Goal: Task Accomplishment & Management: Use online tool/utility

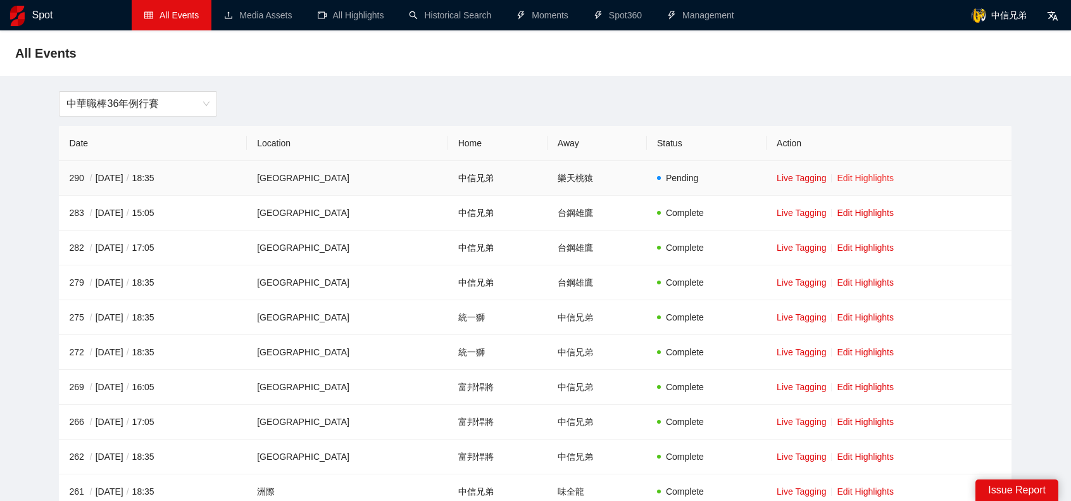
click at [855, 175] on link "Edit Highlights" at bounding box center [865, 178] width 57 height 10
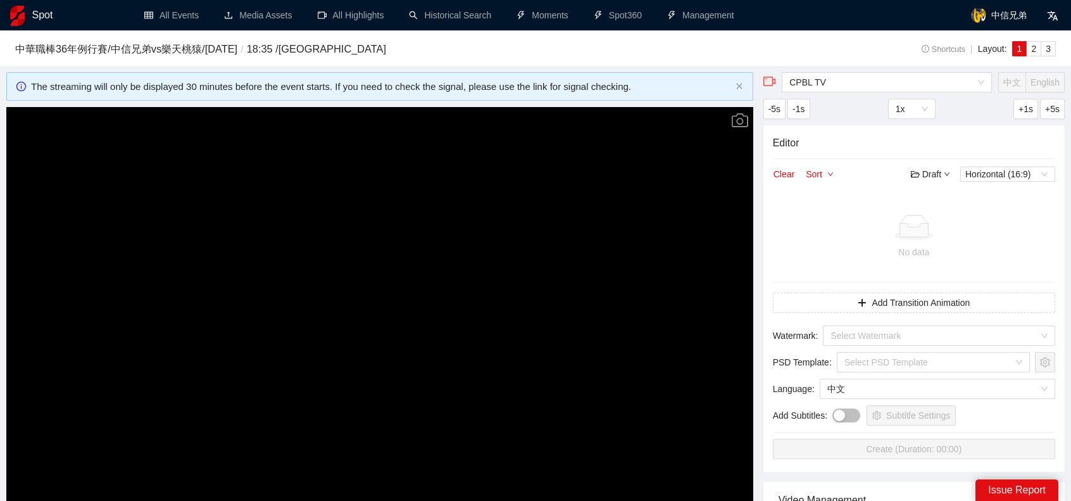
click at [852, 70] on div "**********" at bounding box center [535, 463] width 1071 height 867
click at [856, 82] on span "CPBL TV" at bounding box center [886, 82] width 195 height 19
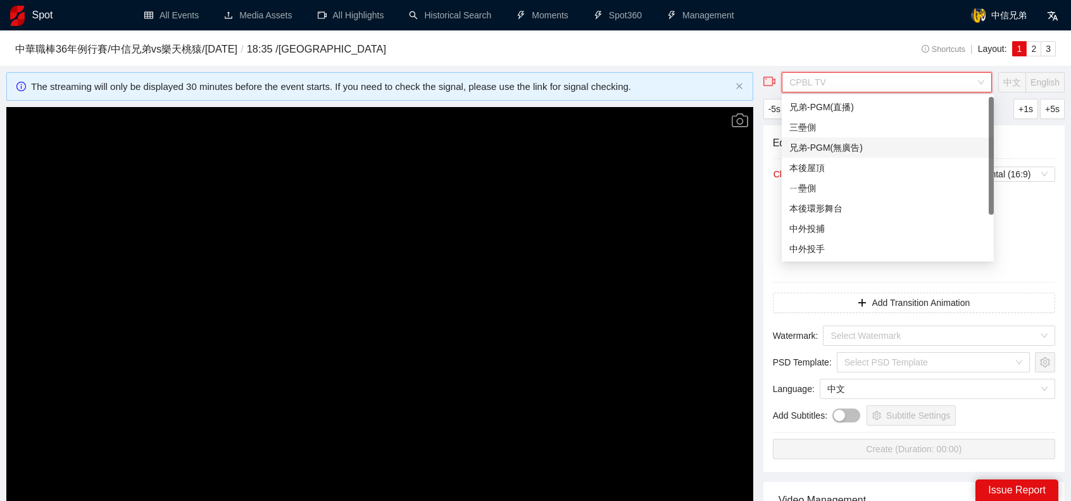
click at [831, 146] on div "兄弟-PGM(無廣告)" at bounding box center [887, 147] width 197 height 14
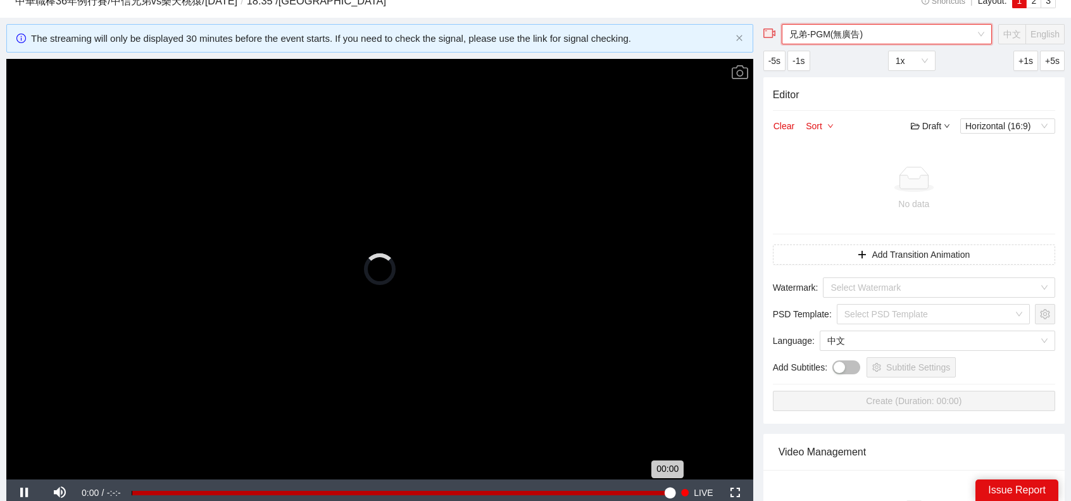
scroll to position [253, 0]
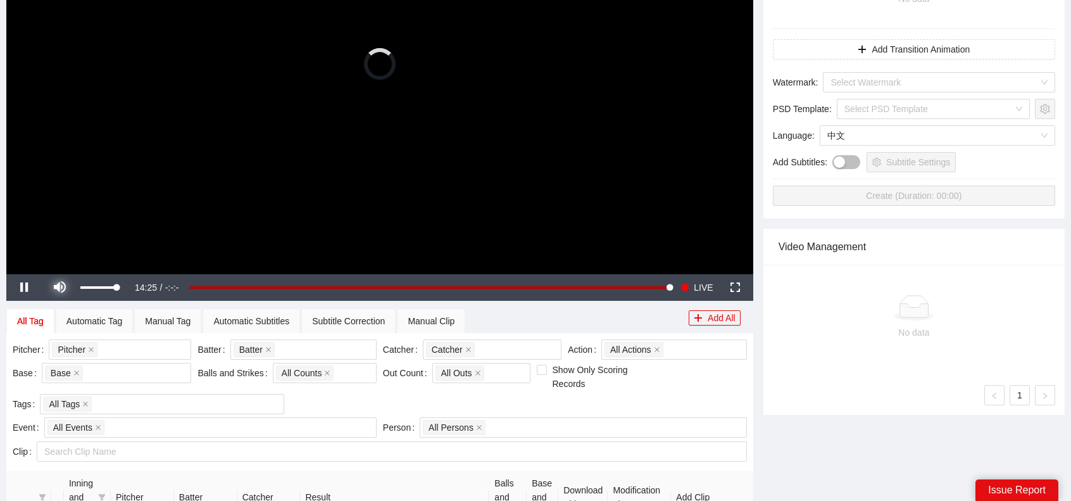
click at [61, 287] on span "Video Player" at bounding box center [59, 287] width 35 height 0
click at [781, 437] on div "兄弟-PGM(無廣告) 中文 English -5s -1s 1x +1s +5s Editor Clear Sort Draft Horizontal (1…" at bounding box center [913, 231] width 311 height 825
click at [458, 318] on div "Manual Clip" at bounding box center [431, 320] width 68 height 25
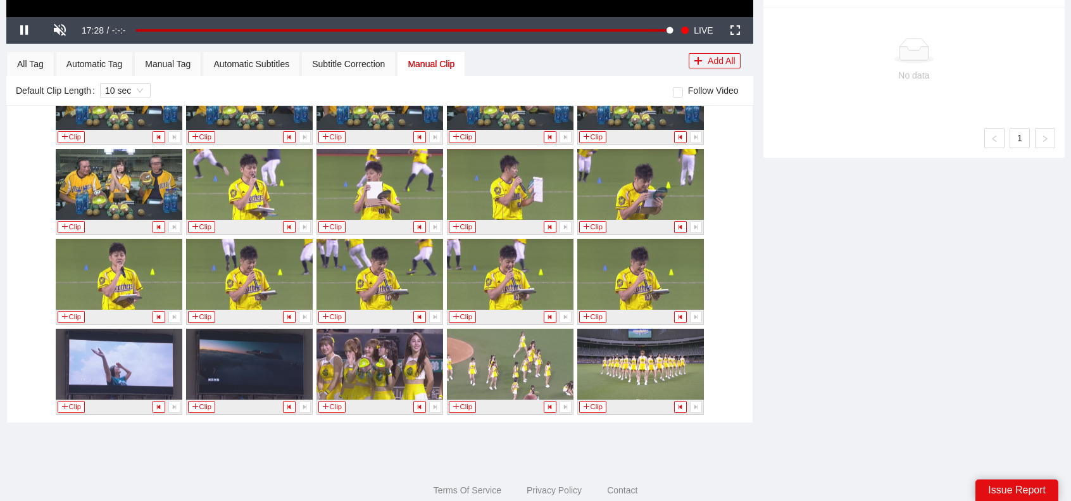
scroll to position [539, 0]
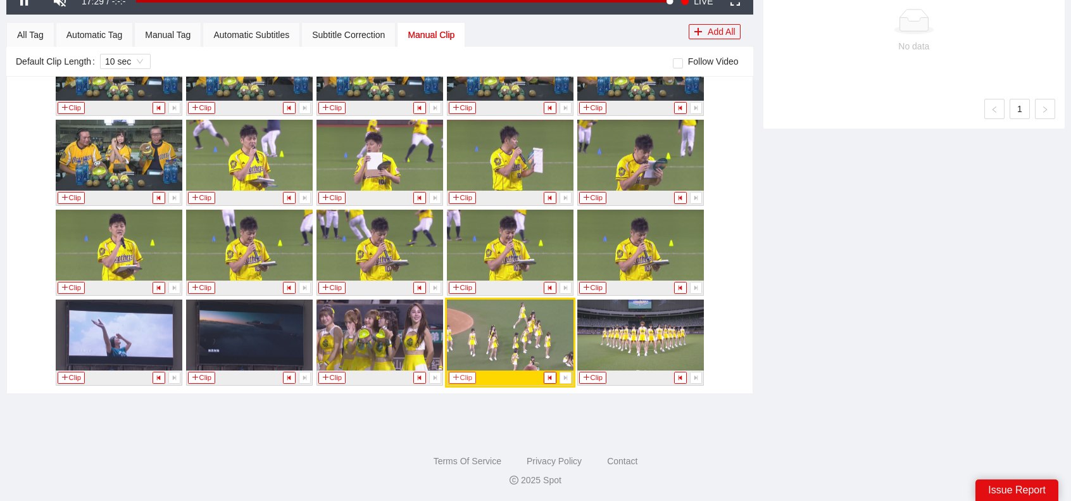
click at [461, 373] on button "Clip" at bounding box center [463, 377] width 28 height 12
click at [36, 35] on div "All Tag" at bounding box center [30, 35] width 27 height 14
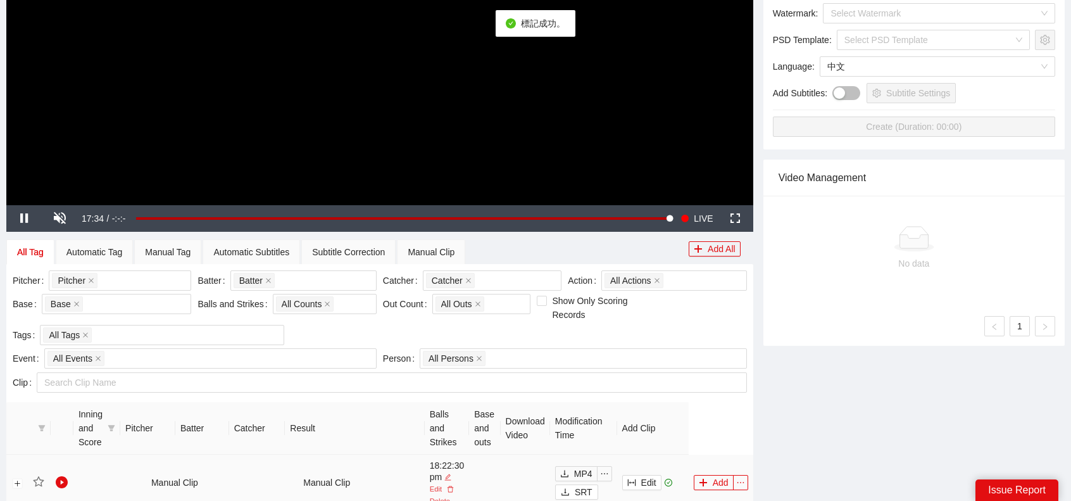
scroll to position [475, 0]
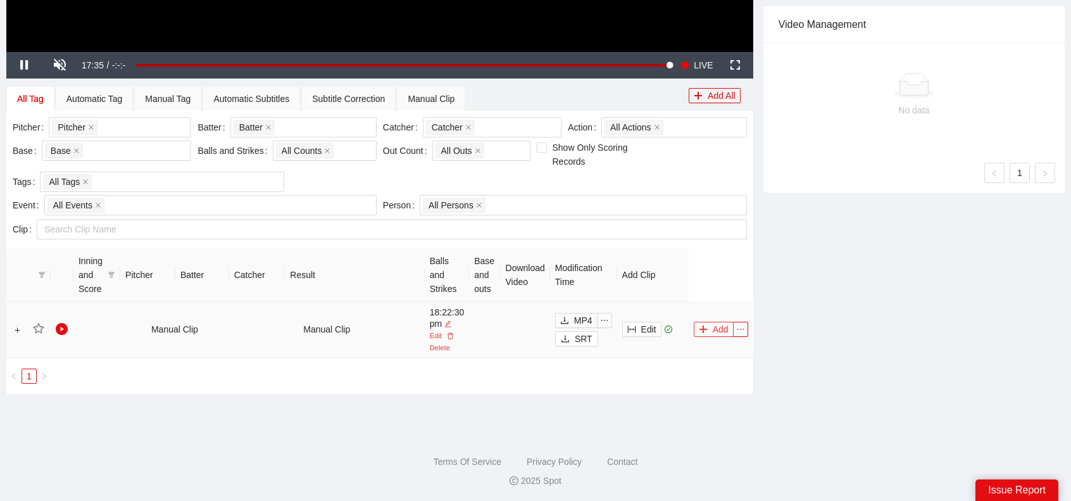
click at [719, 328] on button "Add" at bounding box center [714, 328] width 40 height 15
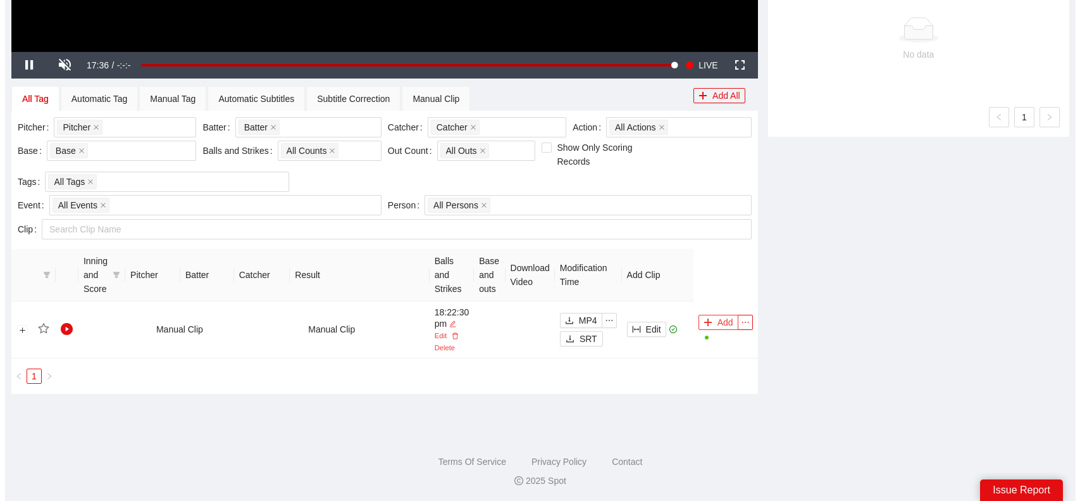
scroll to position [96, 0]
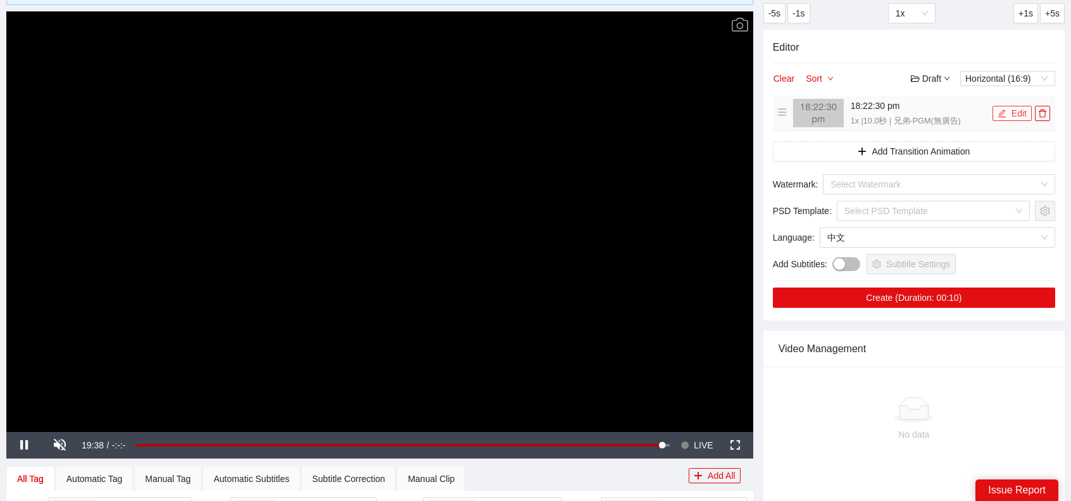
click at [1009, 115] on button "Edit" at bounding box center [1011, 113] width 39 height 15
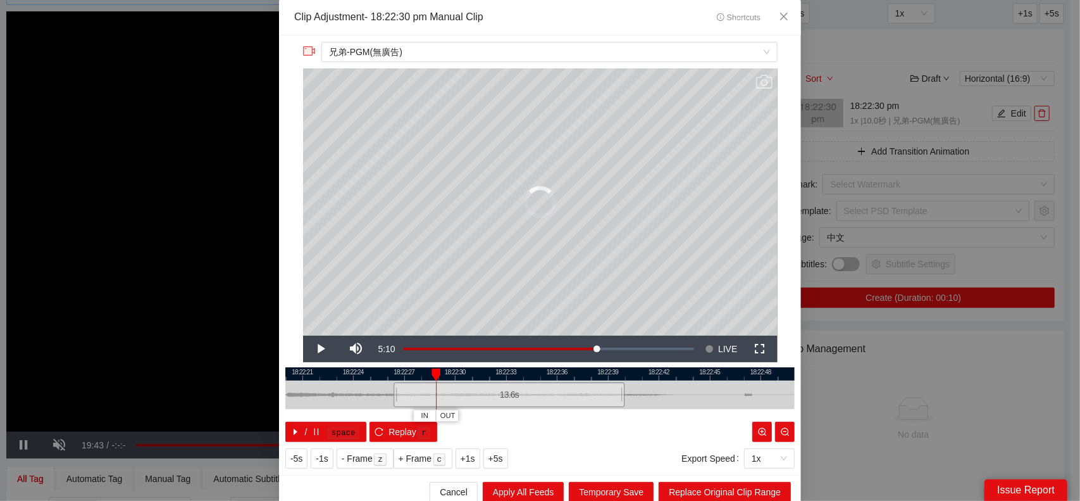
drag, startPoint x: 451, startPoint y: 392, endPoint x: 389, endPoint y: 390, distance: 62.0
click at [392, 390] on div at bounding box center [396, 394] width 8 height 28
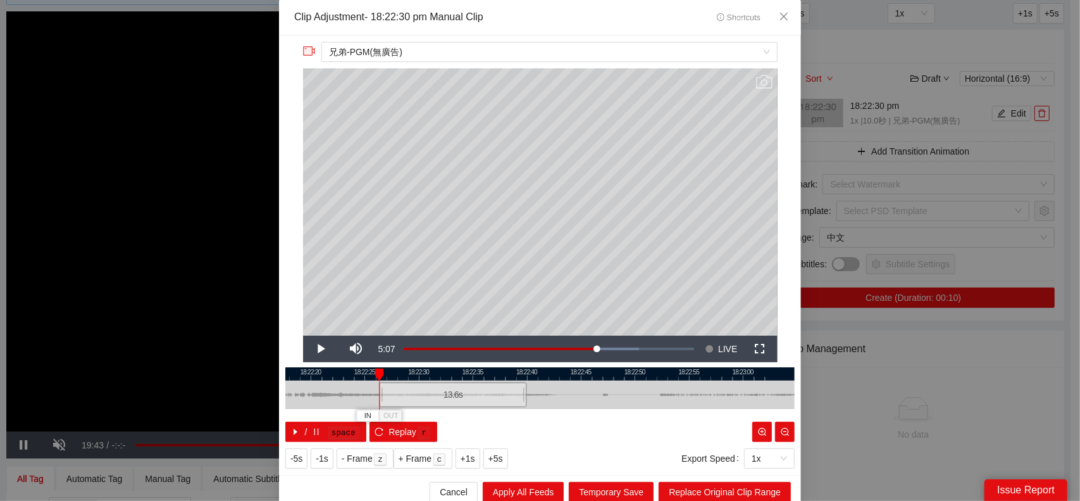
scroll to position [6, 0]
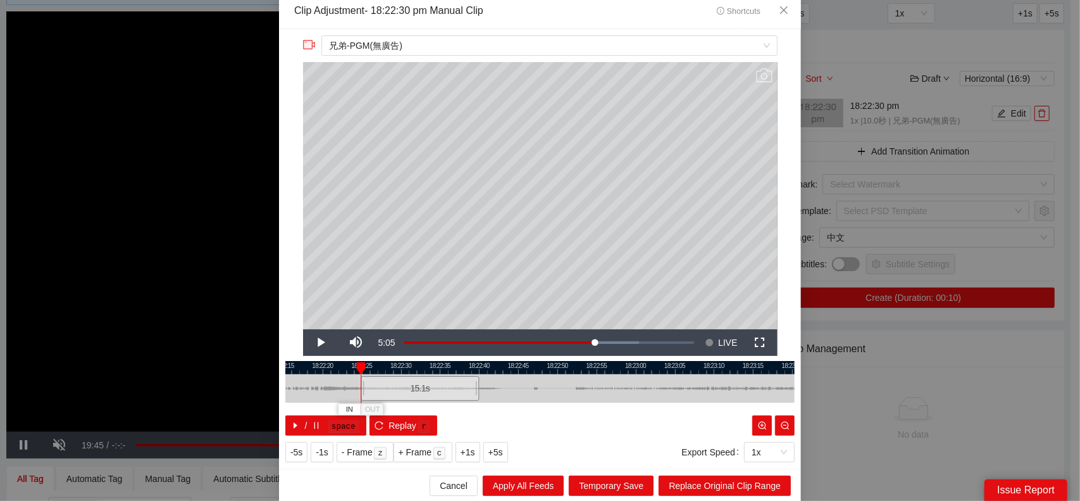
drag, startPoint x: 363, startPoint y: 385, endPoint x: 354, endPoint y: 385, distance: 9.5
click at [359, 385] on div at bounding box center [363, 388] width 8 height 28
click at [356, 385] on div at bounding box center [356, 389] width 1 height 28
drag, startPoint x: 358, startPoint y: 383, endPoint x: 336, endPoint y: 389, distance: 22.9
click at [339, 384] on div at bounding box center [343, 388] width 8 height 28
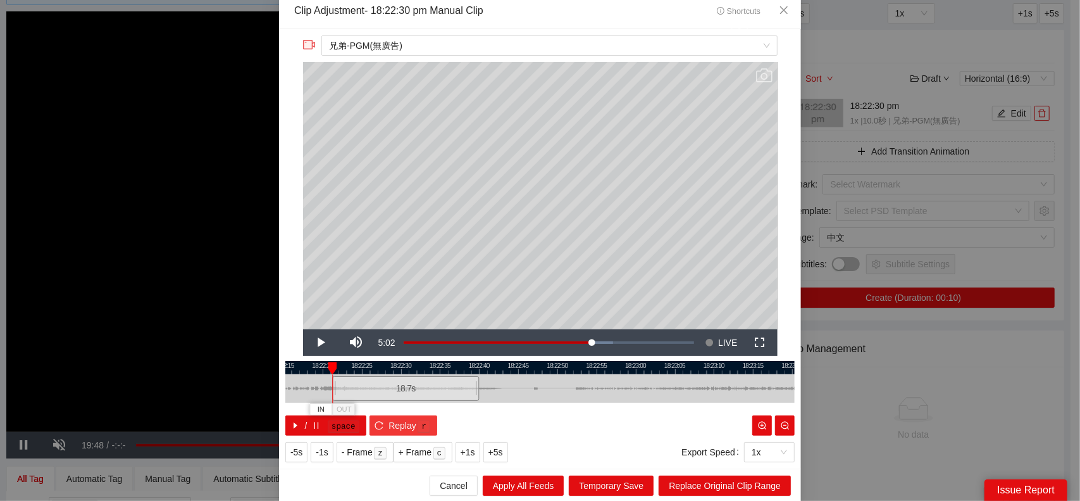
click at [375, 421] on icon "reload" at bounding box center [379, 425] width 8 height 8
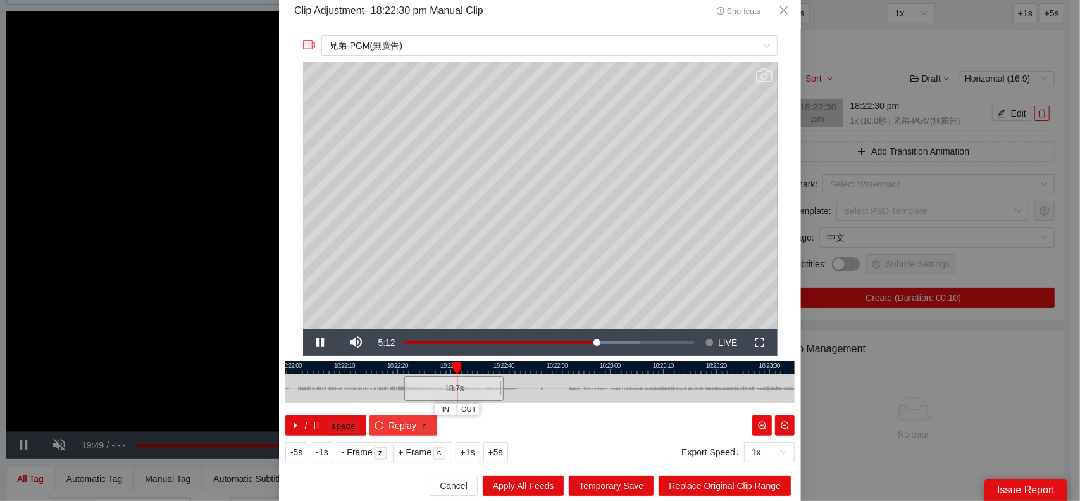
click at [375, 421] on icon "reload" at bounding box center [379, 425] width 8 height 8
drag, startPoint x: 401, startPoint y: 388, endPoint x: 383, endPoint y: 387, distance: 17.1
click at [389, 387] on div at bounding box center [393, 388] width 8 height 28
click at [375, 423] on icon "reload" at bounding box center [379, 425] width 9 height 9
click at [390, 388] on div at bounding box center [394, 388] width 8 height 28
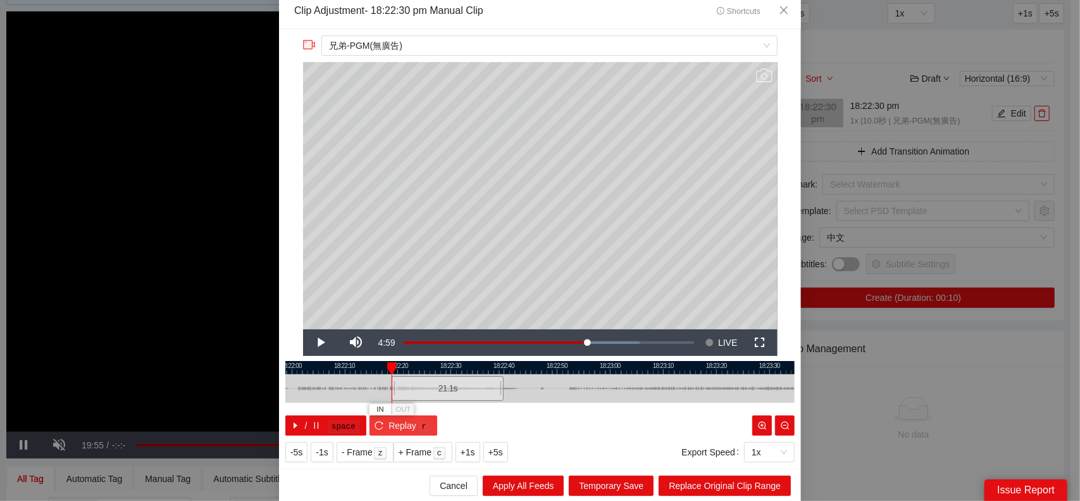
click at [375, 423] on icon "reload" at bounding box center [379, 425] width 9 height 9
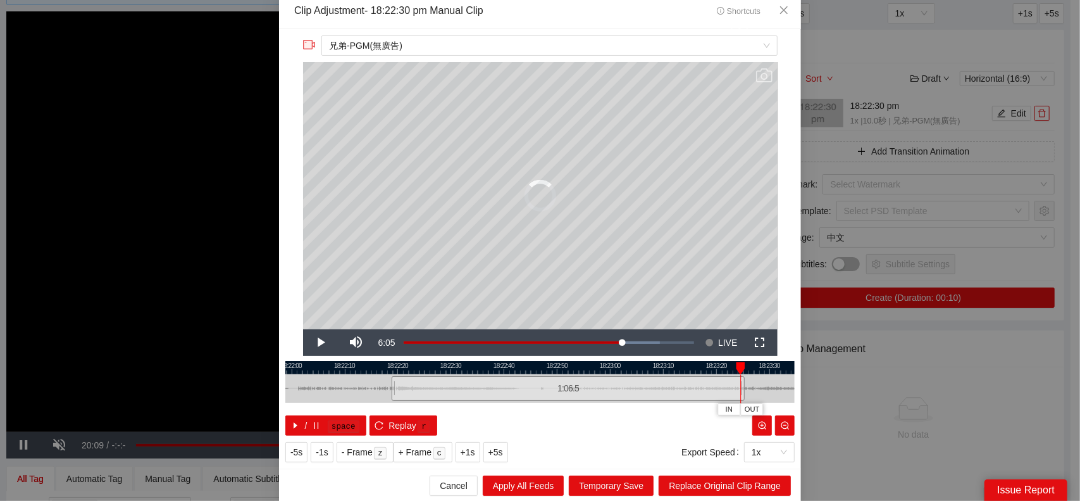
drag, startPoint x: 497, startPoint y: 382, endPoint x: 734, endPoint y: 430, distance: 241.5
click at [739, 384] on div at bounding box center [743, 388] width 8 height 28
click at [707, 489] on span "Replace Original Clip Range" at bounding box center [725, 485] width 112 height 14
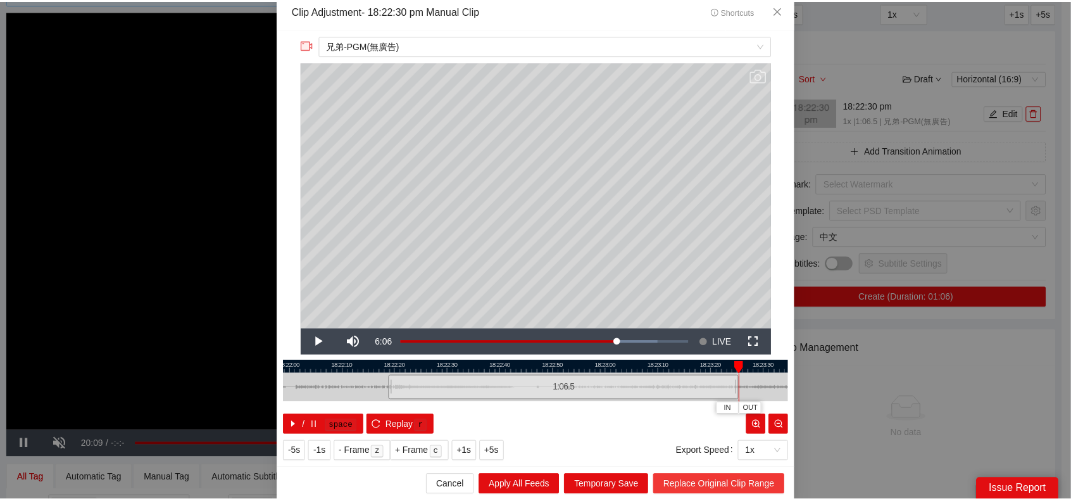
scroll to position [0, 0]
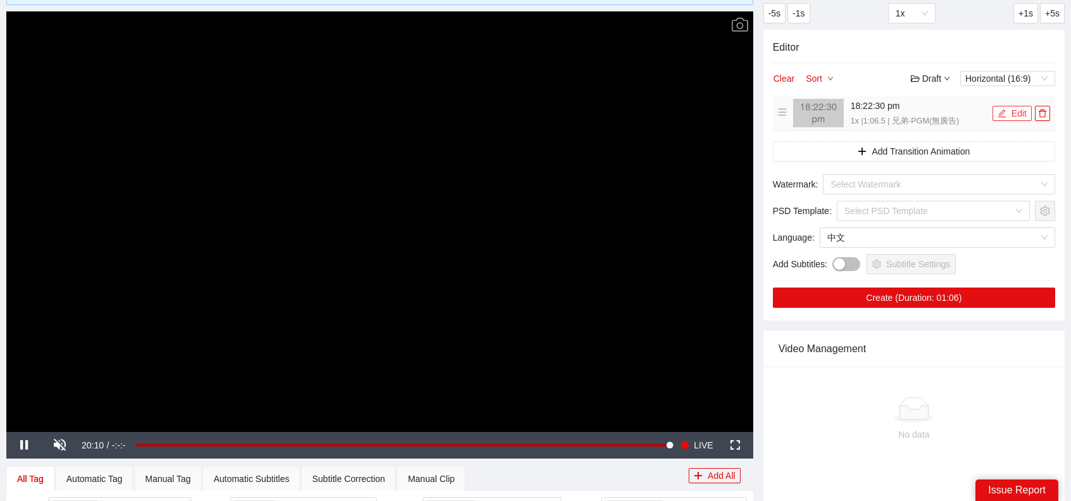
click at [1014, 113] on button "Edit" at bounding box center [1011, 113] width 39 height 15
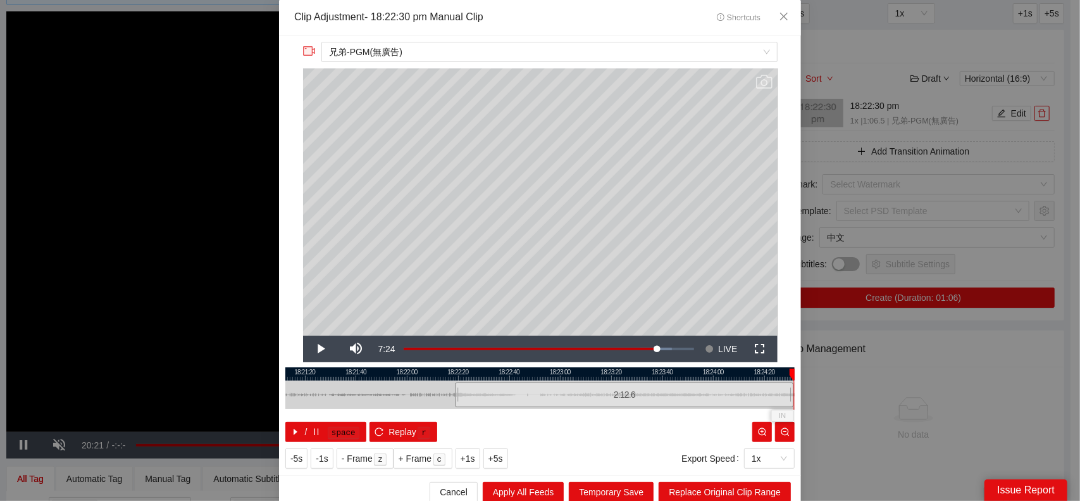
drag, startPoint x: 617, startPoint y: 395, endPoint x: 786, endPoint y: 394, distance: 169.0
click at [788, 394] on div at bounding box center [792, 394] width 8 height 28
click at [742, 482] on button "Replace Original Clip Range" at bounding box center [725, 492] width 132 height 20
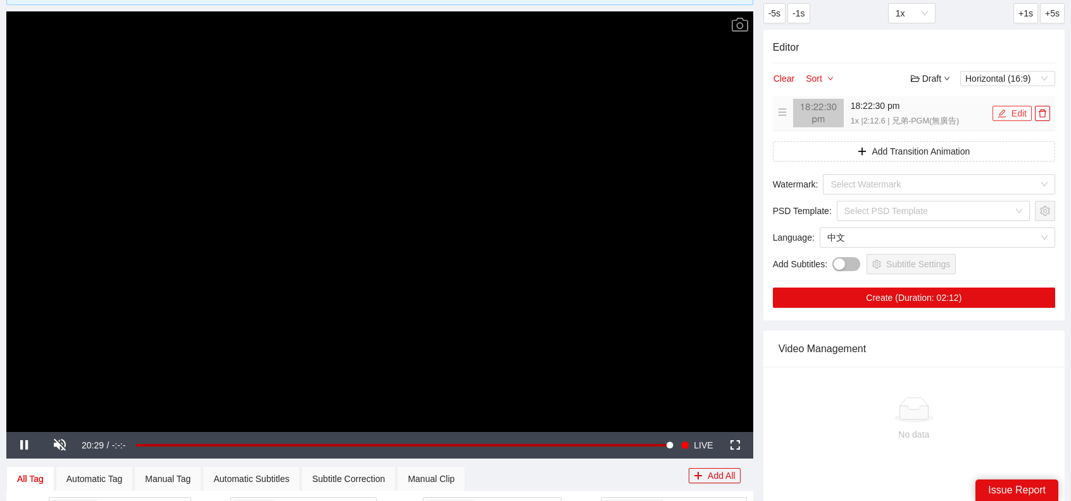
click at [1009, 108] on button "Edit" at bounding box center [1011, 113] width 39 height 15
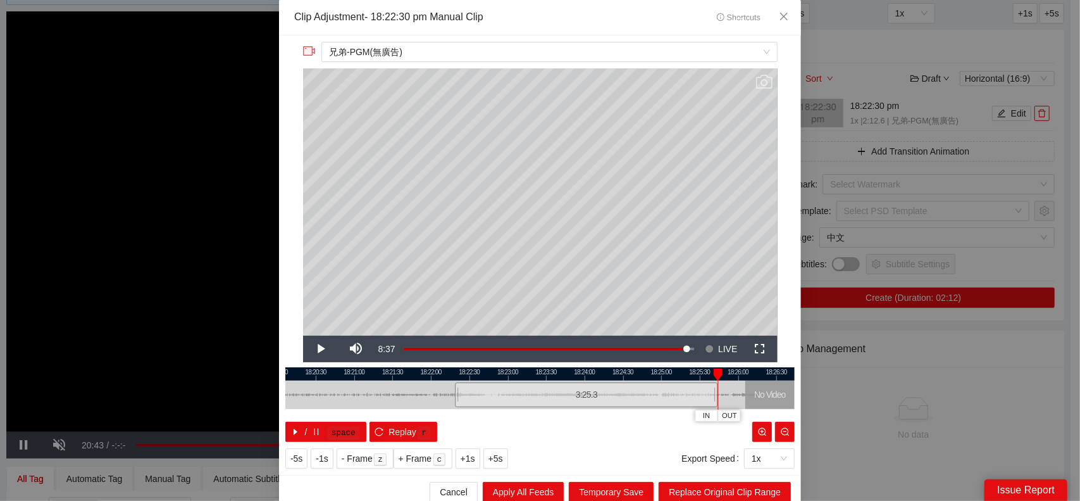
drag, startPoint x: 619, startPoint y: 394, endPoint x: 713, endPoint y: 394, distance: 93.0
click at [713, 394] on div "18:20:00 18:20:30 18:21:00 18:21:30 18:22:00 18:22:30 18:23:00 18:23:30 18:24:0…" at bounding box center [539, 404] width 509 height 75
click at [318, 349] on span "Video Player" at bounding box center [320, 349] width 35 height 0
click at [699, 490] on span "Replace Original Clip Range" at bounding box center [725, 492] width 112 height 14
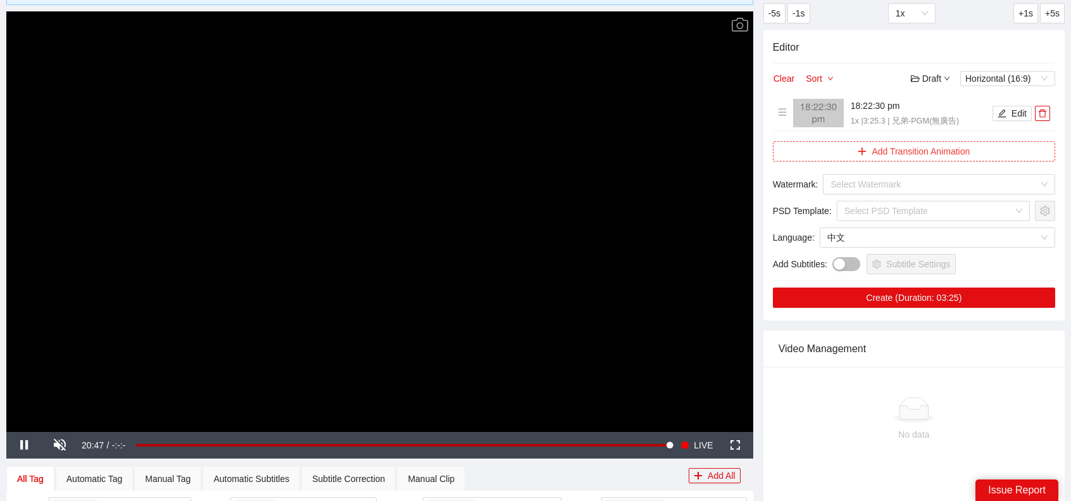
click at [942, 158] on button "Add Transition Animation" at bounding box center [914, 151] width 282 height 20
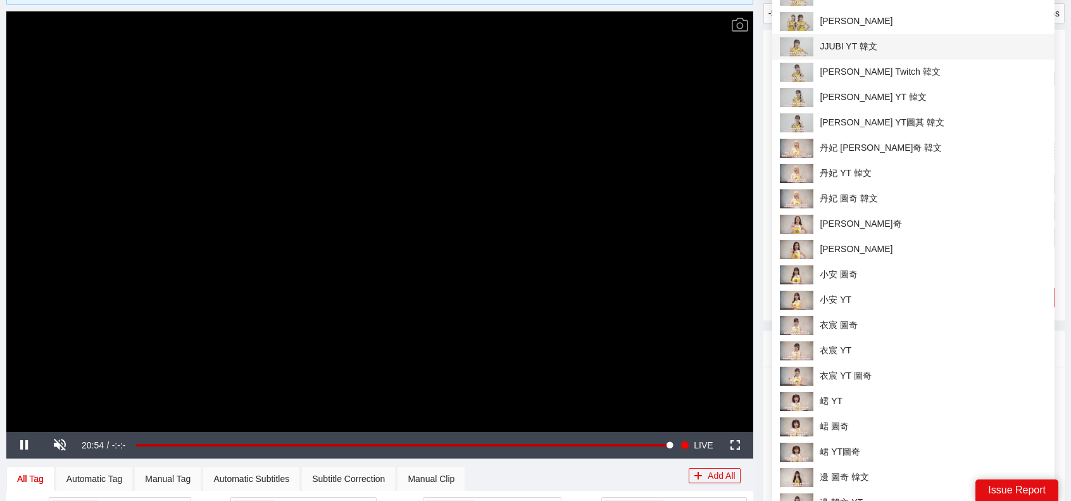
click at [866, 50] on span "JJUBI YT 韓文" at bounding box center [913, 46] width 267 height 19
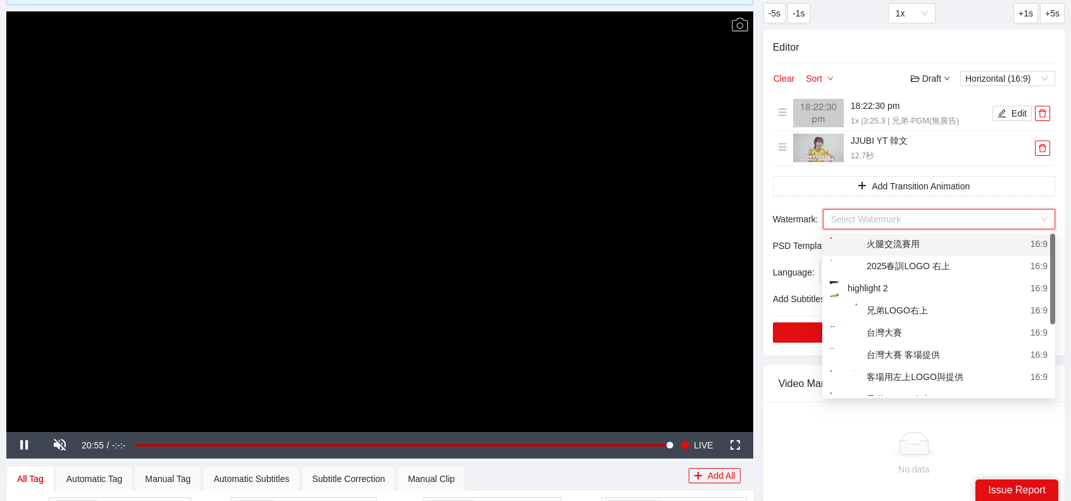
click at [921, 212] on input "search" at bounding box center [934, 218] width 208 height 19
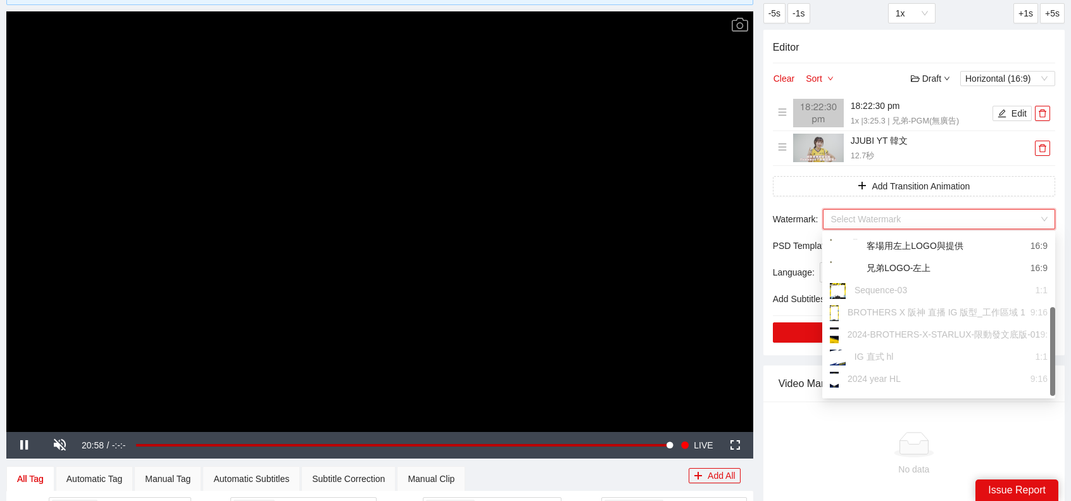
scroll to position [134, 0]
click at [909, 263] on div "兄弟LOGO-左上" at bounding box center [880, 269] width 101 height 16
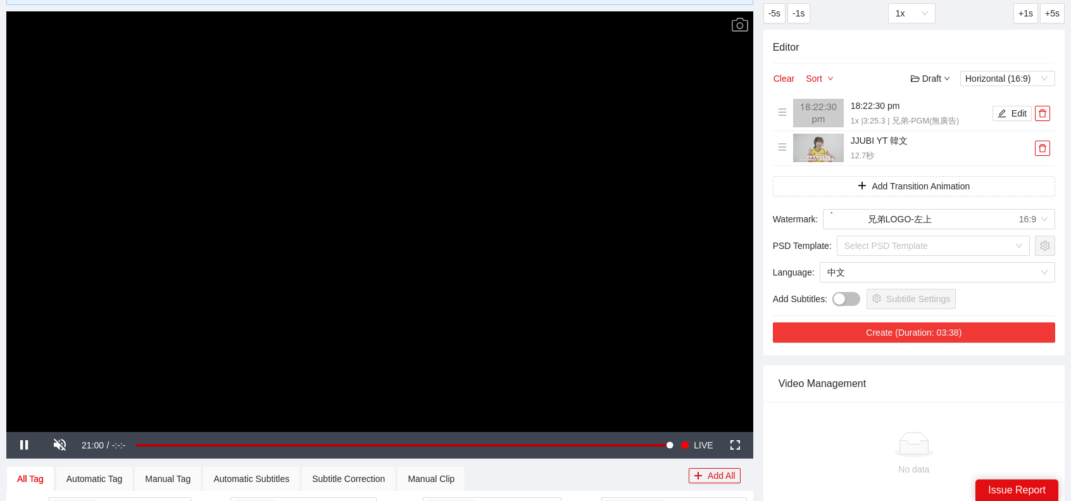
click at [924, 332] on button "Create (Duration: 03:38)" at bounding box center [914, 332] width 282 height 20
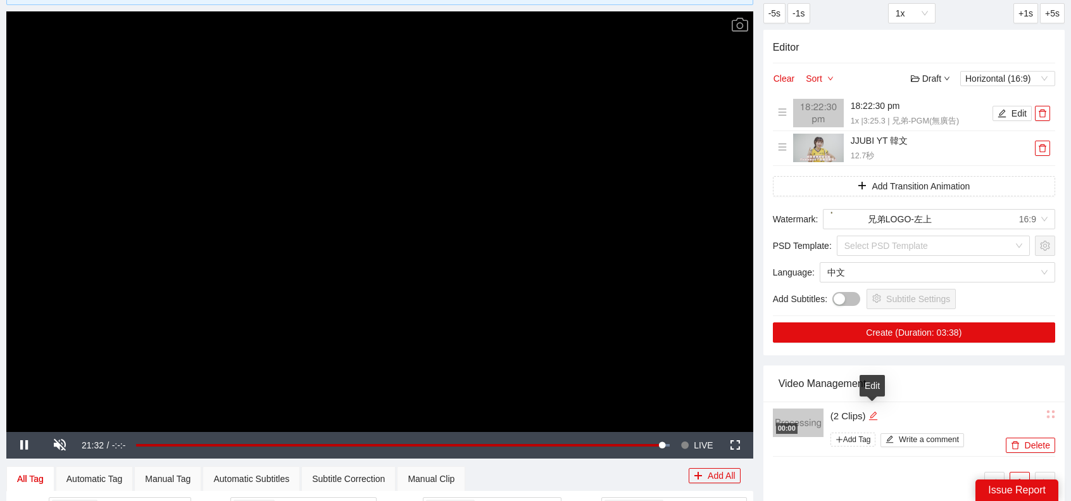
click at [873, 414] on icon "edit" at bounding box center [872, 415] width 9 height 9
type textarea "*"
type textarea "**"
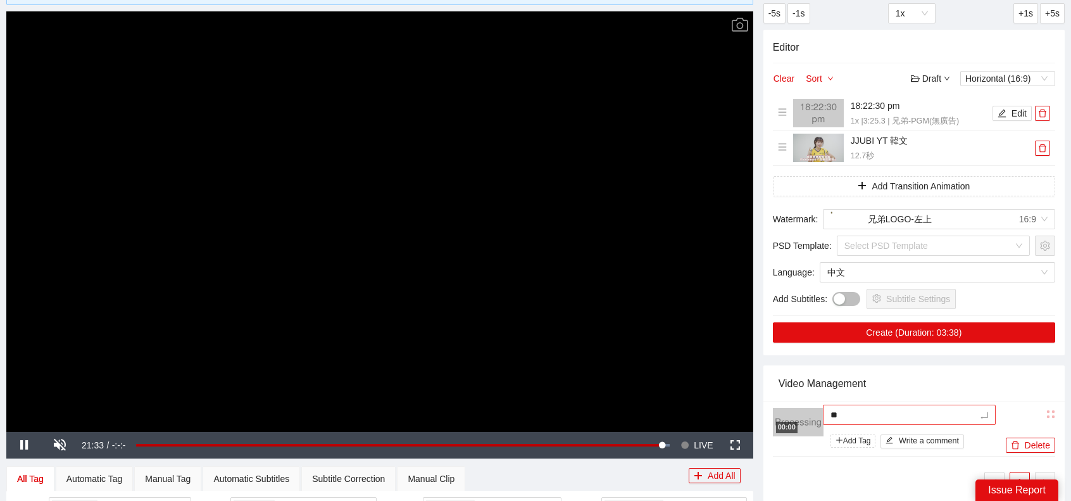
type textarea "***"
type textarea "*"
type textarea "**"
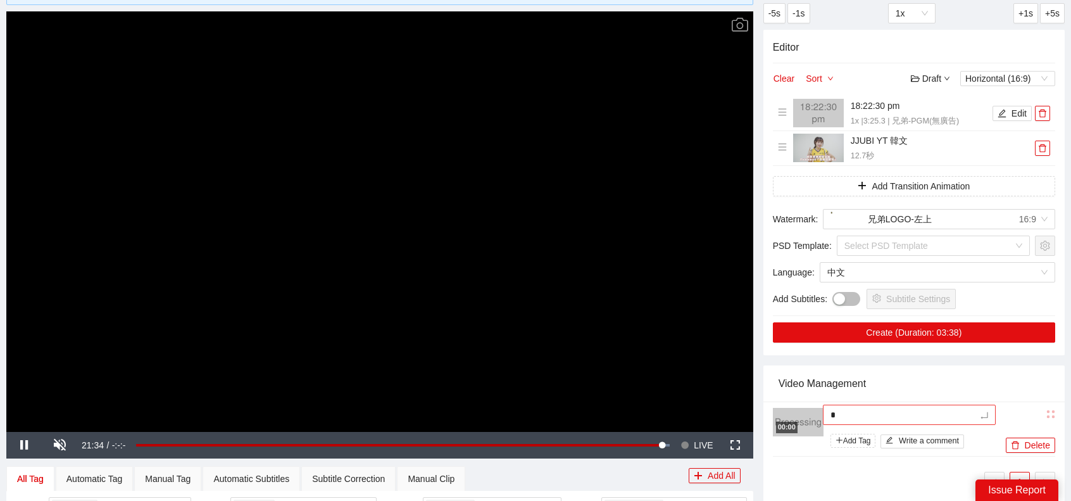
type textarea "**"
type textarea "***"
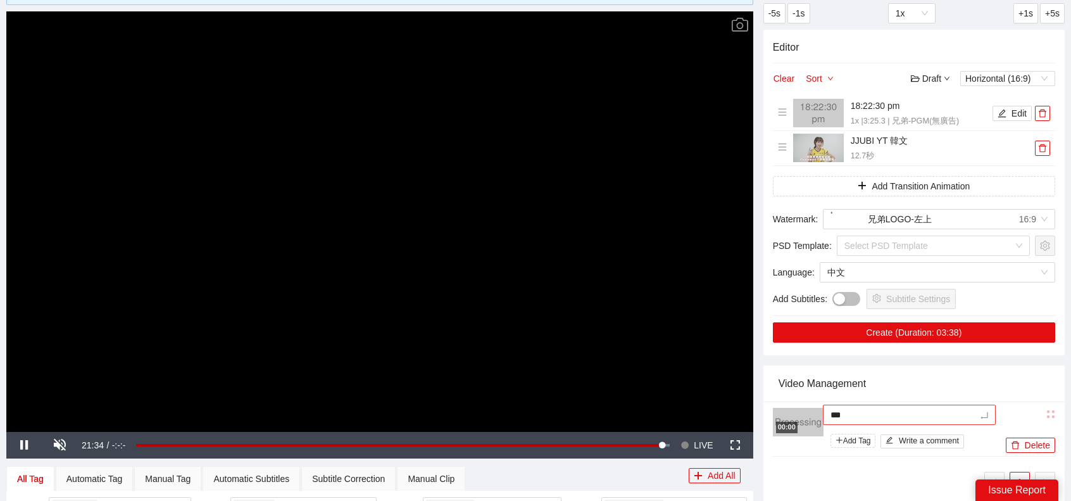
type textarea "***"
type textarea "****"
type textarea "*****"
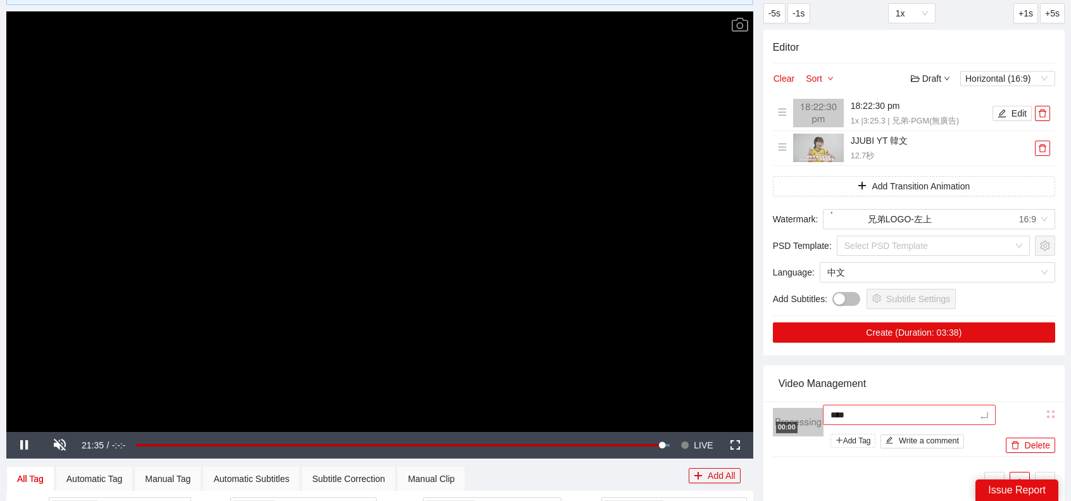
type textarea "*****"
click at [949, 378] on div "Video Management" at bounding box center [913, 383] width 271 height 36
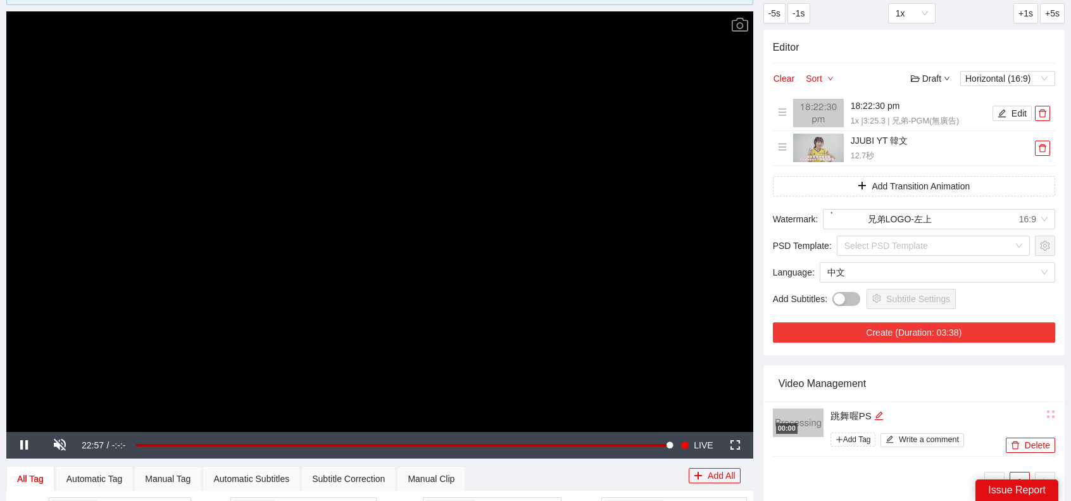
click at [928, 328] on button "Create (Duration: 03:38)" at bounding box center [914, 332] width 282 height 20
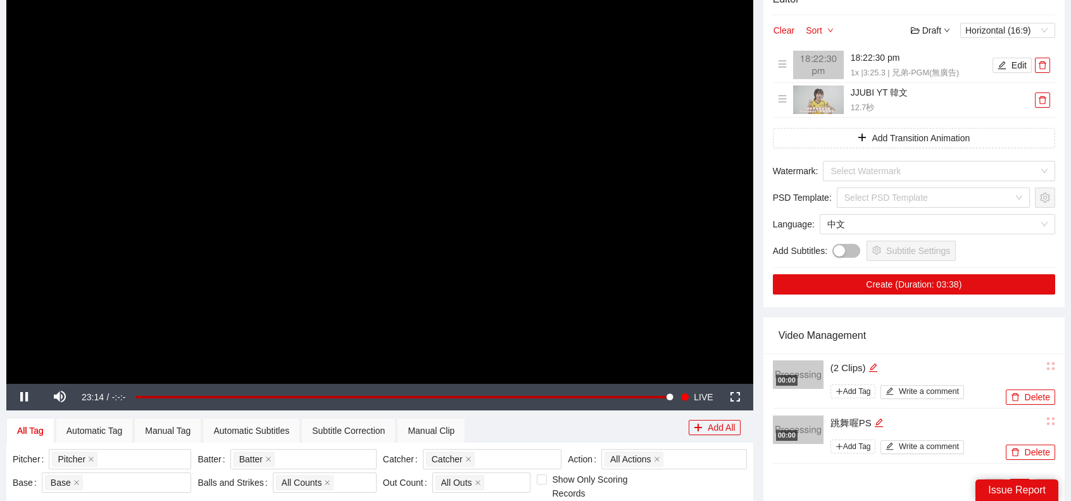
scroll to position [96, 0]
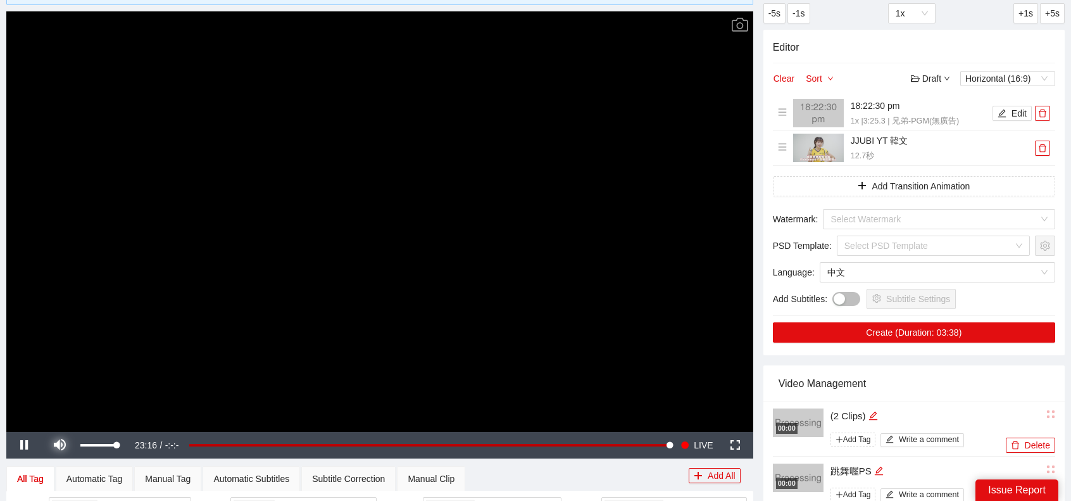
click at [65, 445] on span "Video Player" at bounding box center [59, 445] width 35 height 0
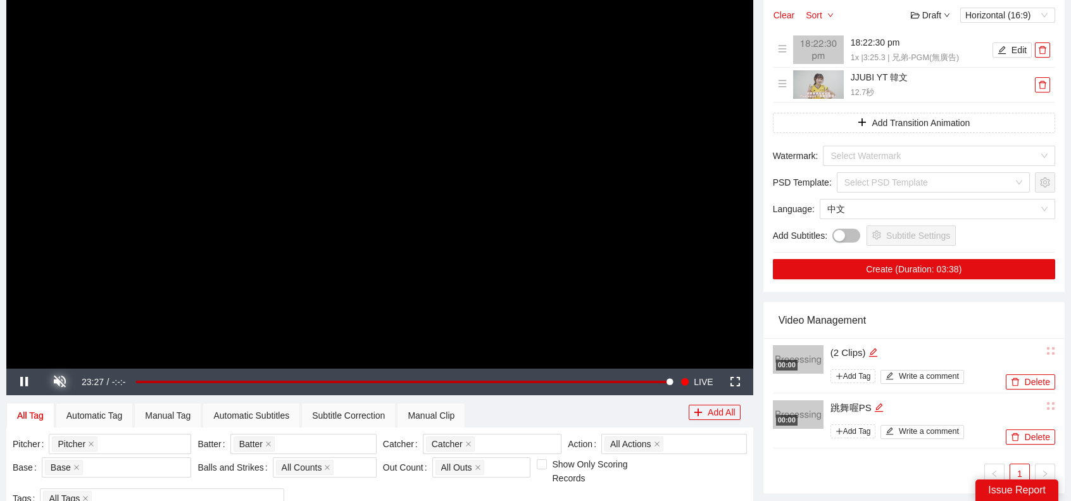
scroll to position [0, 0]
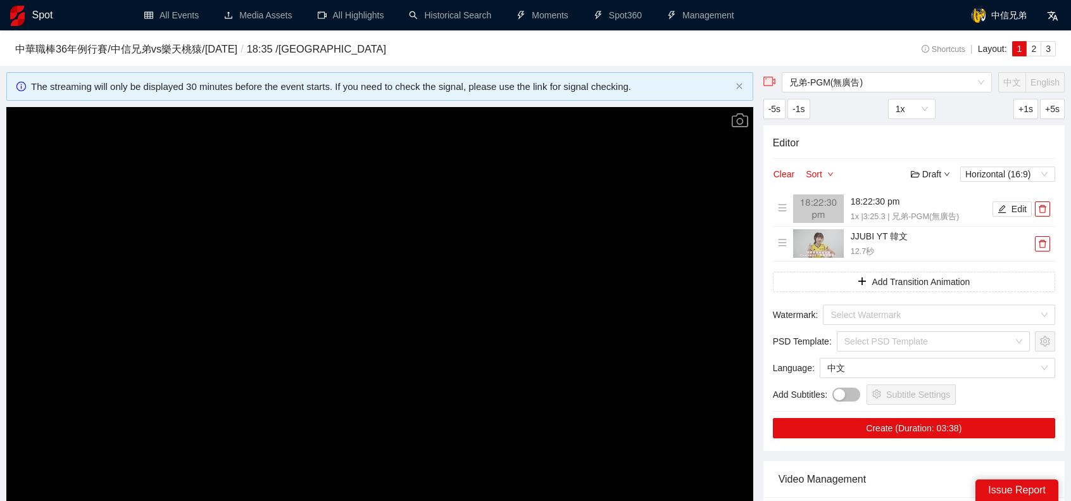
drag, startPoint x: 40, startPoint y: 12, endPoint x: 244, endPoint y: 39, distance: 204.9
click at [440, 55] on h3 "中華職棒36年例行賽 / 中信兄弟 vs 樂天桃猿 / 2025-08-27 / 18:35 / 大巨蛋" at bounding box center [430, 49] width 831 height 16
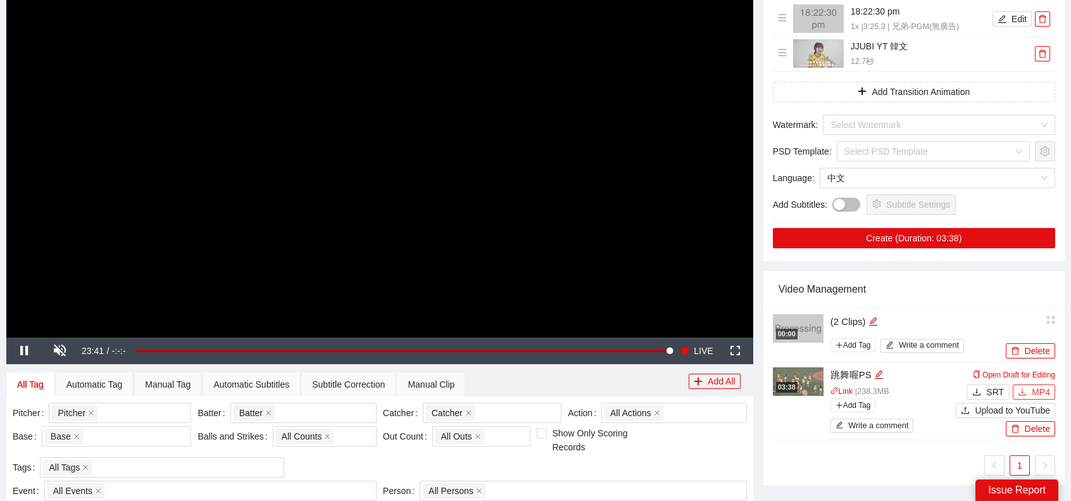
click at [1047, 393] on span "MP4" at bounding box center [1040, 392] width 18 height 14
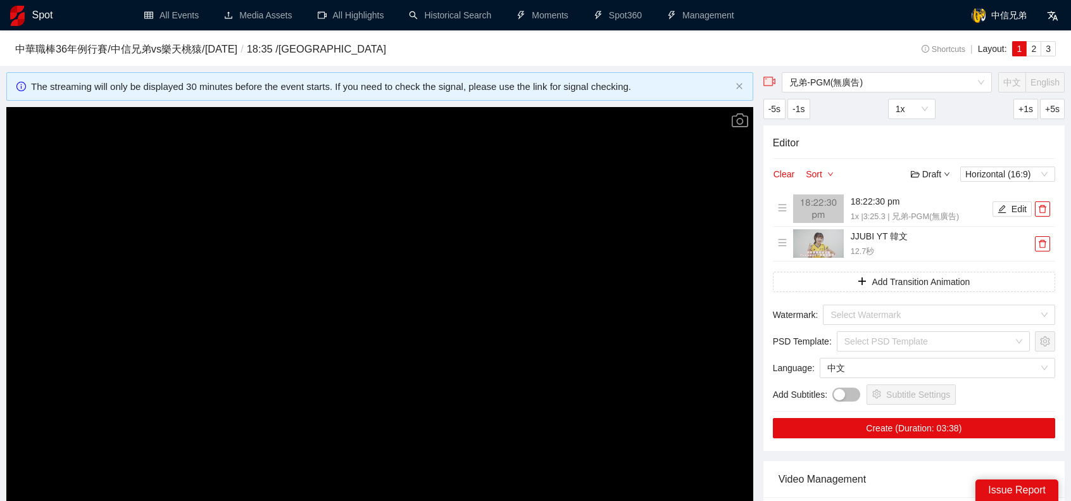
scroll to position [253, 0]
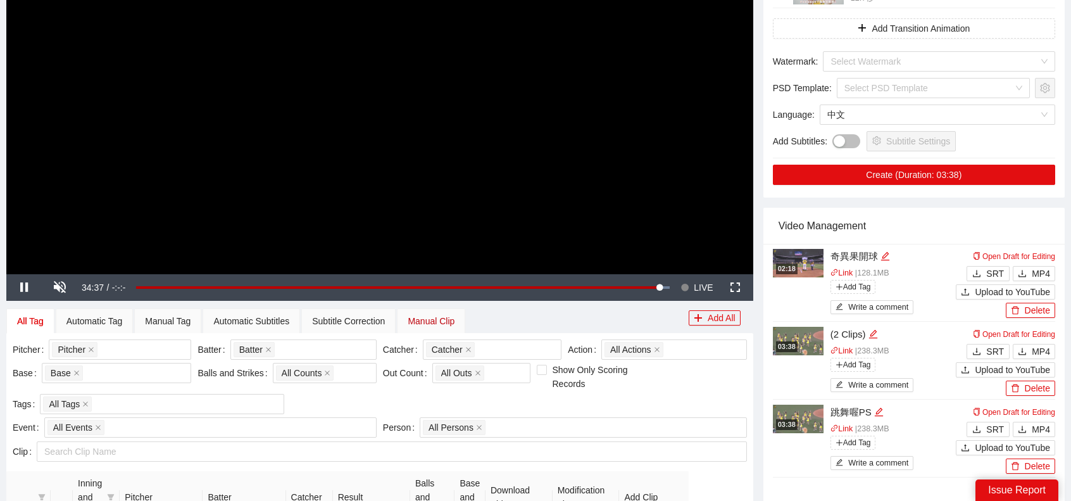
click at [425, 316] on div "Manual Clip" at bounding box center [431, 321] width 47 height 14
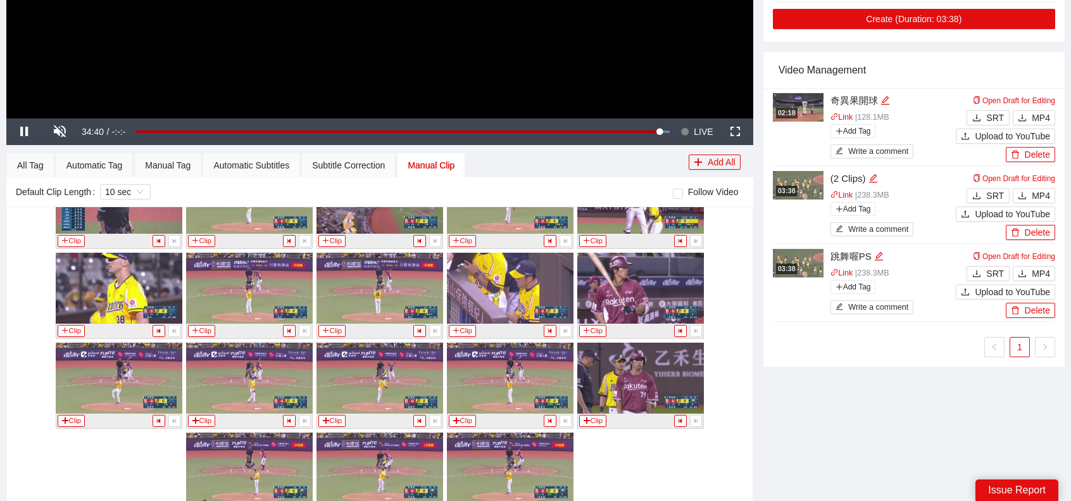
scroll to position [539, 0]
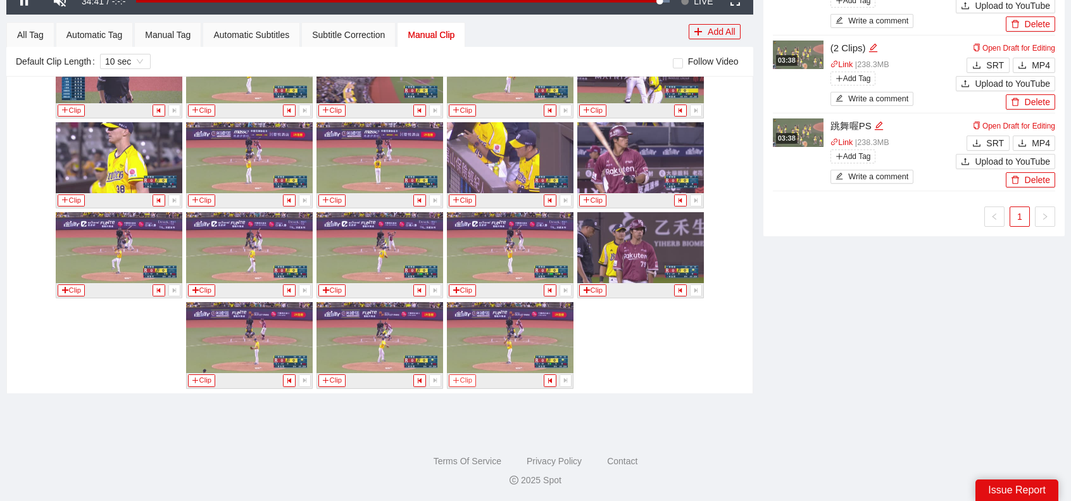
drag, startPoint x: 453, startPoint y: 377, endPoint x: 613, endPoint y: 73, distance: 343.3
click at [453, 377] on icon "plus" at bounding box center [455, 380] width 7 height 7
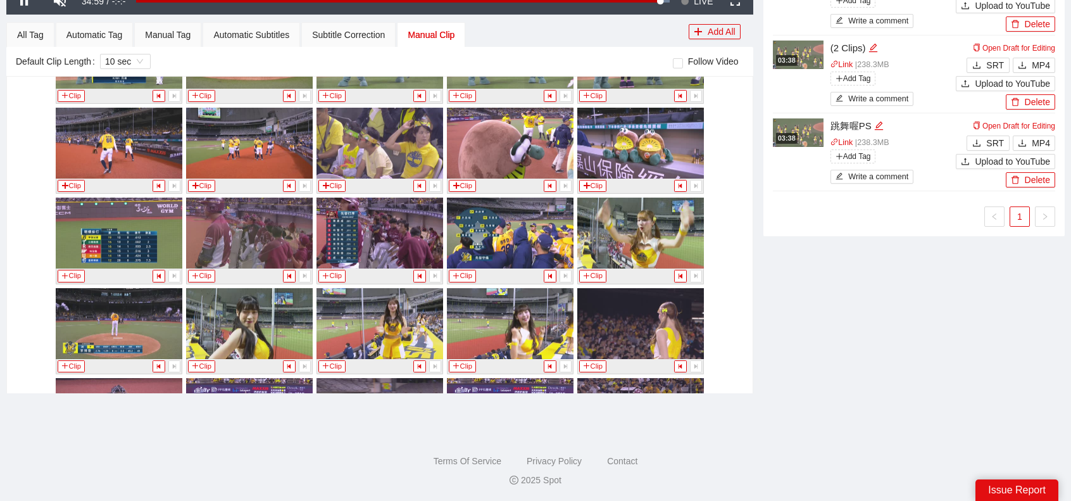
scroll to position [1348, 0]
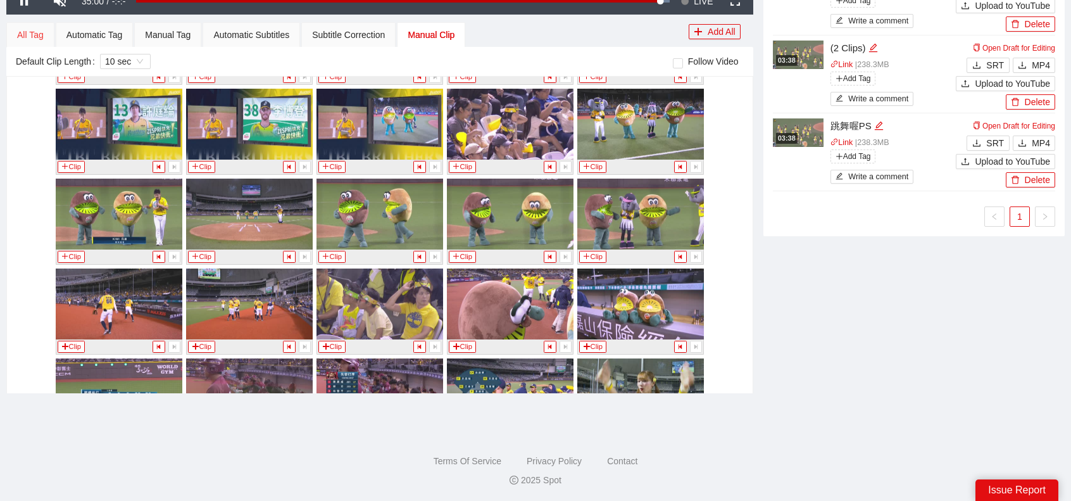
click at [28, 26] on div "All Tag" at bounding box center [30, 34] width 48 height 25
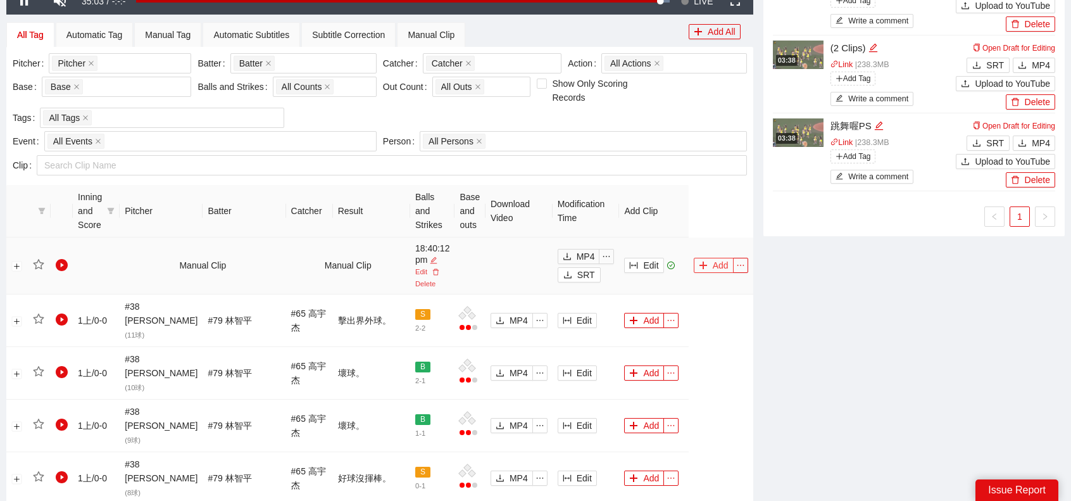
click at [704, 266] on icon "plus" at bounding box center [703, 265] width 9 height 9
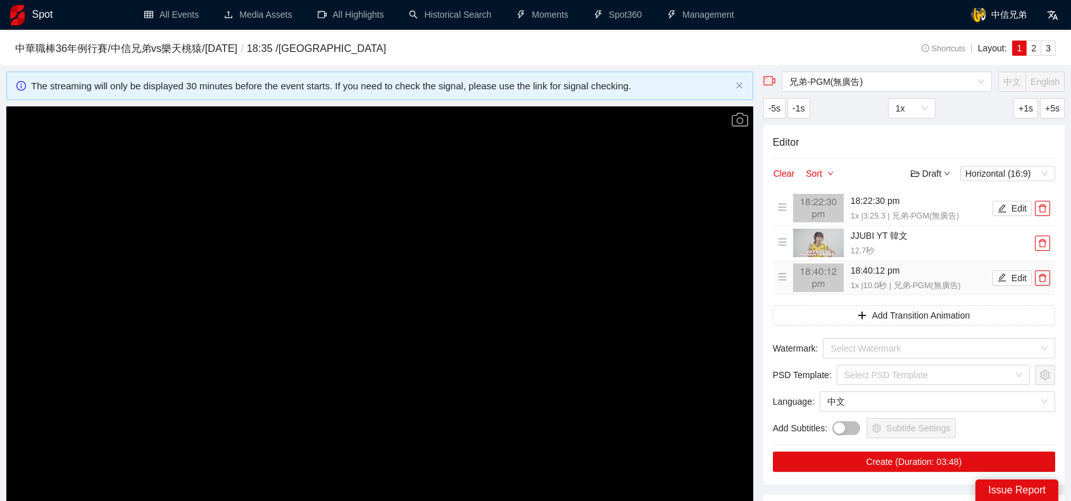
scroll to position [0, 0]
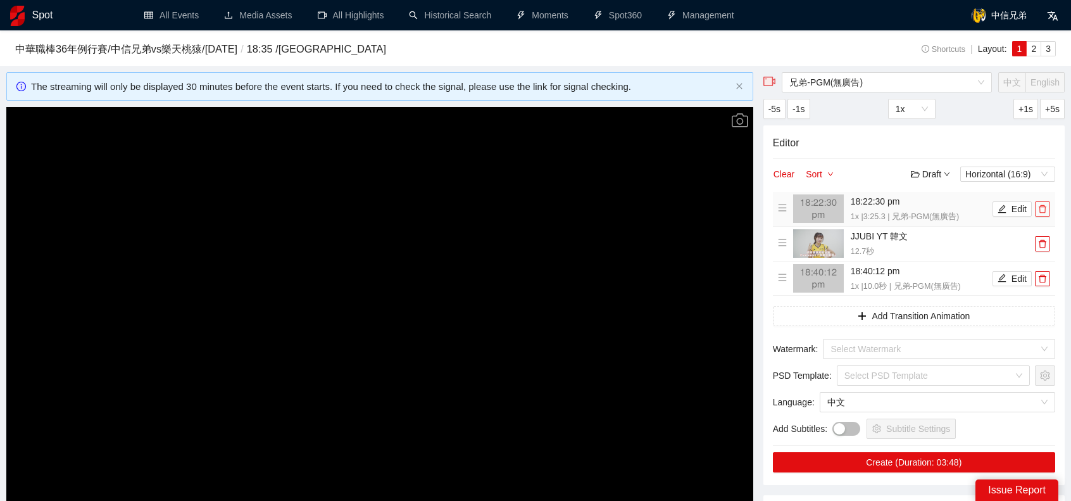
click at [1044, 209] on icon "delete" at bounding box center [1042, 209] width 8 height 8
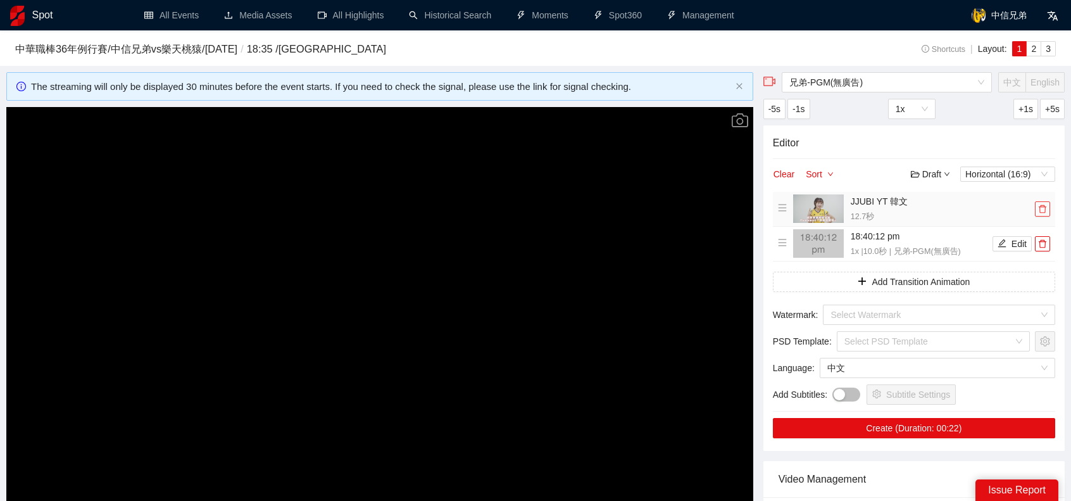
click at [1043, 206] on icon "delete" at bounding box center [1042, 209] width 8 height 8
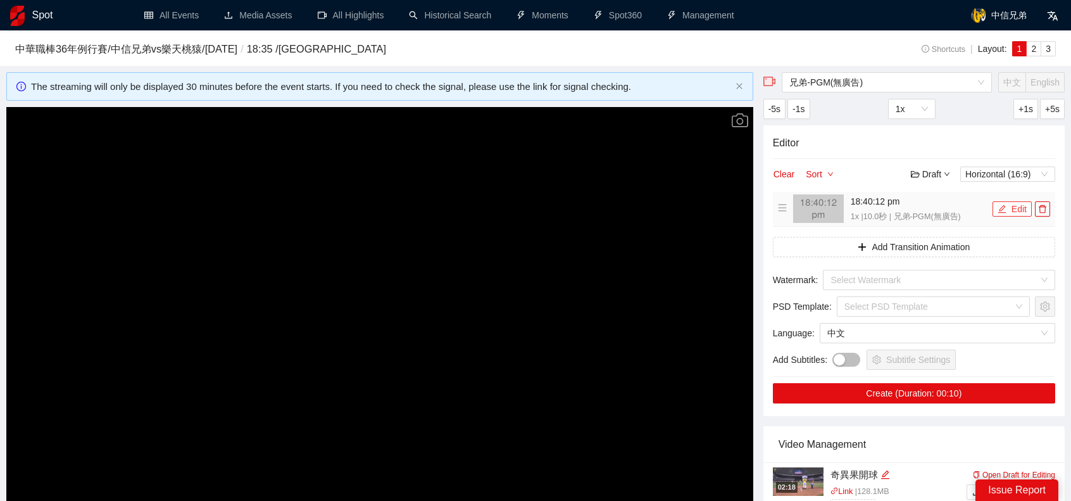
click at [1014, 209] on button "Edit" at bounding box center [1011, 208] width 39 height 15
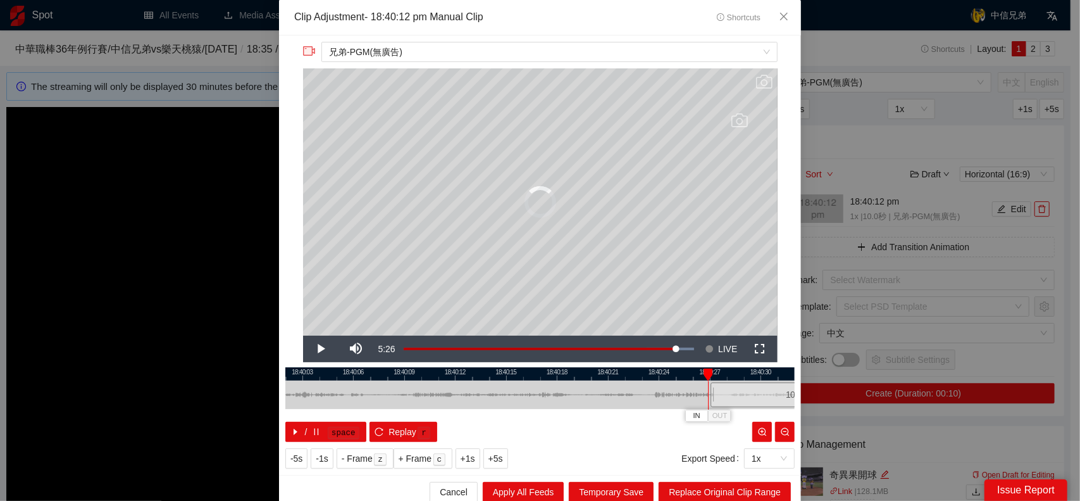
drag, startPoint x: 521, startPoint y: 391, endPoint x: 749, endPoint y: 396, distance: 227.9
click at [749, 396] on div "10.0 s" at bounding box center [796, 394] width 170 height 25
click at [721, 488] on span "Replace Original Clip Range" at bounding box center [725, 492] width 112 height 14
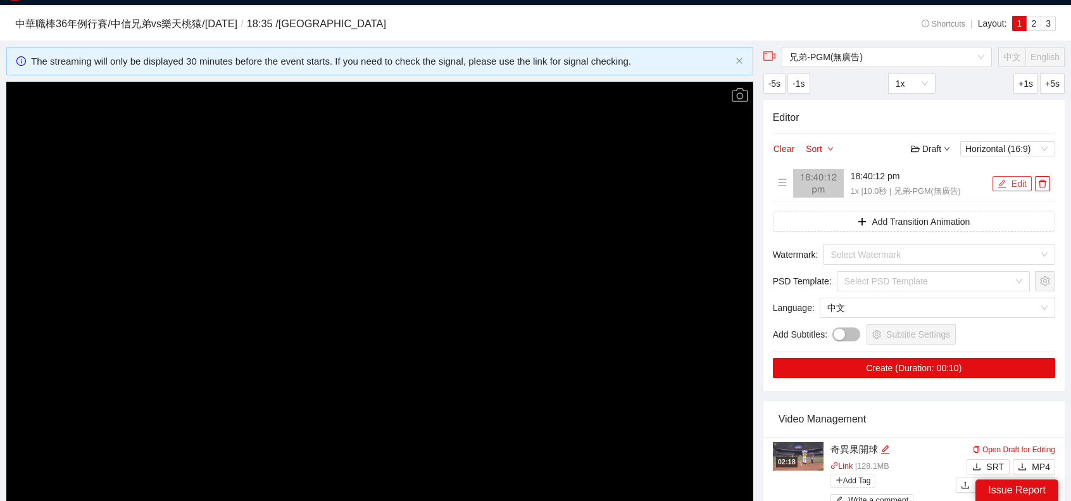
scroll to position [190, 0]
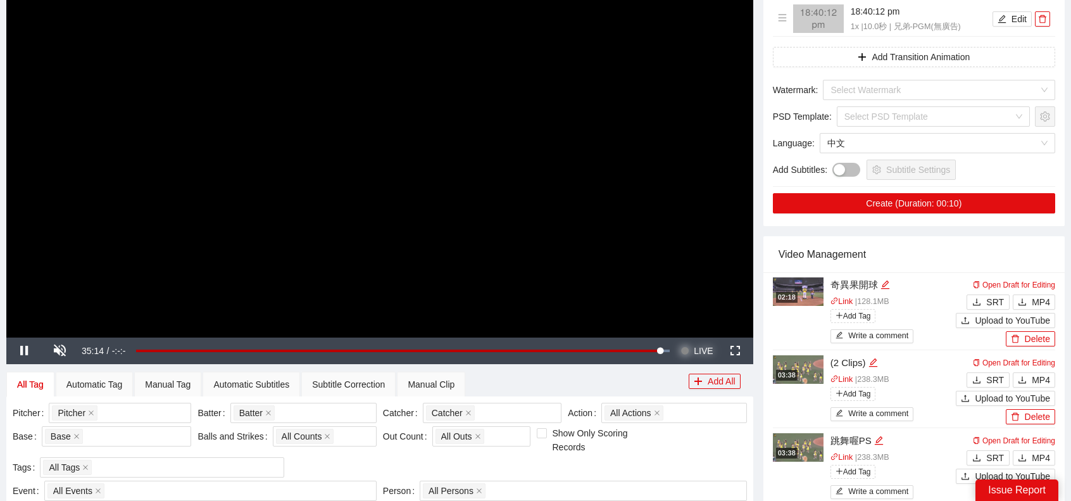
click at [704, 354] on span "LIVE" at bounding box center [703, 350] width 19 height 27
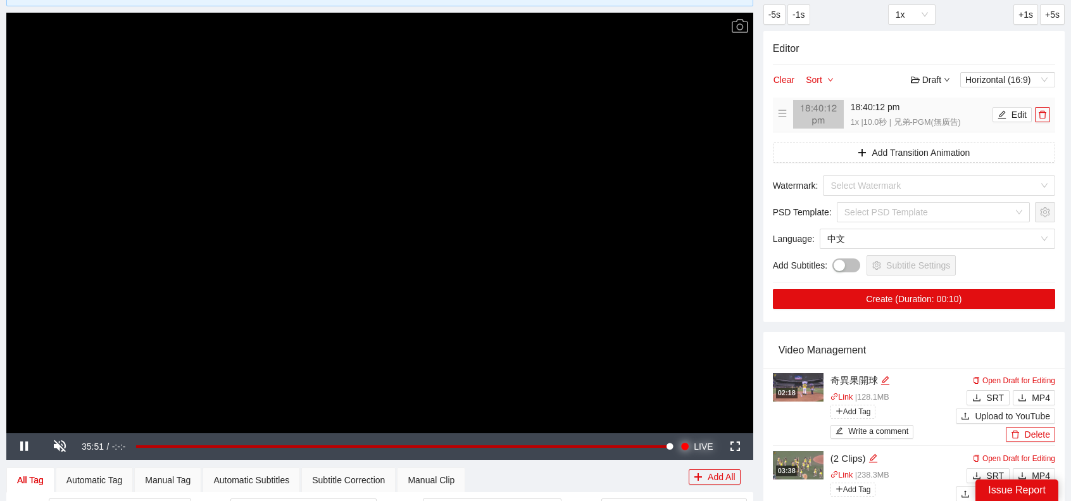
scroll to position [0, 0]
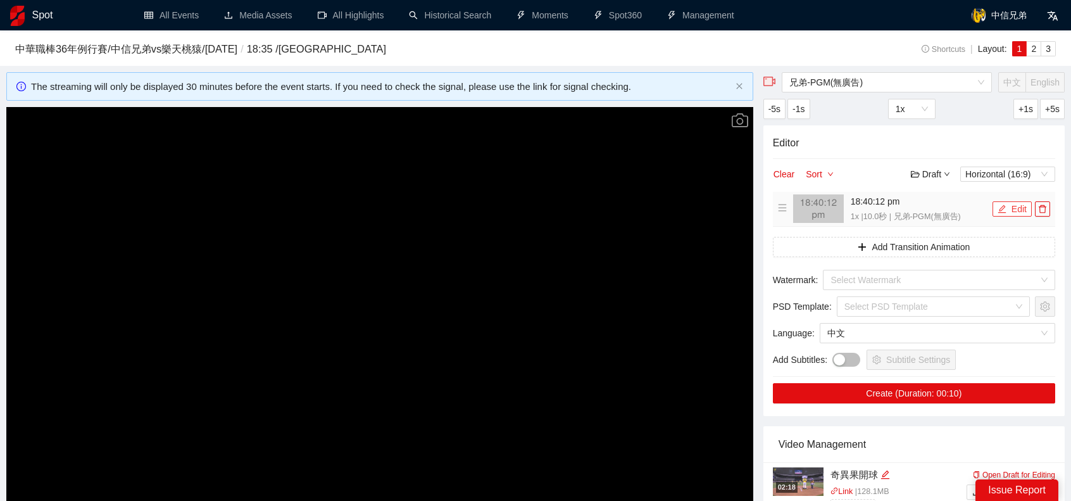
click at [1014, 206] on button "Edit" at bounding box center [1011, 208] width 39 height 15
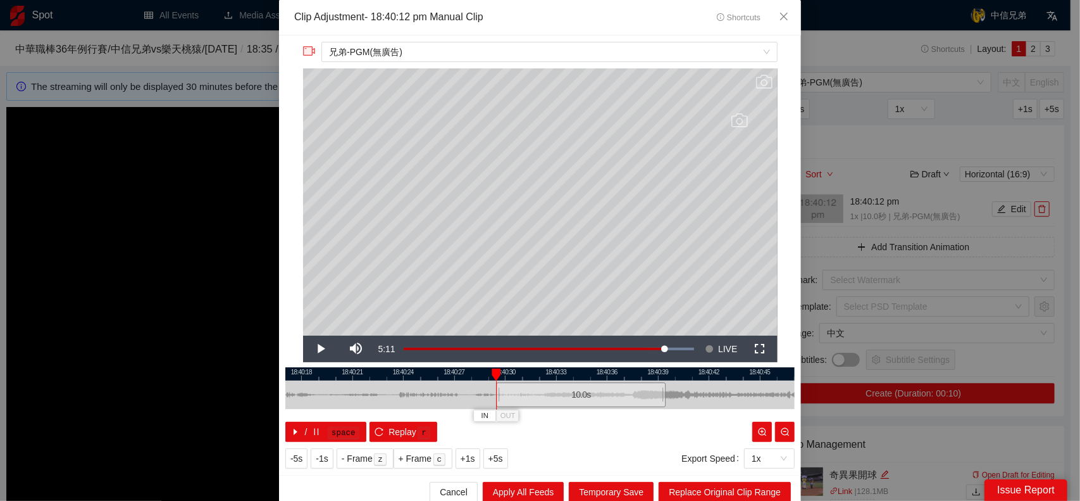
drag, startPoint x: 544, startPoint y: 397, endPoint x: 578, endPoint y: 401, distance: 33.8
click at [578, 401] on div "10.0 s" at bounding box center [581, 394] width 170 height 25
click at [375, 432] on icon "reload" at bounding box center [379, 431] width 9 height 9
drag, startPoint x: 659, startPoint y: 398, endPoint x: 1028, endPoint y: 398, distance: 368.3
click at [1028, 398] on div "**********" at bounding box center [540, 250] width 1080 height 501
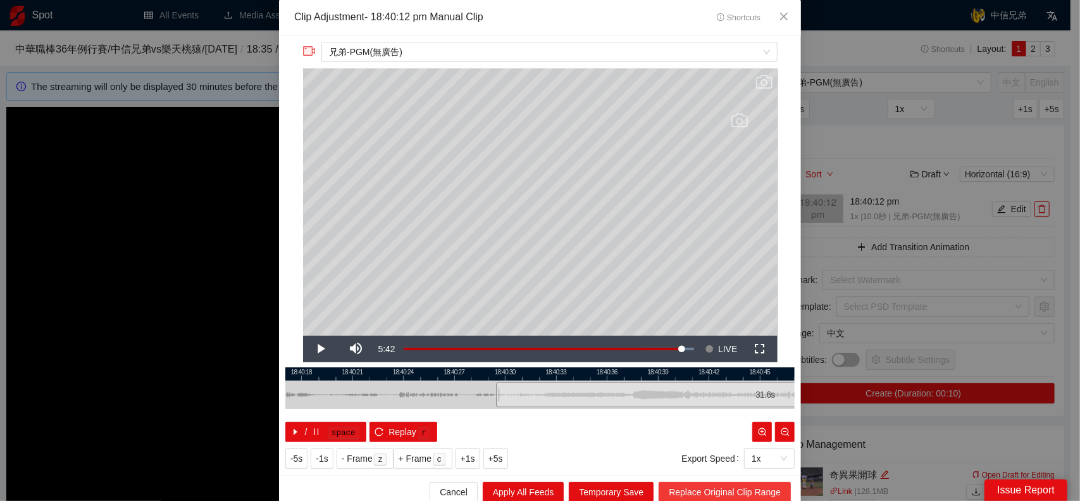
click at [726, 492] on span "Replace Original Clip Range" at bounding box center [725, 492] width 112 height 14
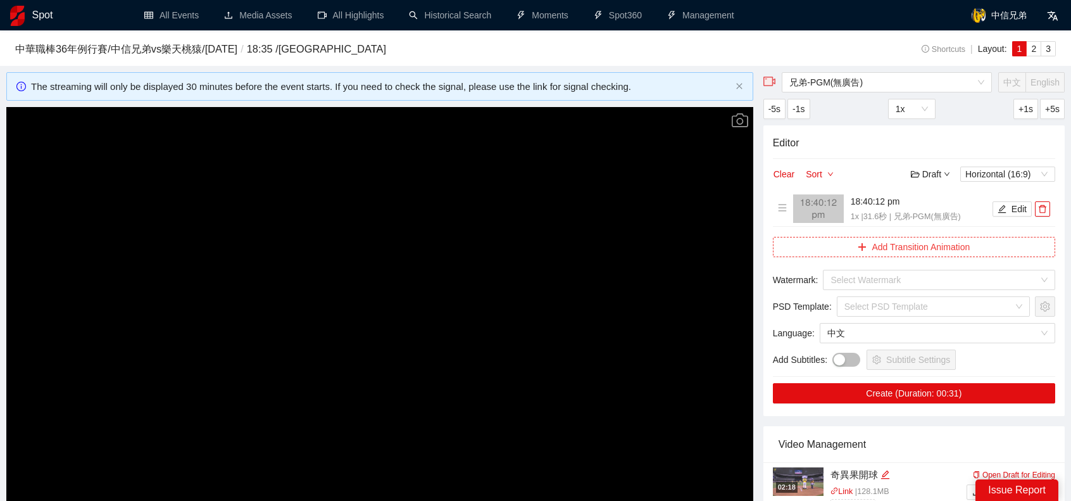
click at [968, 250] on button "Add Transition Animation" at bounding box center [914, 247] width 282 height 20
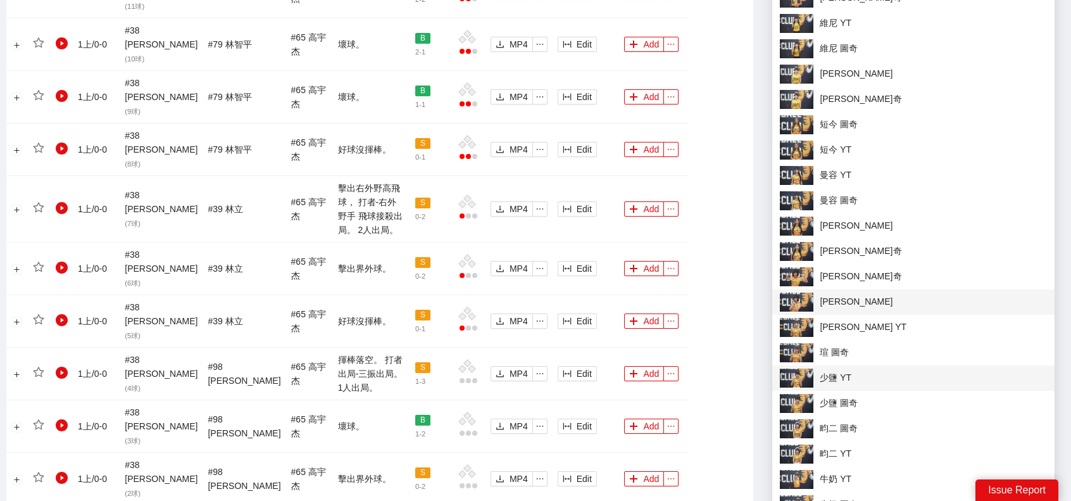
scroll to position [1139, 0]
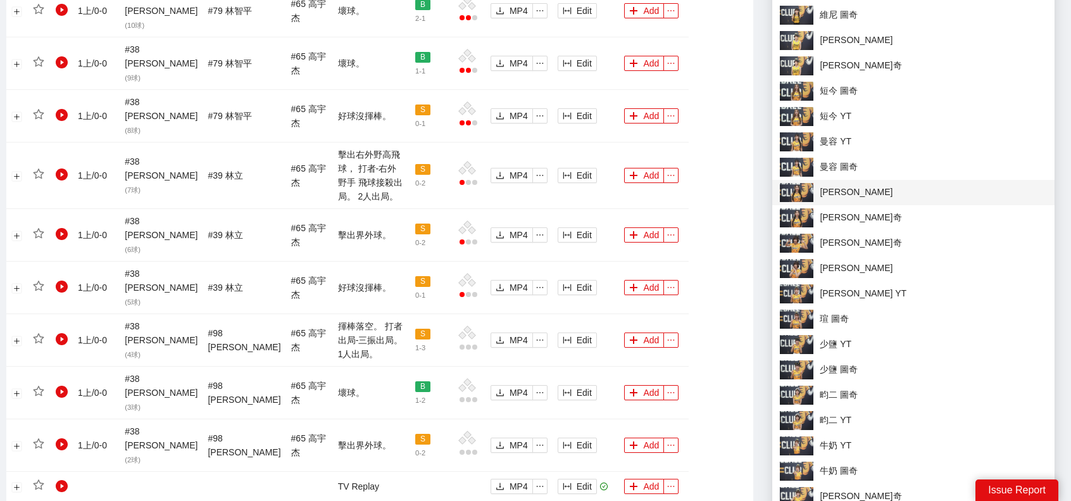
click at [862, 201] on span "莎莎 YT" at bounding box center [913, 192] width 267 height 19
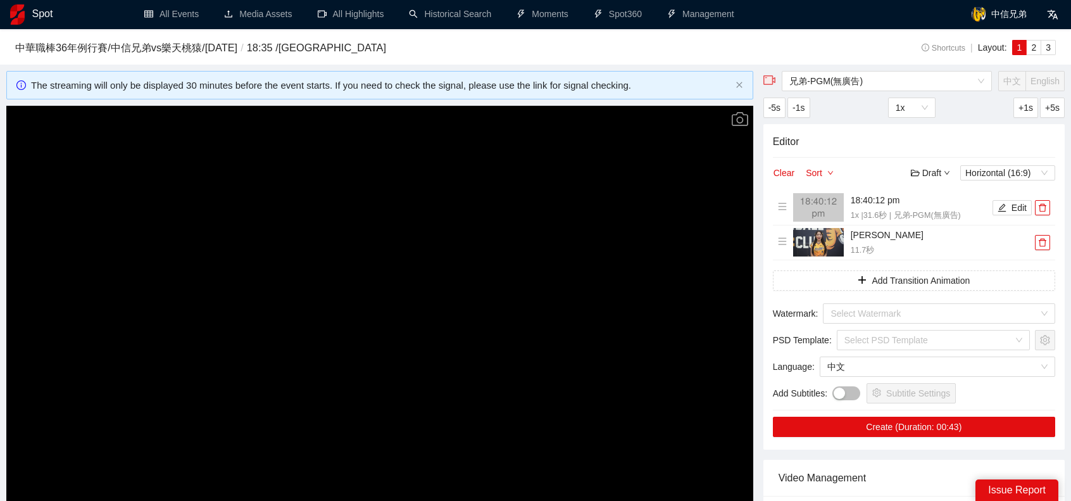
scroll to position [0, 0]
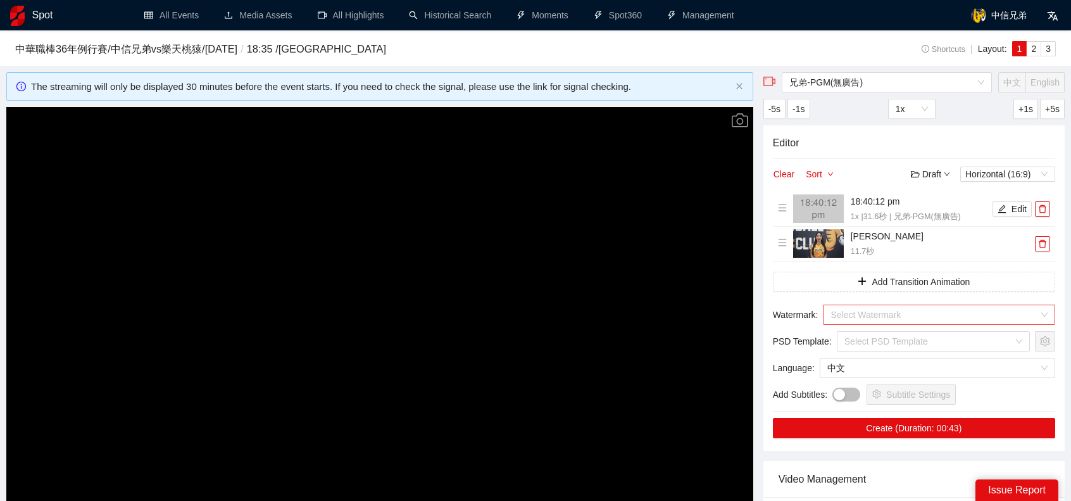
click at [914, 320] on input "search" at bounding box center [934, 314] width 208 height 19
click at [931, 315] on input "search" at bounding box center [934, 314] width 208 height 19
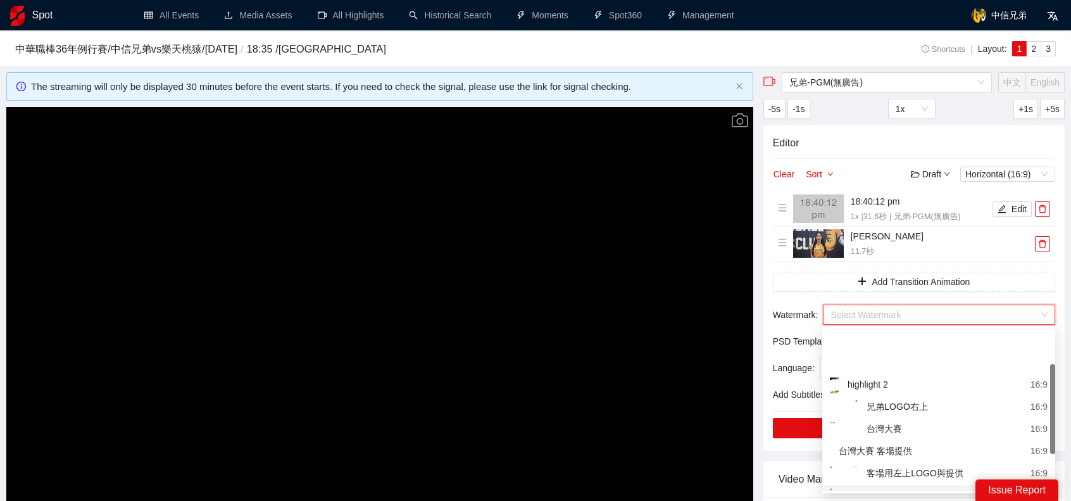
scroll to position [63, 0]
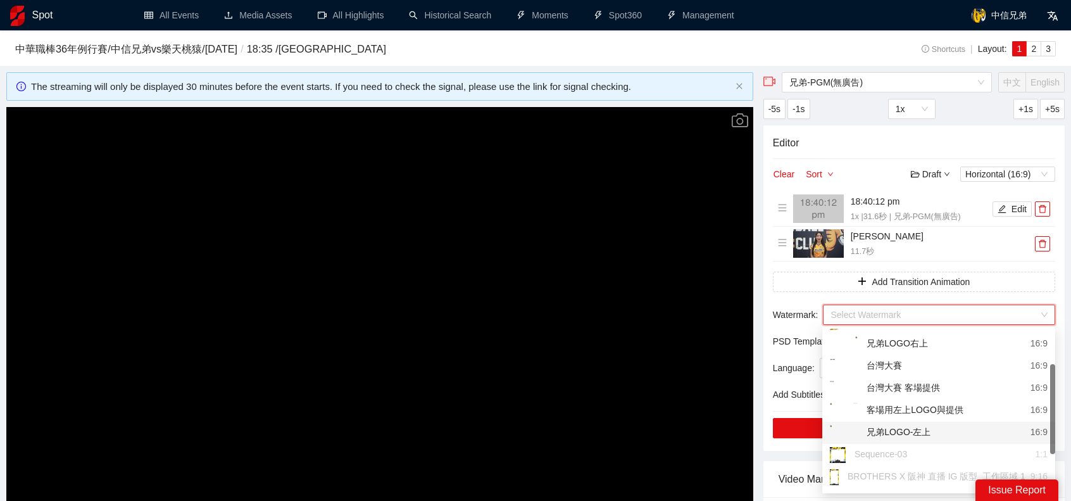
click at [933, 430] on div "兄弟LOGO-左上 16:9" at bounding box center [939, 433] width 218 height 16
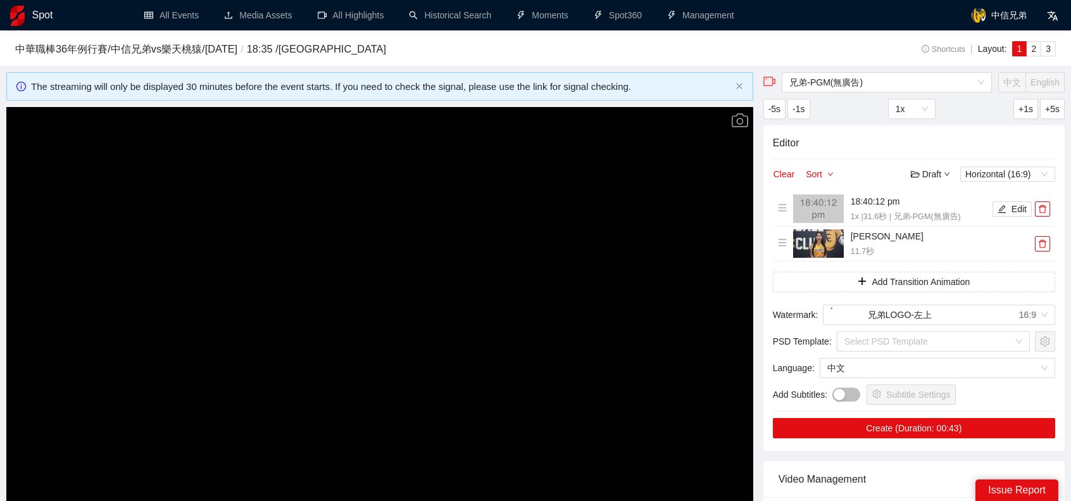
click at [778, 51] on h3 "中華職棒36年例行賽 / 中信兄弟 vs 樂天桃猿 / 2025-08-27 / 18:35 / 大巨蛋" at bounding box center [430, 49] width 831 height 16
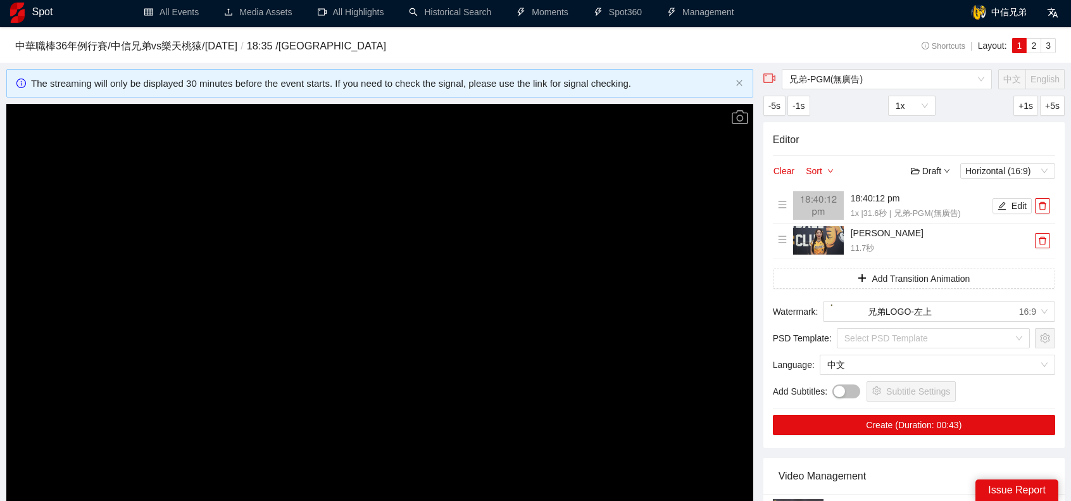
scroll to position [253, 0]
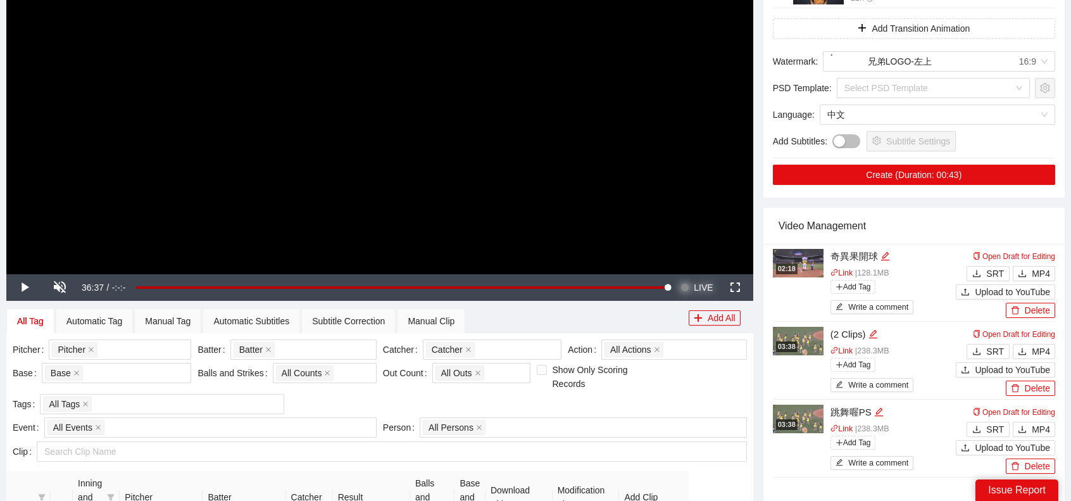
click at [710, 290] on span "LIVE" at bounding box center [703, 287] width 19 height 27
click at [20, 287] on span "Video Player" at bounding box center [23, 287] width 35 height 0
click at [445, 314] on div "Manual Clip" at bounding box center [431, 321] width 47 height 14
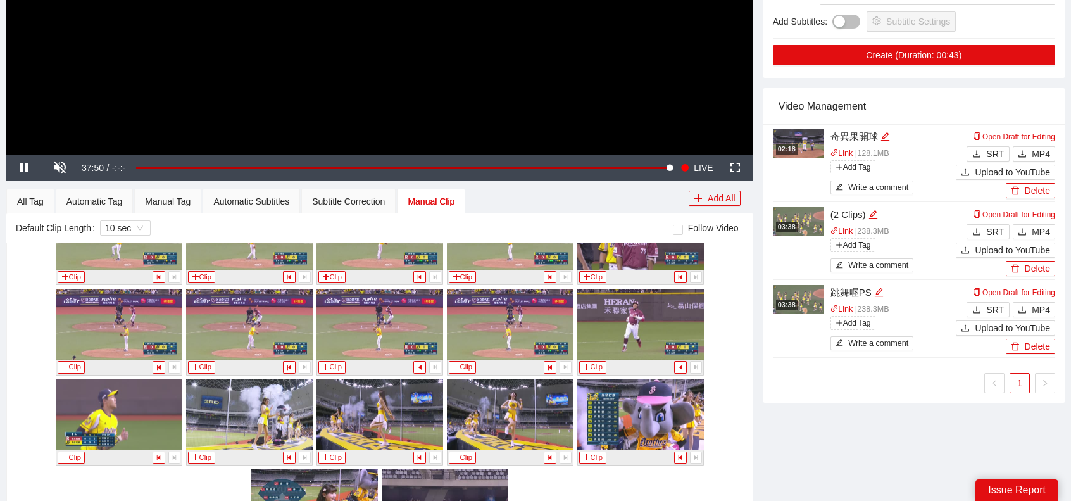
scroll to position [539, 0]
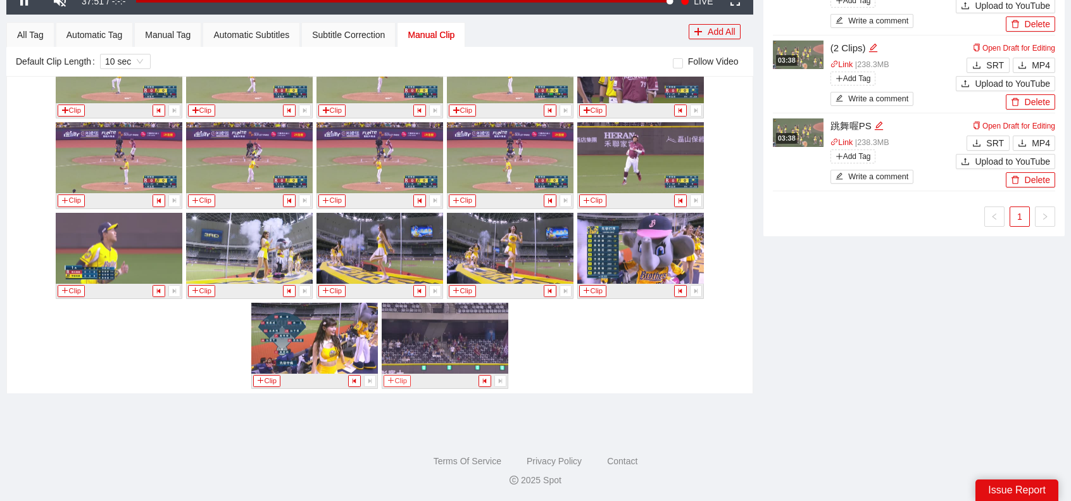
click at [397, 375] on button "Clip" at bounding box center [397, 381] width 28 height 12
click at [36, 28] on div "All Tag" at bounding box center [30, 35] width 27 height 14
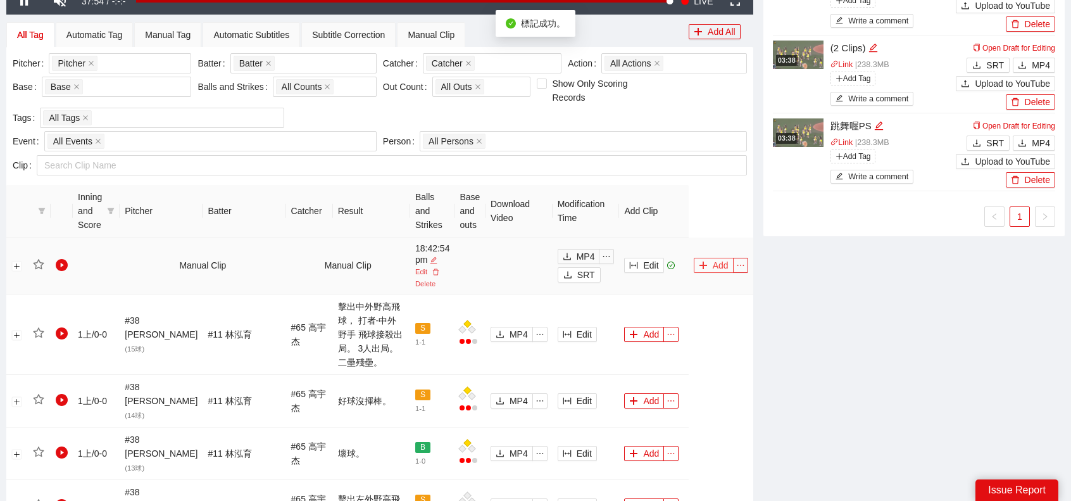
click at [711, 256] on td "Add" at bounding box center [720, 265] width 65 height 57
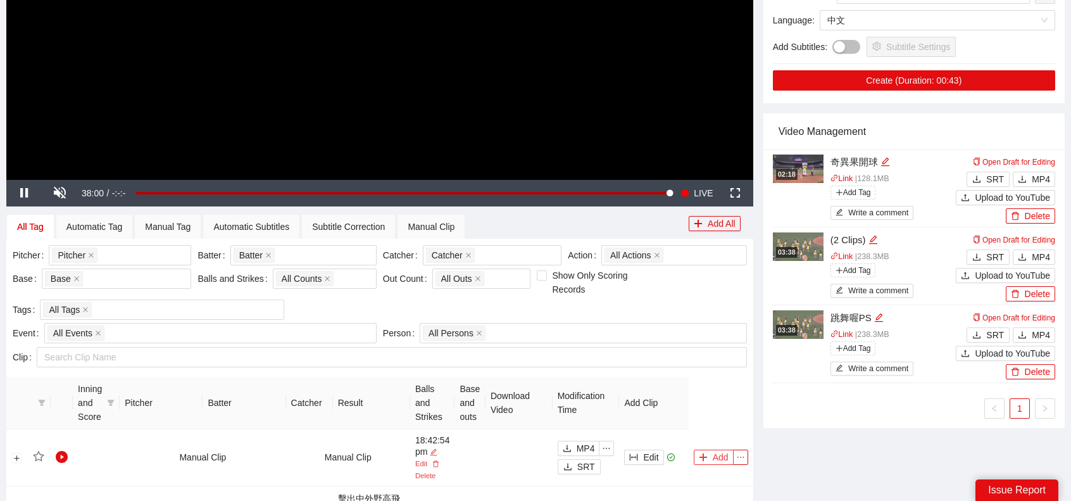
scroll to position [138, 0]
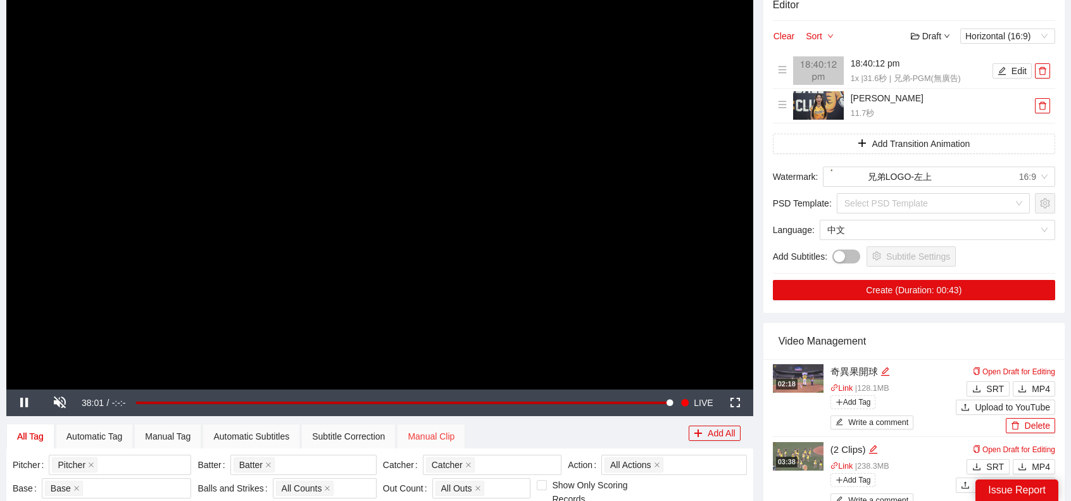
click at [458, 432] on div "Manual Clip" at bounding box center [431, 435] width 68 height 25
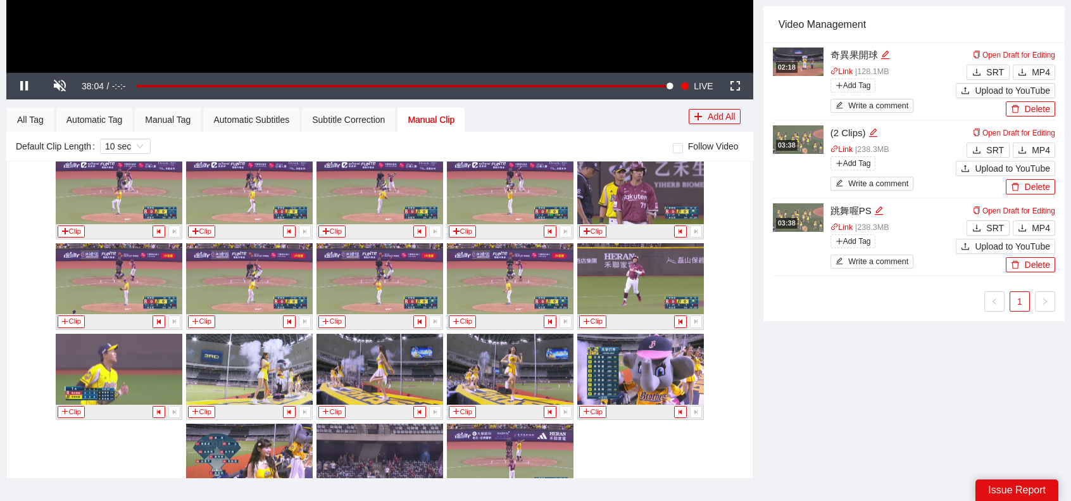
scroll to position [2034, 0]
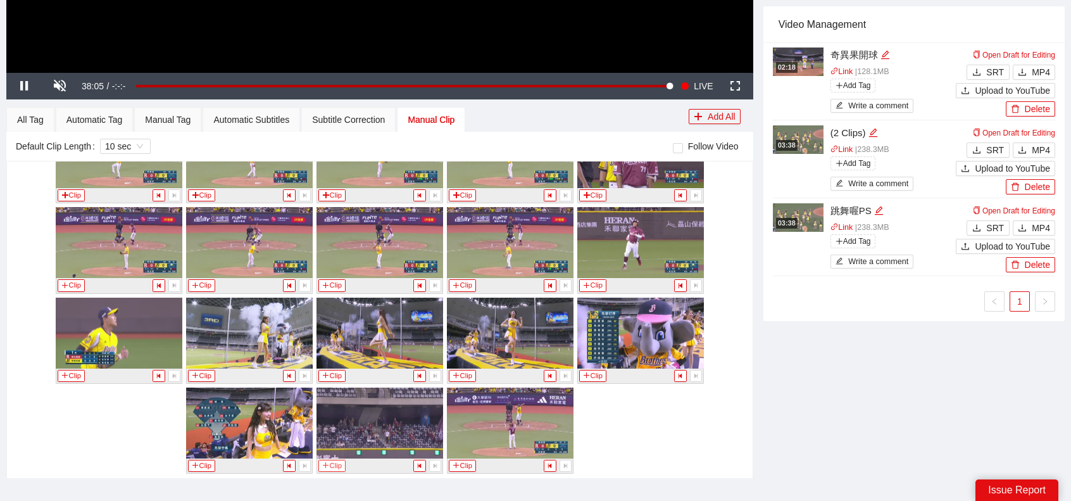
click at [328, 461] on button "Clip" at bounding box center [332, 465] width 28 height 12
click at [17, 117] on div "All Tag" at bounding box center [30, 120] width 27 height 14
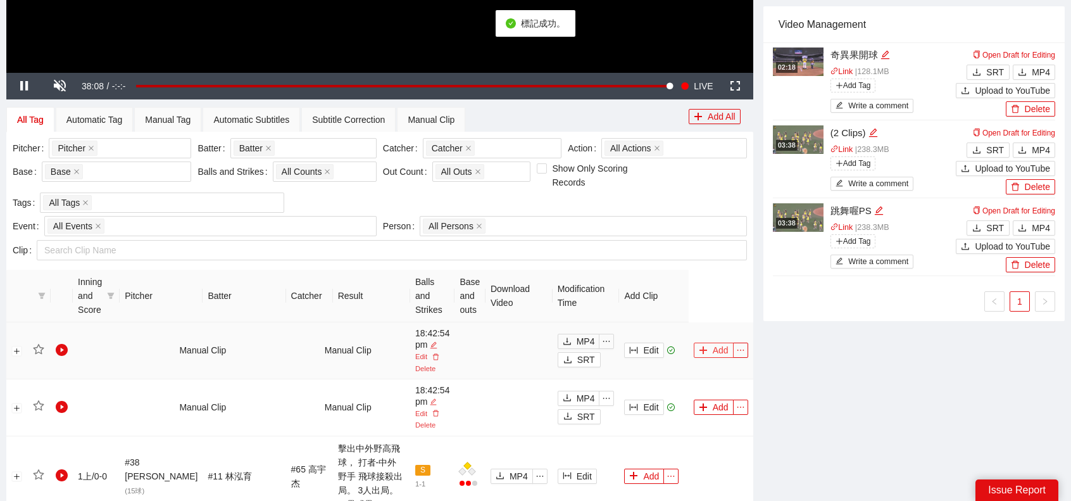
click at [714, 351] on button "Add" at bounding box center [714, 349] width 40 height 15
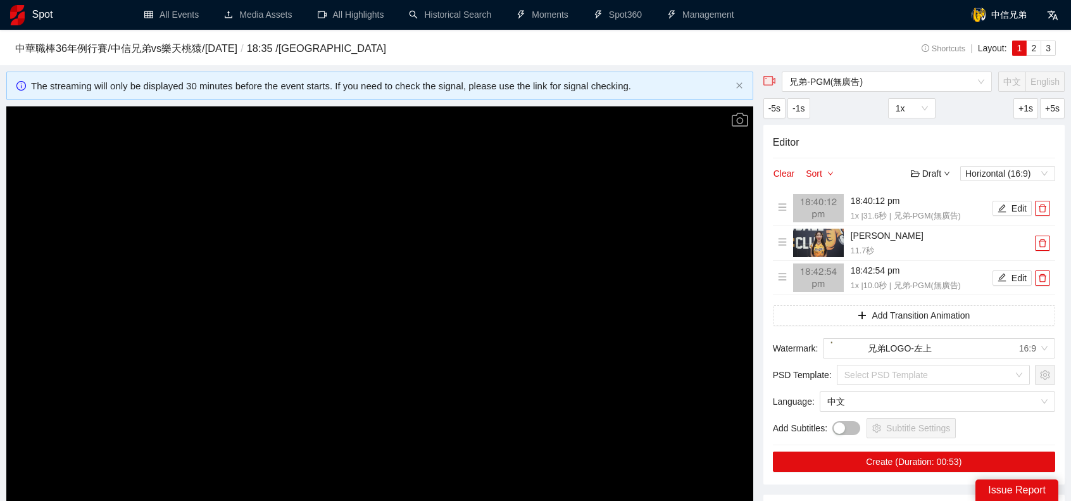
scroll to position [0, 0]
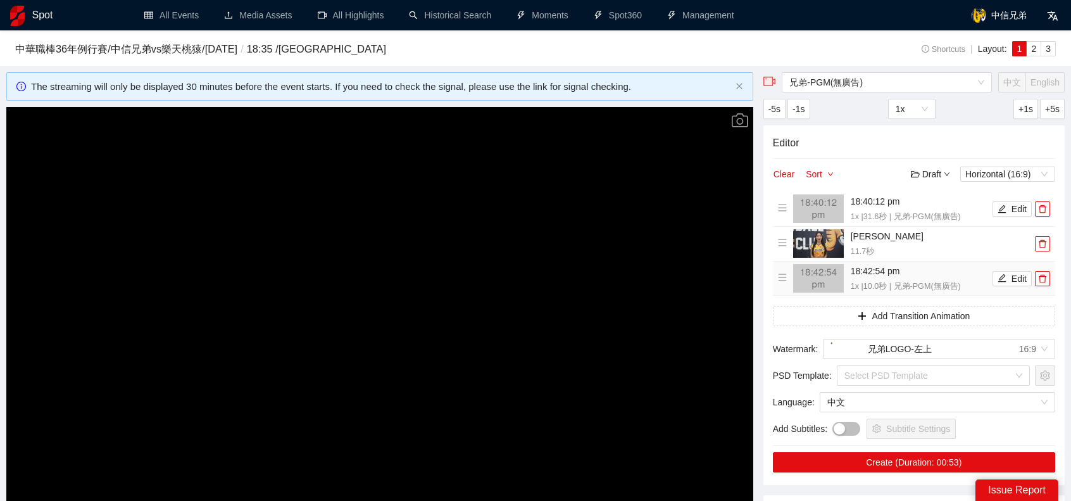
click at [1007, 285] on li "18:42:54 pm 1x | 10.0 秒 | 兄弟-PGM(無廣告) Edit" at bounding box center [914, 278] width 272 height 29
click at [1007, 280] on button "Edit" at bounding box center [1011, 278] width 39 height 15
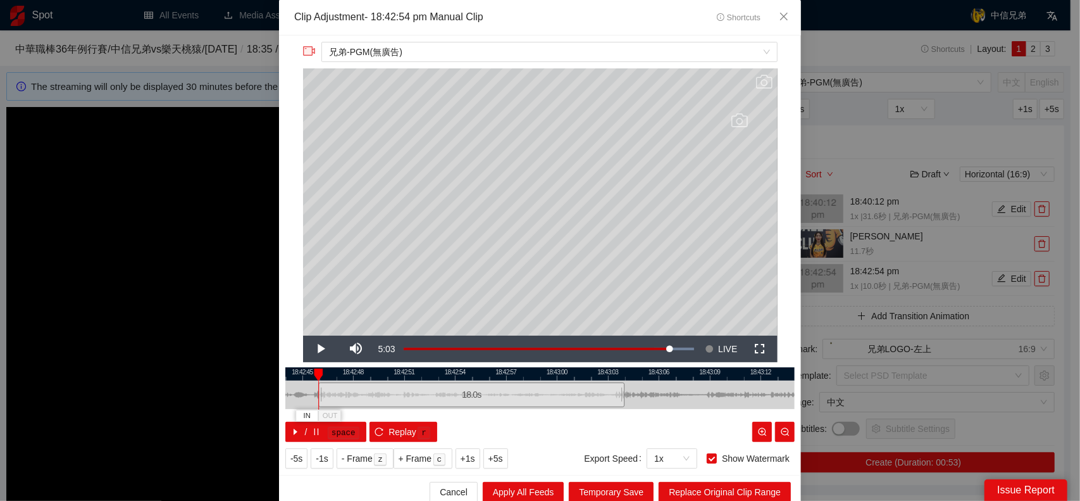
drag, startPoint x: 452, startPoint y: 387, endPoint x: 315, endPoint y: 389, distance: 136.7
click at [316, 389] on div at bounding box center [320, 394] width 8 height 28
click at [377, 435] on button "Replay r" at bounding box center [404, 431] width 68 height 20
drag, startPoint x: 615, startPoint y: 397, endPoint x: 561, endPoint y: 403, distance: 54.8
click at [565, 403] on div at bounding box center [569, 394] width 8 height 28
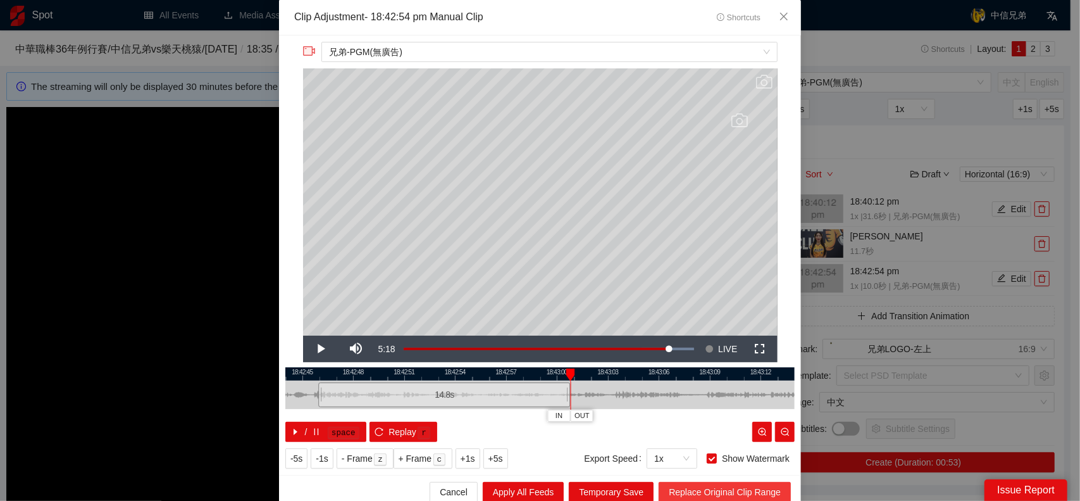
click at [719, 490] on span "Replace Original Clip Range" at bounding box center [725, 492] width 112 height 14
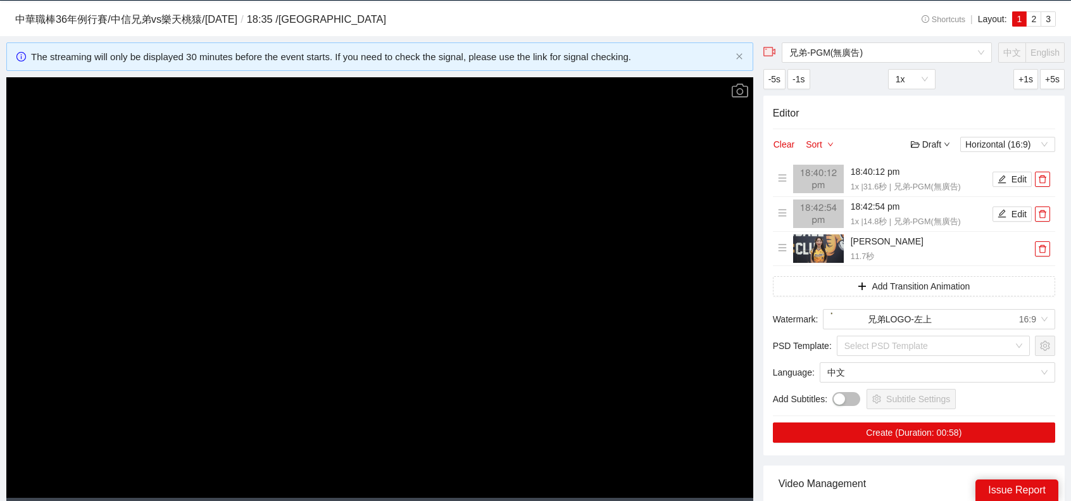
scroll to position [63, 0]
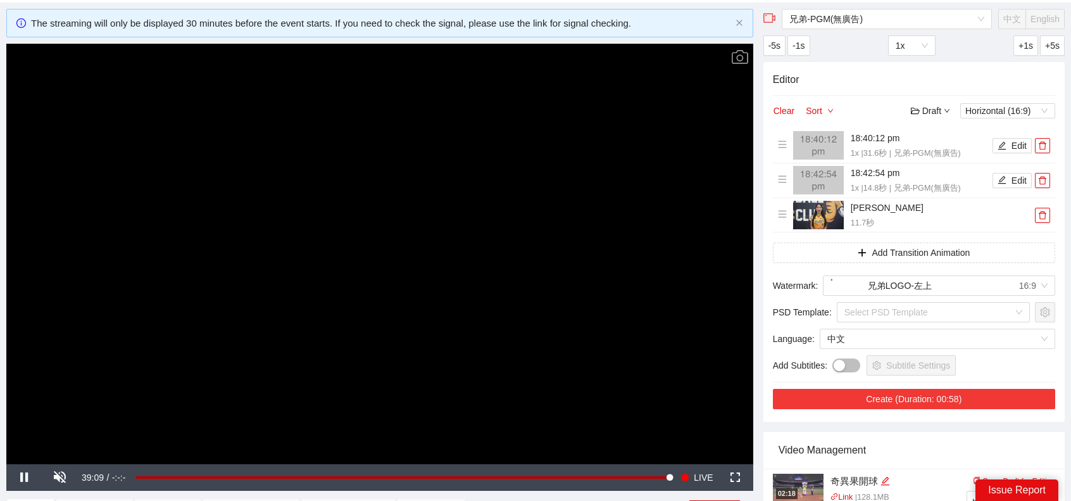
click at [936, 398] on button "Create (Duration: 00:58)" at bounding box center [914, 399] width 282 height 20
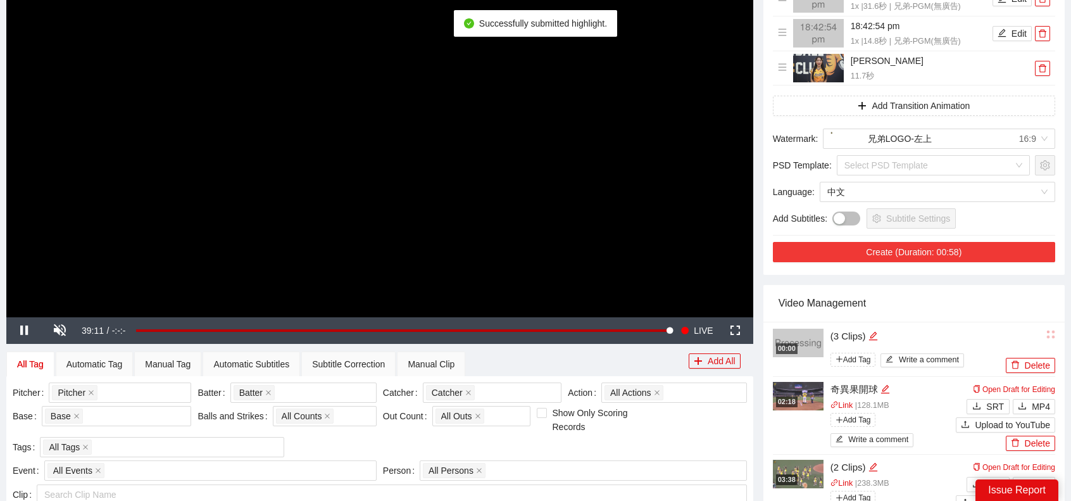
scroll to position [253, 0]
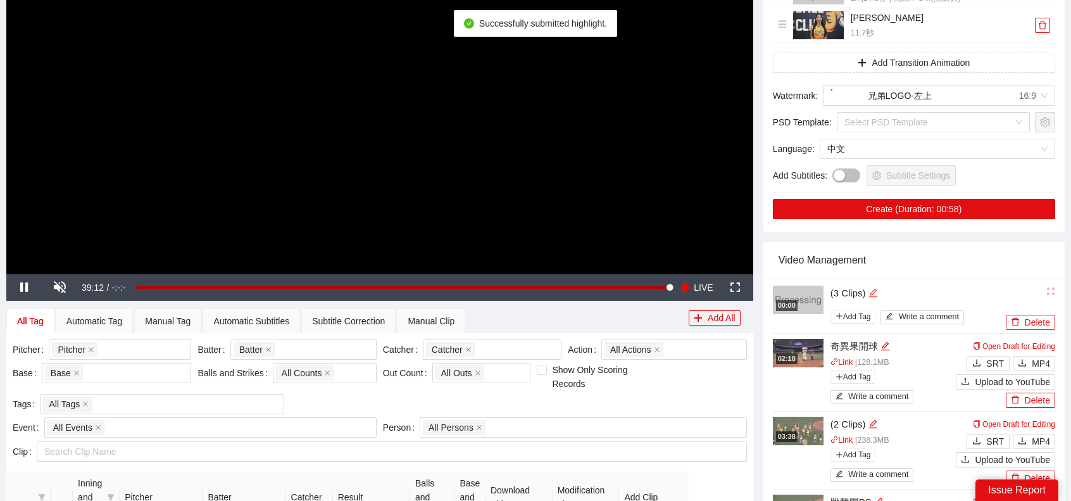
click at [876, 288] on icon "edit" at bounding box center [872, 292] width 9 height 9
type textarea "*"
type textarea "**"
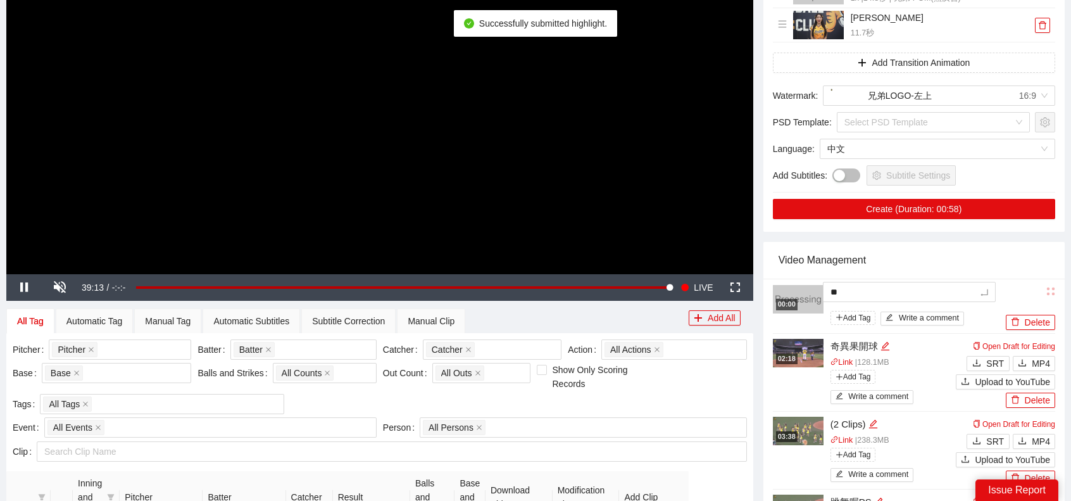
type textarea "*"
type textarea "**"
type textarea "***"
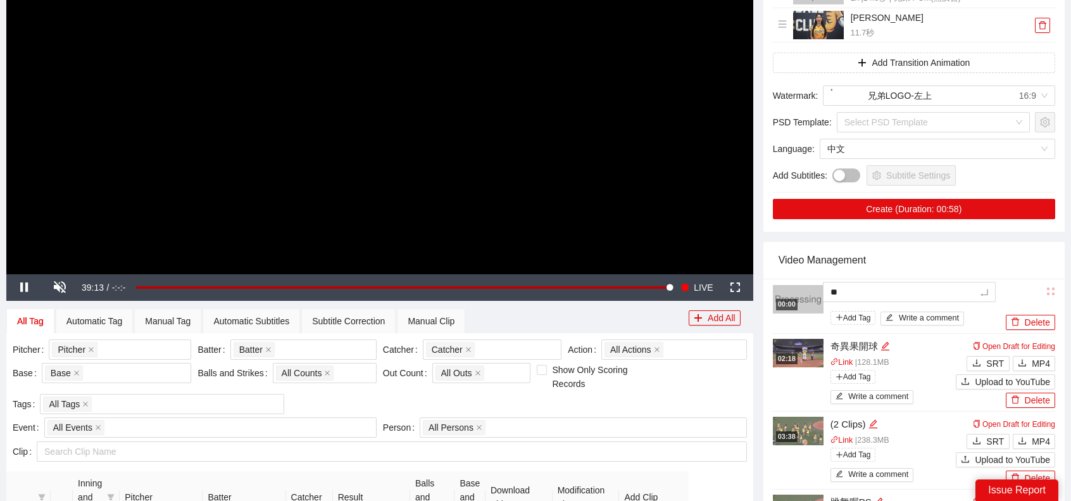
type textarea "***"
type textarea "**"
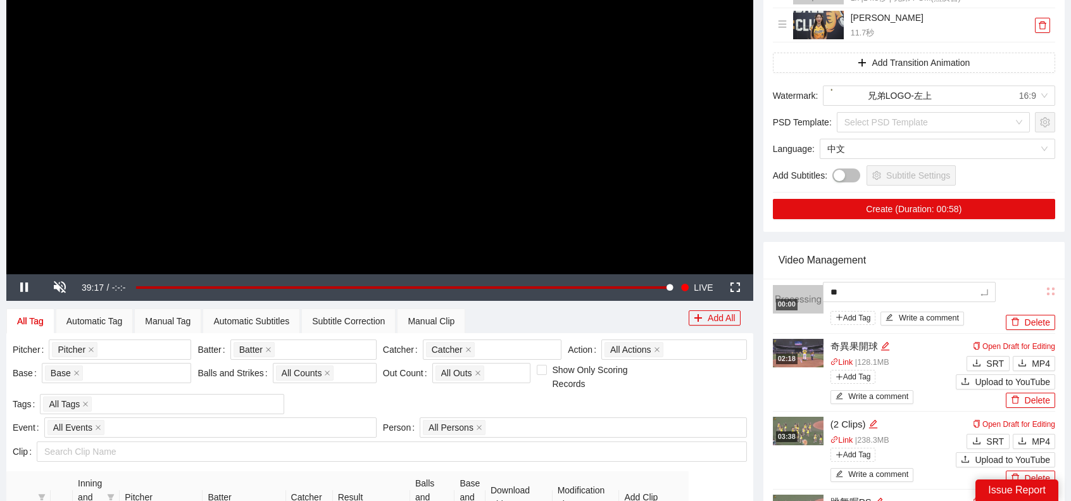
type textarea "**"
type textarea "***"
type textarea "****"
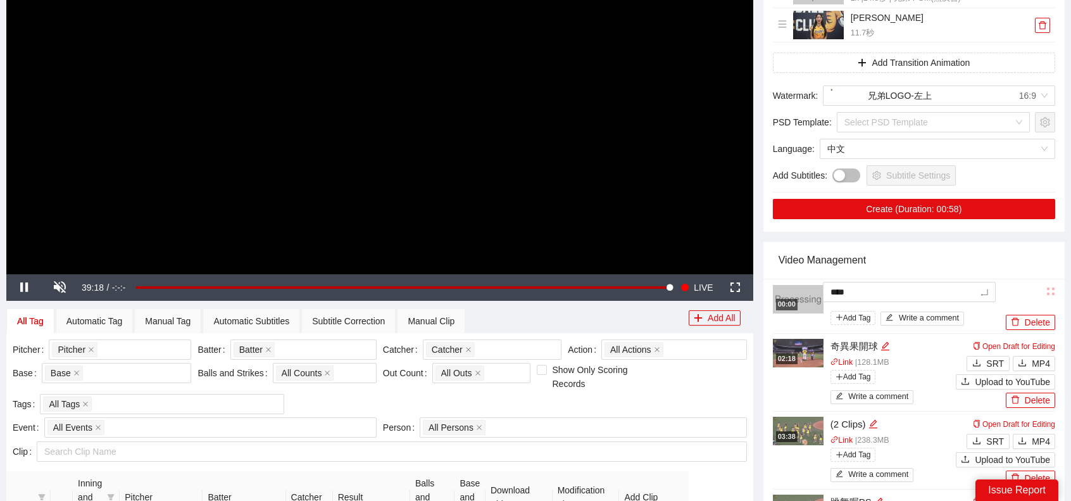
type textarea "****"
click at [901, 257] on div "Video Management" at bounding box center [913, 260] width 271 height 36
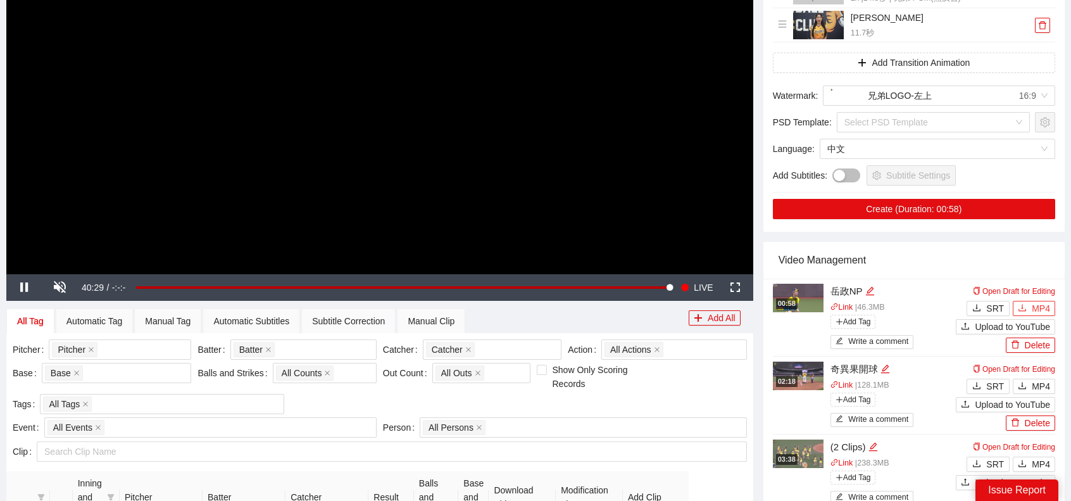
click at [1050, 303] on button "MP4" at bounding box center [1033, 308] width 42 height 15
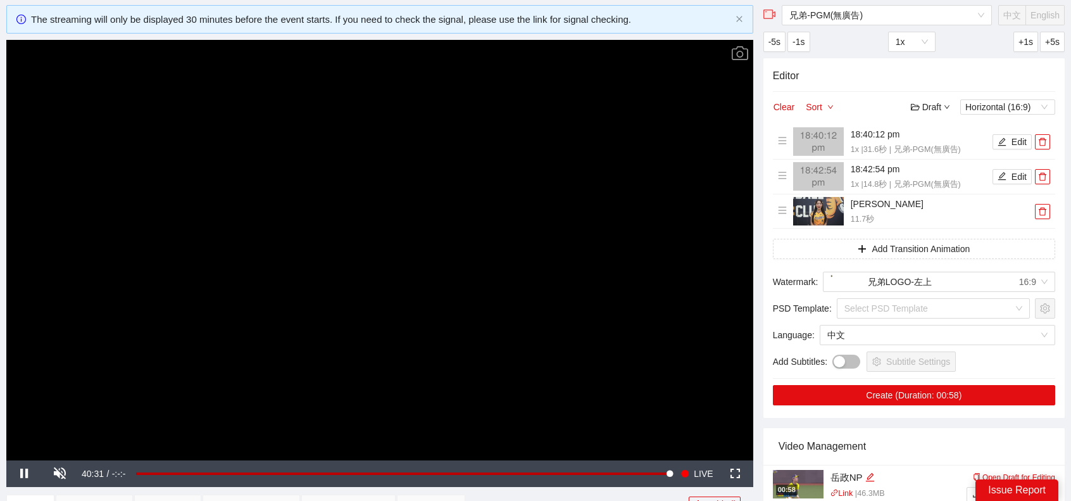
scroll to position [63, 0]
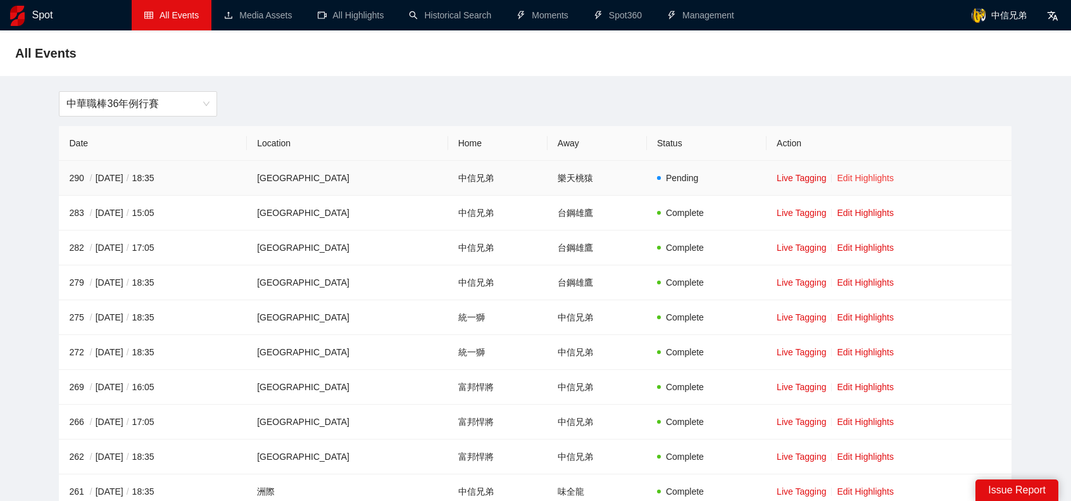
click at [852, 178] on link "Edit Highlights" at bounding box center [865, 178] width 57 height 10
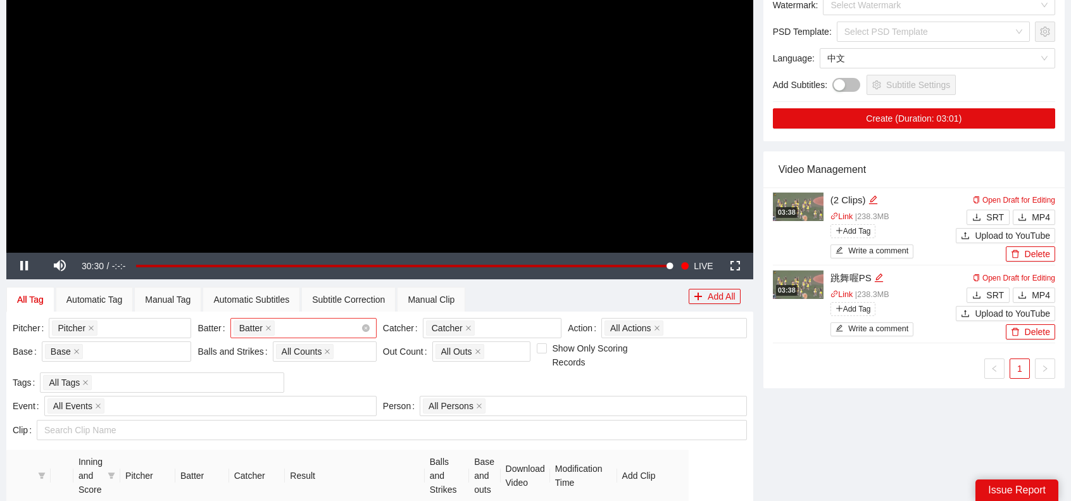
scroll to position [127, 0]
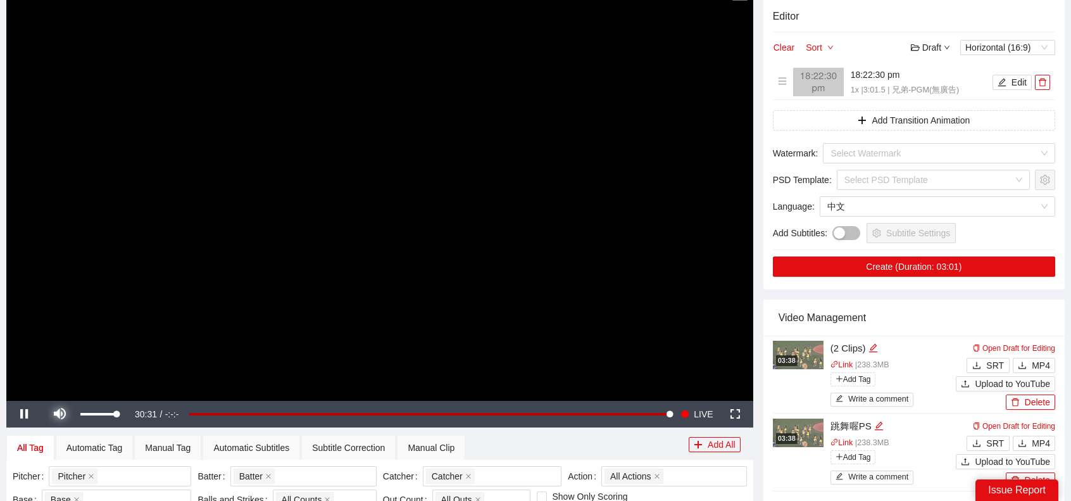
click at [56, 414] on span "Video Player" at bounding box center [59, 414] width 35 height 0
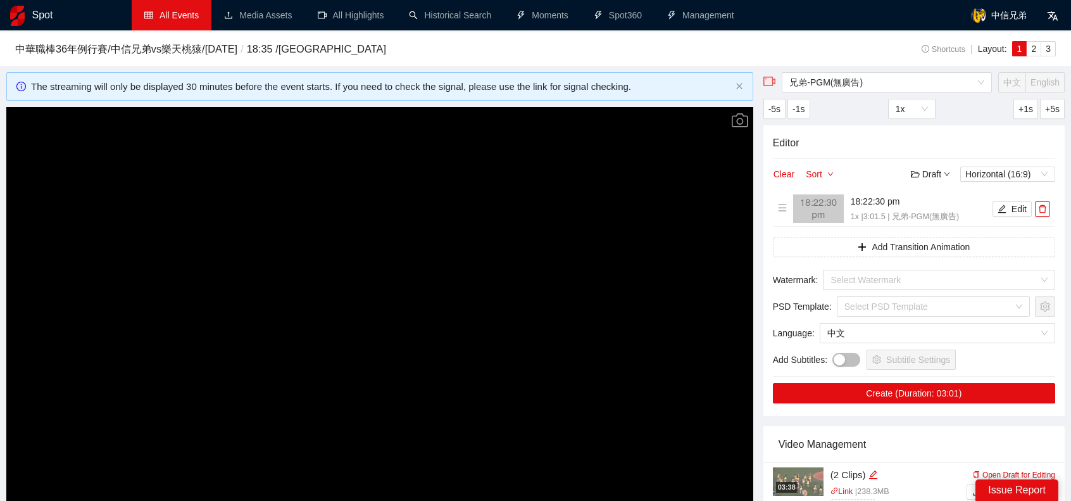
click at [180, 15] on link "All Events" at bounding box center [171, 15] width 54 height 10
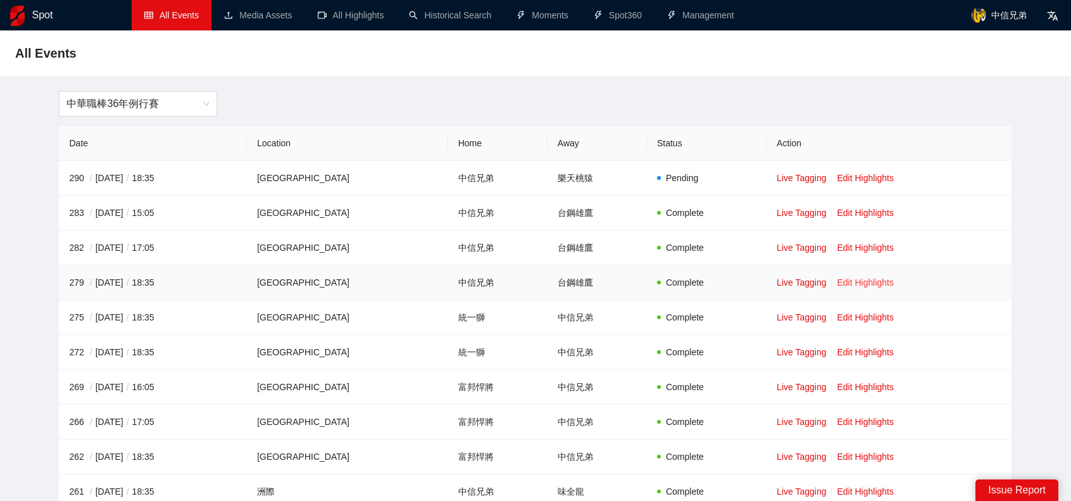
click at [861, 279] on link "Edit Highlights" at bounding box center [865, 282] width 57 height 10
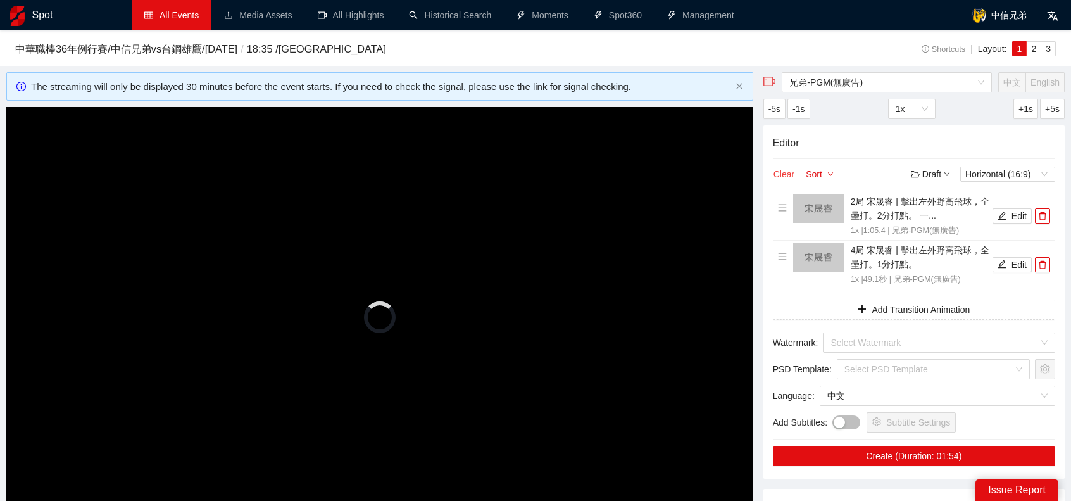
click at [780, 173] on button "Clear" at bounding box center [784, 173] width 22 height 15
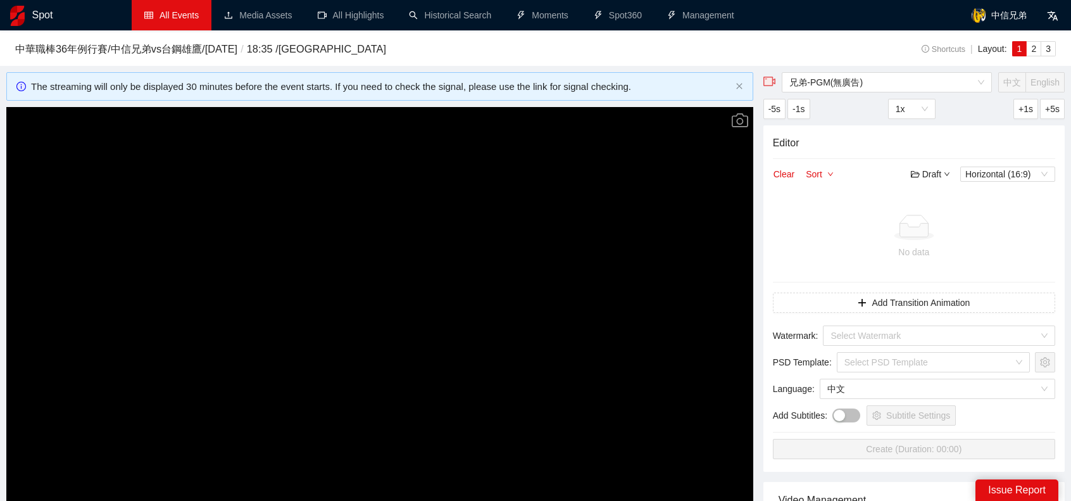
drag, startPoint x: 267, startPoint y: 296, endPoint x: 290, endPoint y: 294, distance: 22.9
click at [268, 296] on video "Video Player" at bounding box center [379, 317] width 747 height 420
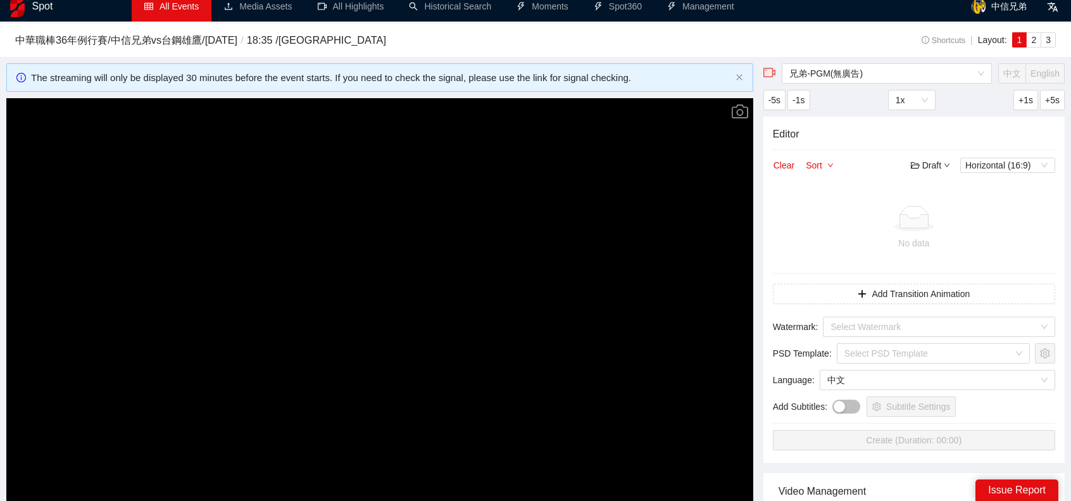
scroll to position [443, 0]
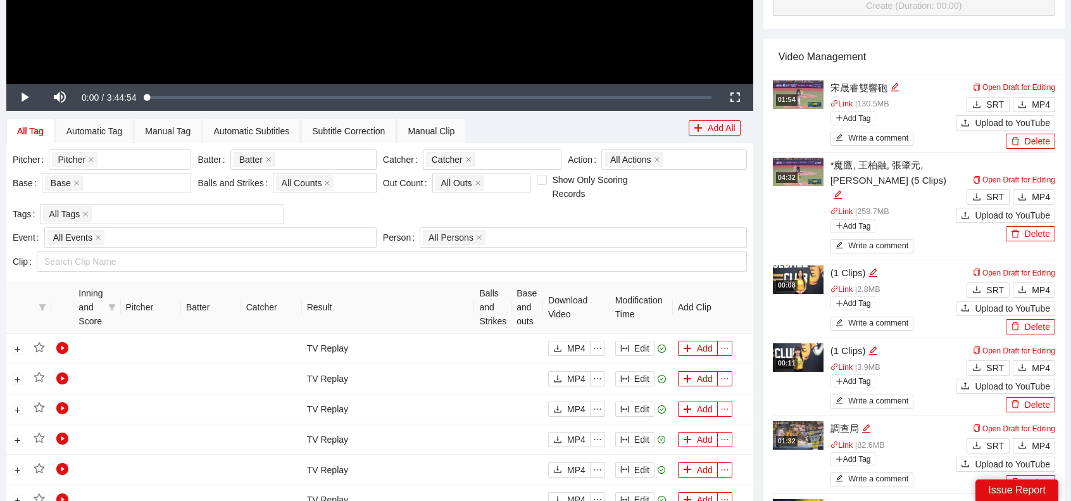
click at [119, 147] on div "Pitcher Pitcher + 0 ... Batter Batter + 0 ... Catcher Catcher + 0 ... Action Al…" at bounding box center [379, 212] width 747 height 138
click at [125, 156] on div "Pitcher + 0 ..." at bounding box center [113, 160] width 123 height 18
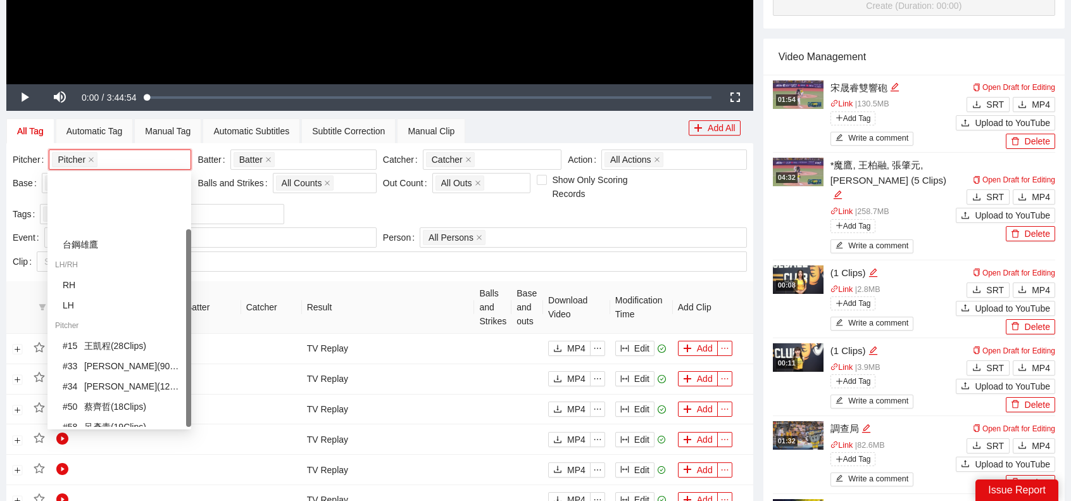
scroll to position [71, 0]
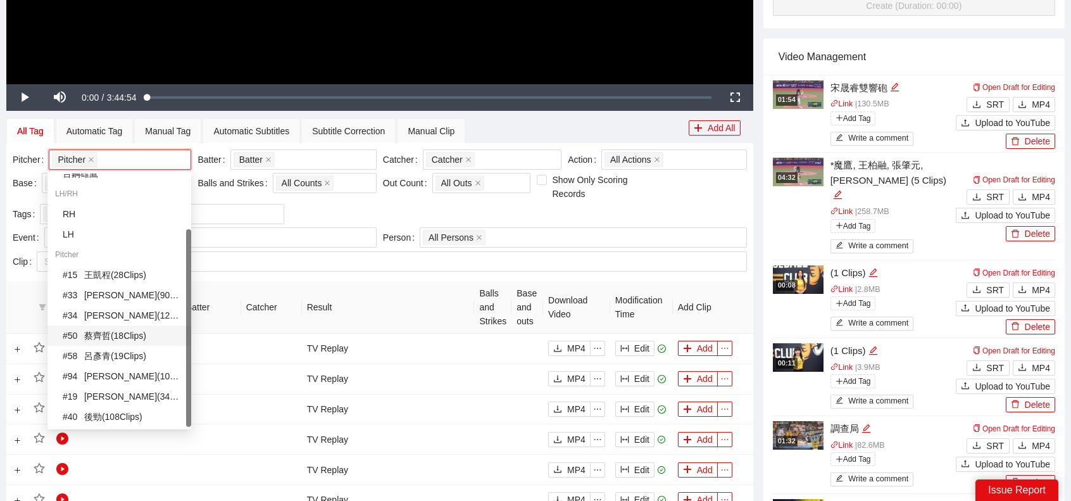
click at [110, 331] on div "# 50 蔡齊哲 ( 18 Clips )" at bounding box center [123, 335] width 121 height 14
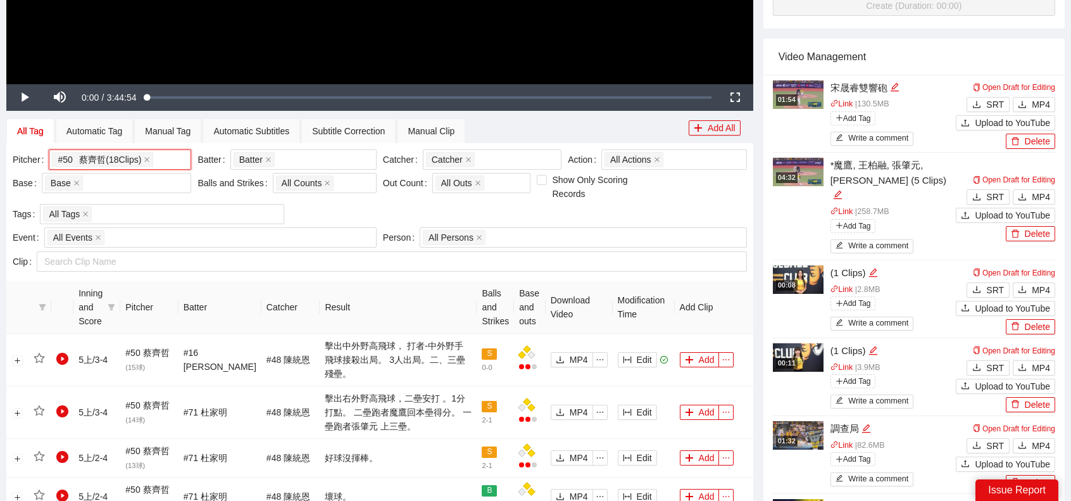
click at [373, 301] on th "Result" at bounding box center [398, 307] width 157 height 53
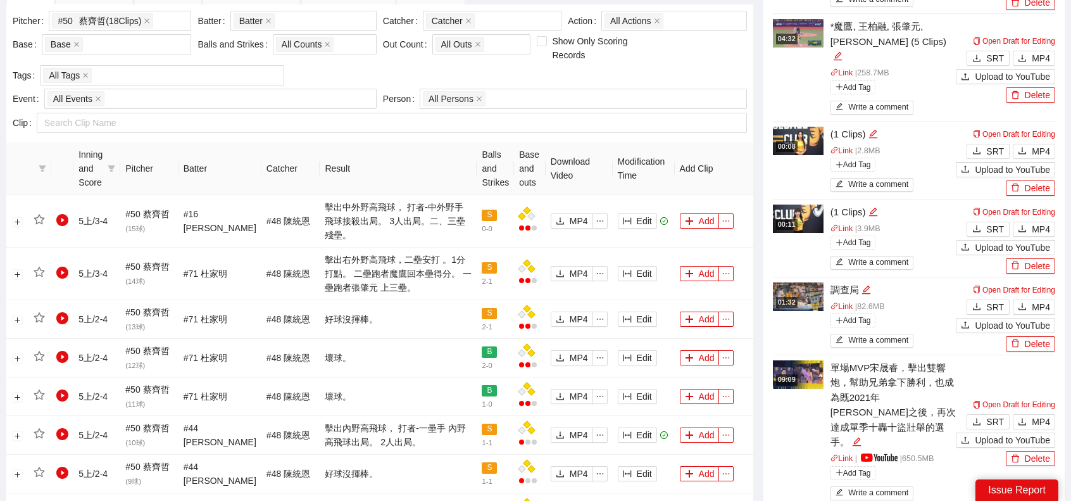
scroll to position [581, 0]
click at [695, 214] on button "Add" at bounding box center [700, 221] width 40 height 15
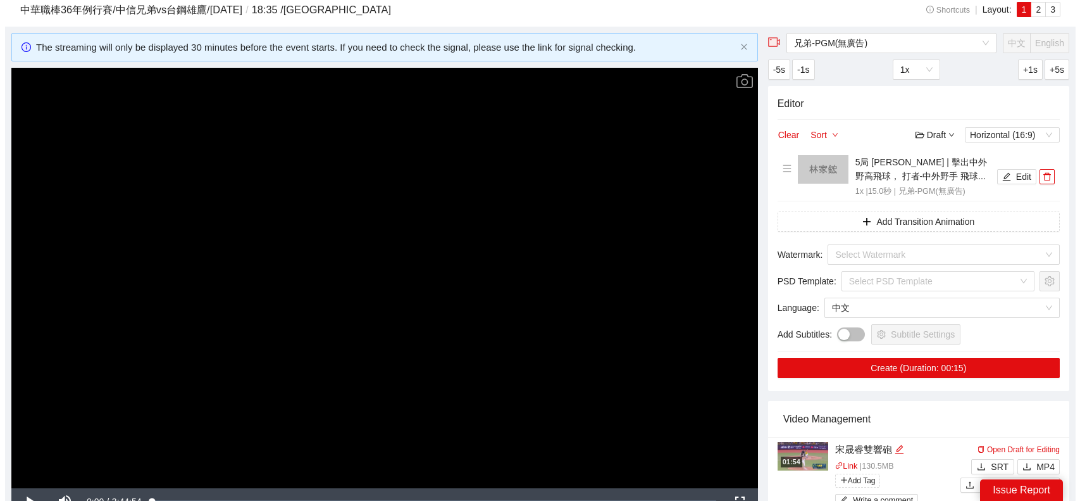
scroll to position [0, 0]
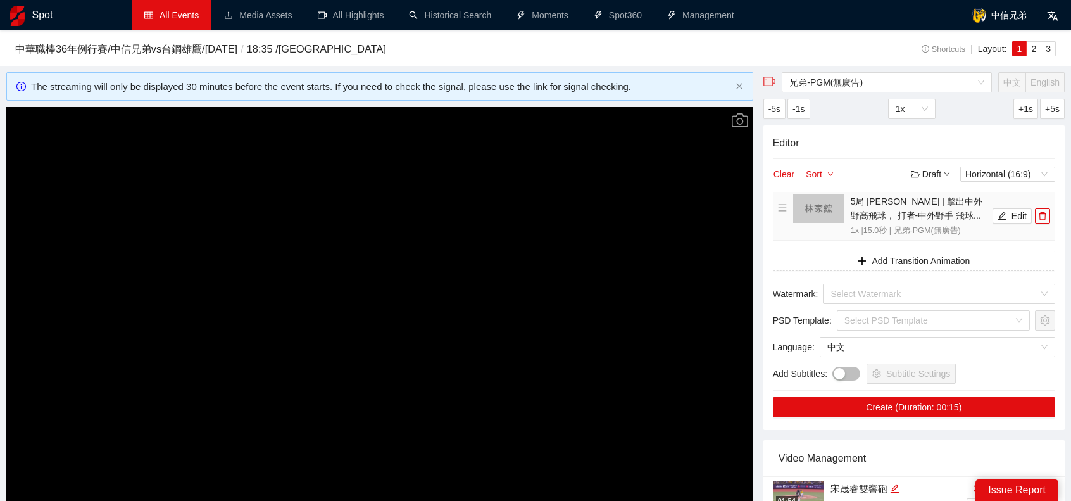
click at [1012, 225] on li "5局 [PERSON_NAME] | 擊出中外野高飛球， 打者-中外野手 飛球... 1x | 15.0 秒 | 兄弟-PGM(無廣告) Edit" at bounding box center [914, 215] width 272 height 43
click at [1009, 217] on button "Edit" at bounding box center [1011, 215] width 39 height 15
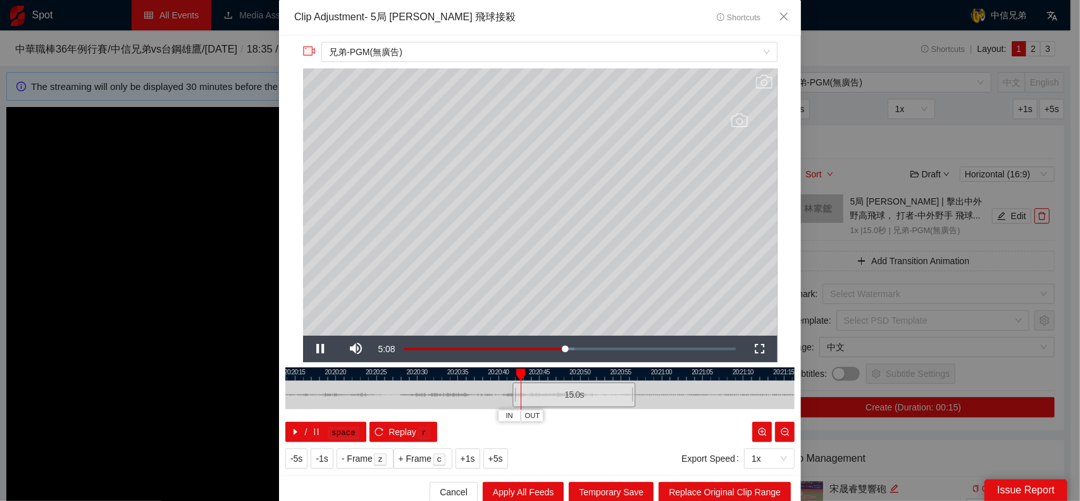
scroll to position [6, 0]
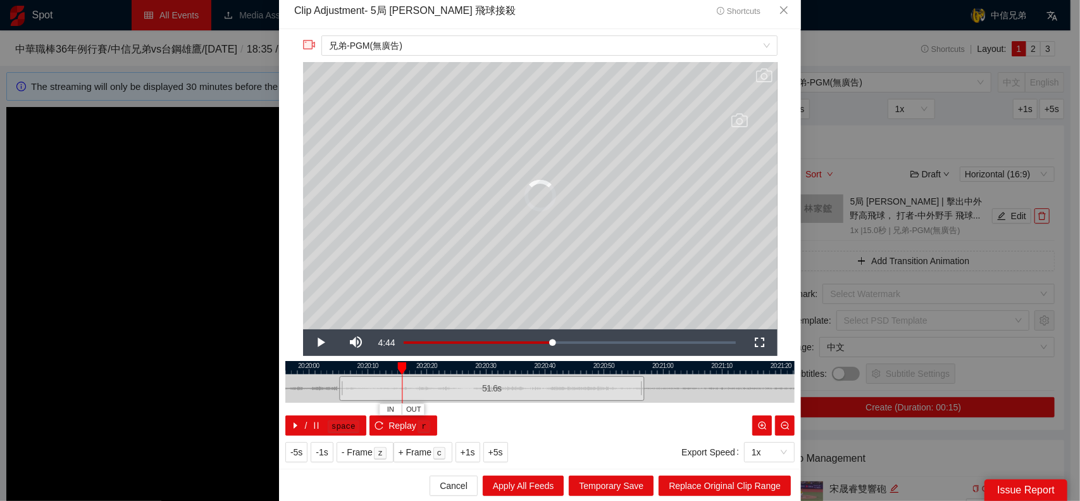
drag, startPoint x: 549, startPoint y: 387, endPoint x: 333, endPoint y: 383, distance: 215.8
click at [337, 383] on div at bounding box center [341, 388] width 8 height 28
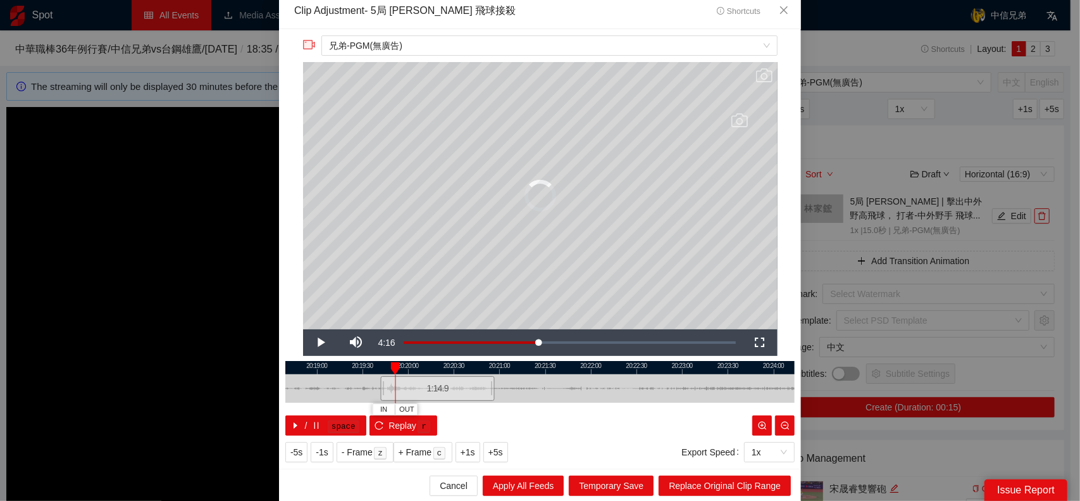
drag, startPoint x: 411, startPoint y: 387, endPoint x: 372, endPoint y: 381, distance: 39.0
click at [379, 381] on div at bounding box center [383, 388] width 8 height 28
click at [864, 247] on div "**********" at bounding box center [540, 250] width 1080 height 501
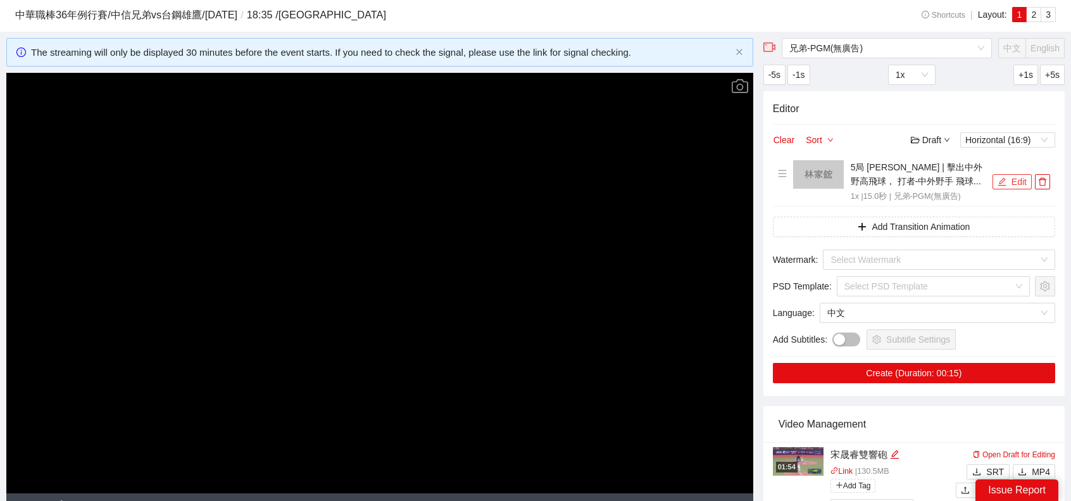
scroll to position [33, 0]
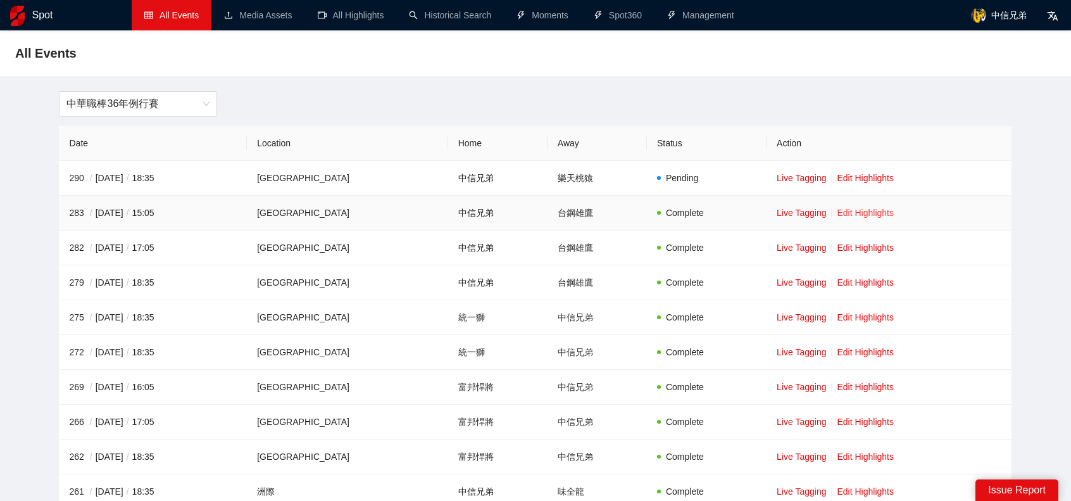
click at [870, 211] on link "Edit Highlights" at bounding box center [865, 213] width 57 height 10
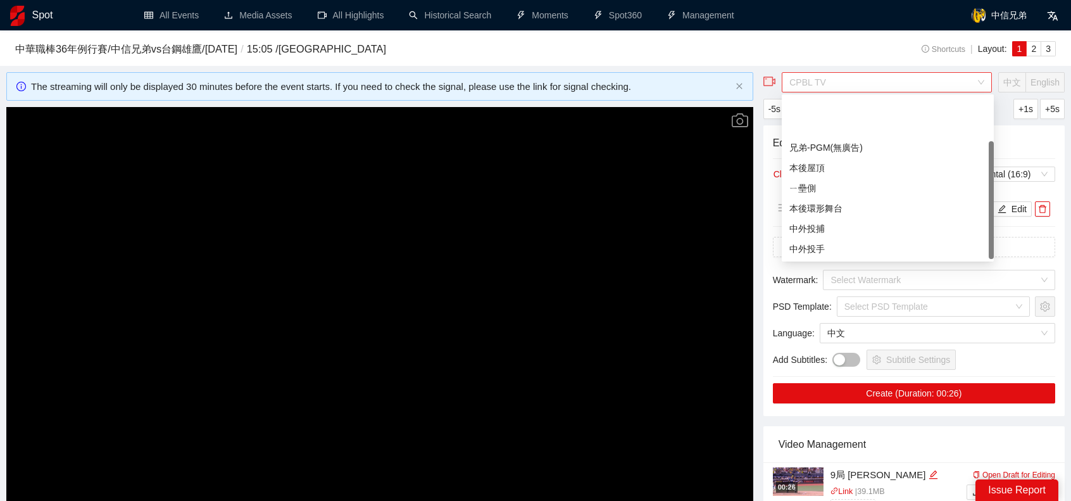
click at [852, 85] on span "CPBL TV" at bounding box center [886, 82] width 195 height 19
click at [838, 153] on div "兄弟-PGM(無廣告)" at bounding box center [887, 147] width 197 height 14
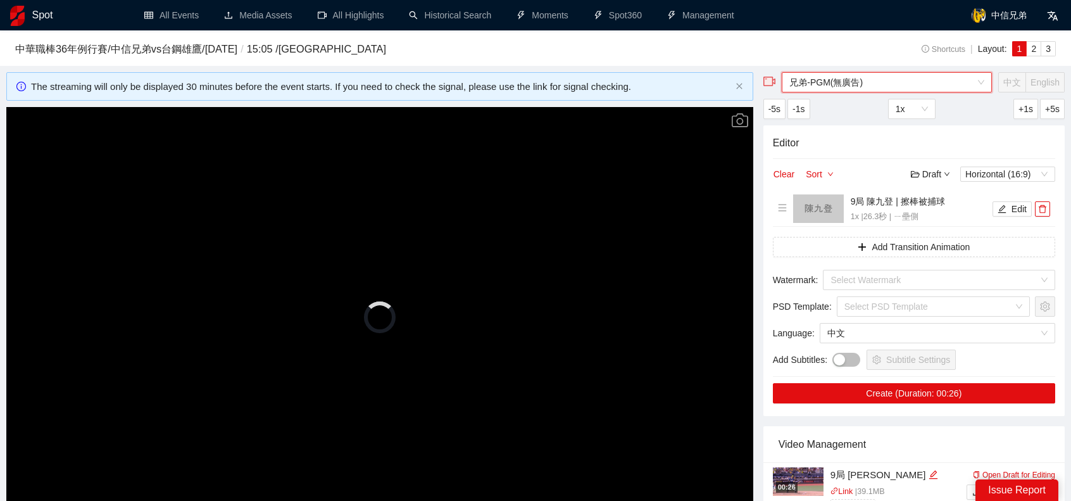
click at [368, 208] on video "Video Player" at bounding box center [379, 317] width 747 height 420
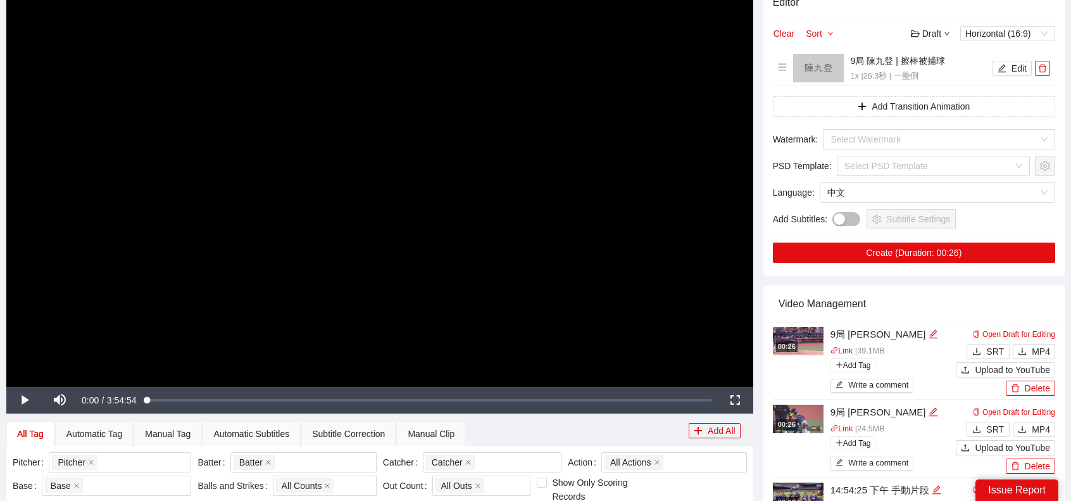
scroll to position [443, 0]
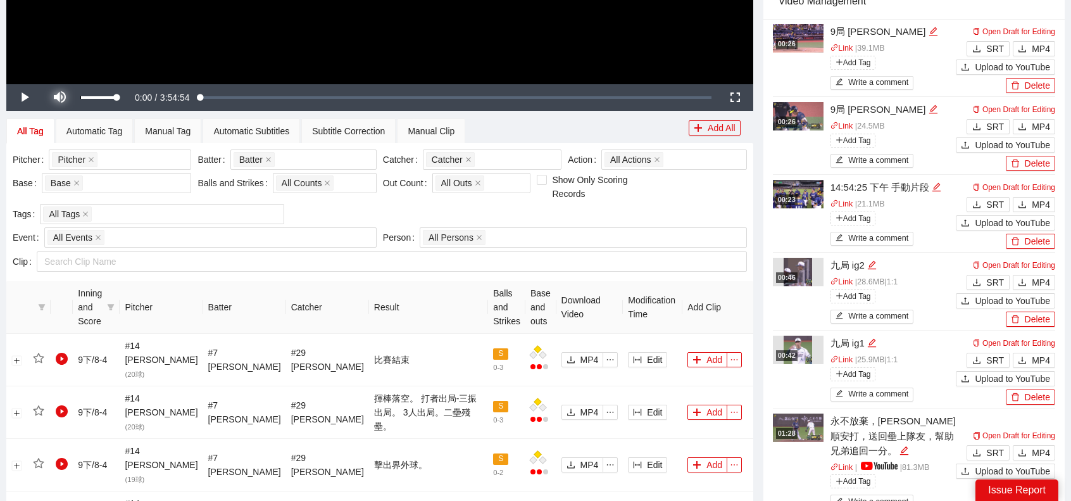
click at [58, 97] on span "Video Player" at bounding box center [59, 97] width 35 height 0
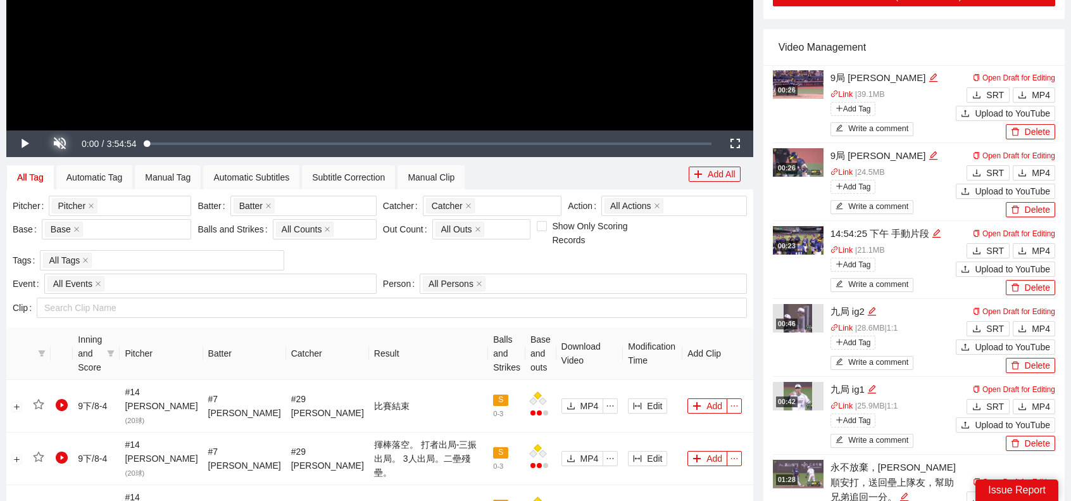
scroll to position [380, 0]
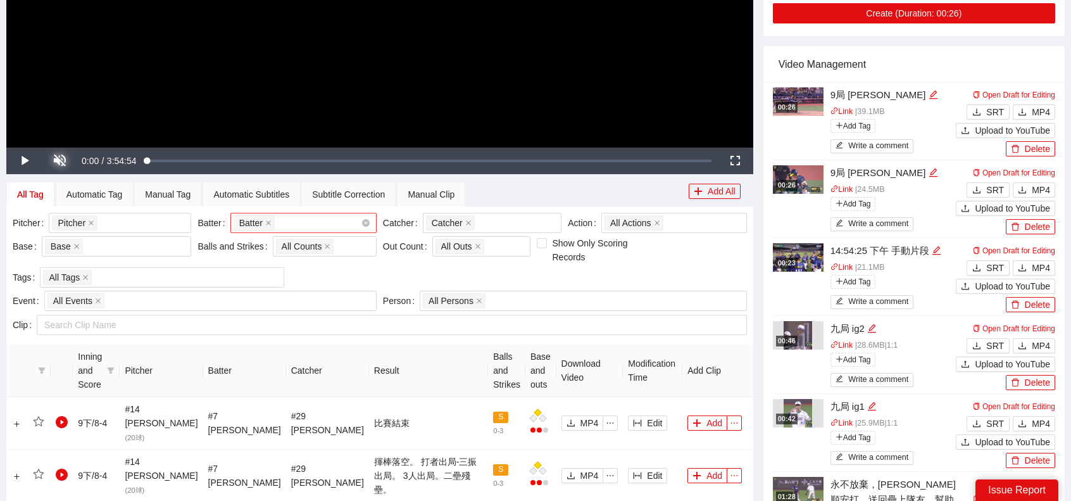
click at [299, 218] on div "Batter + 0 ..." at bounding box center [296, 223] width 127 height 18
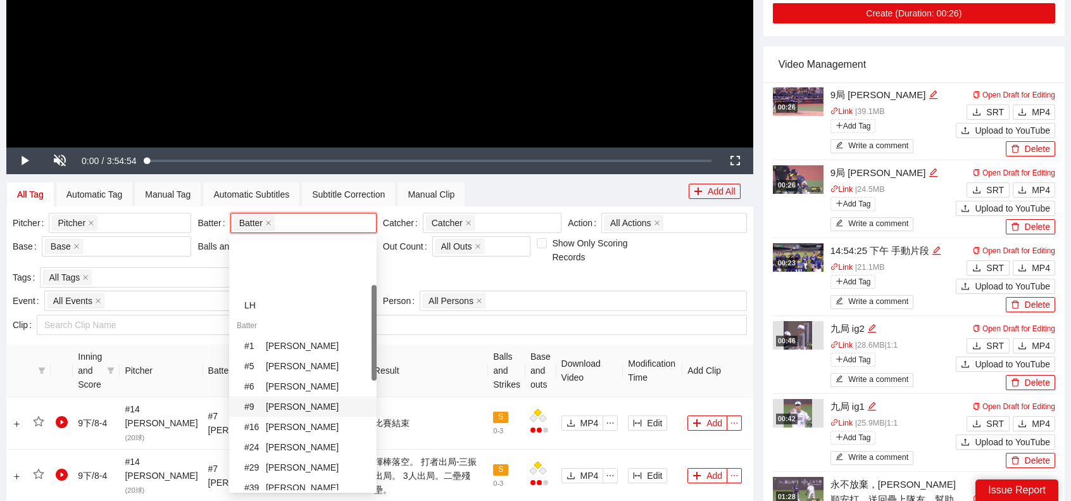
scroll to position [127, 0]
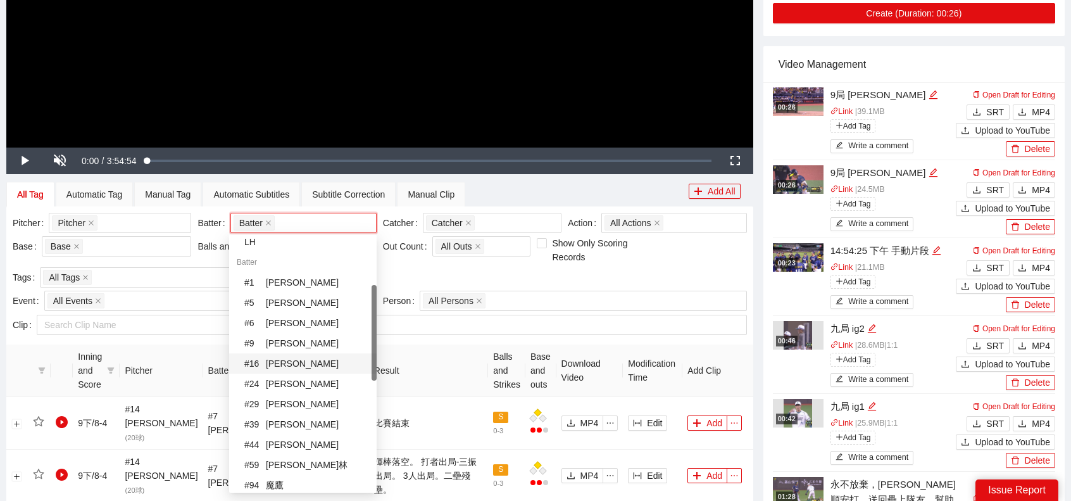
click at [294, 363] on div "# 16 林家鋐" at bounding box center [306, 363] width 125 height 14
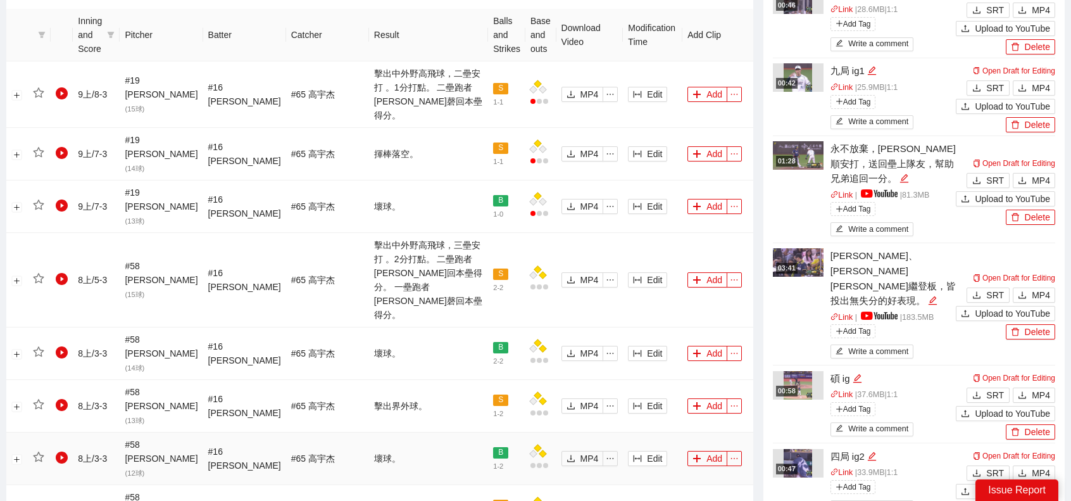
scroll to position [506, 0]
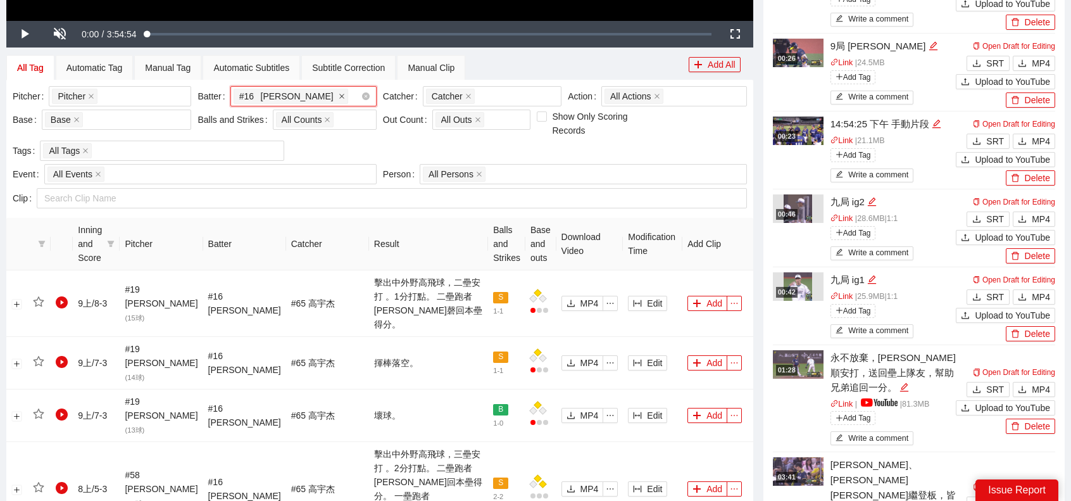
click at [339, 97] on icon "close" at bounding box center [342, 96] width 6 height 6
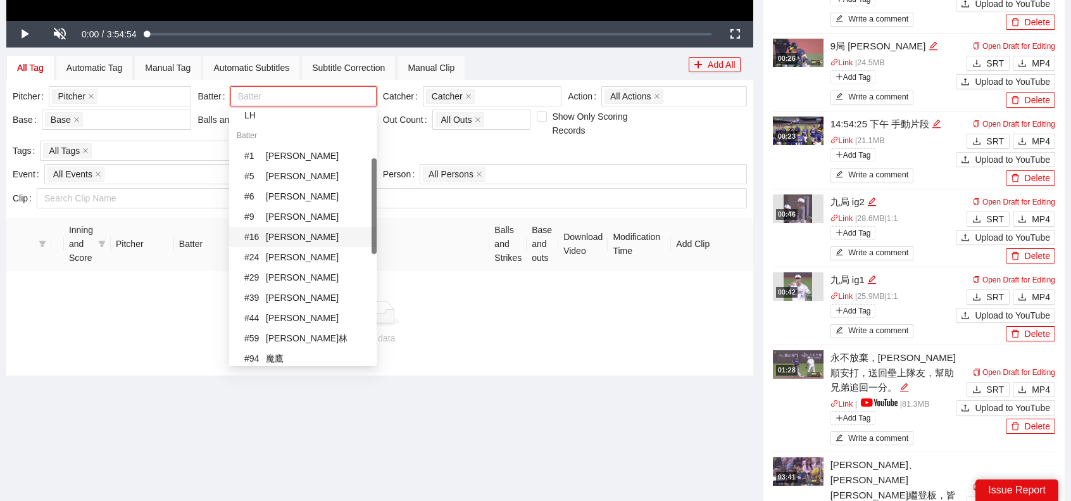
click at [325, 97] on div at bounding box center [296, 96] width 127 height 15
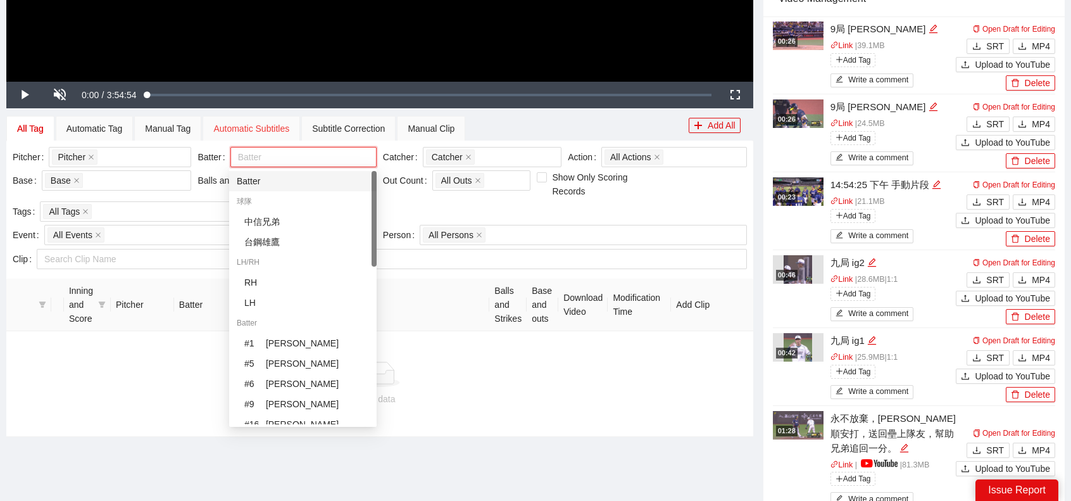
scroll to position [443, 0]
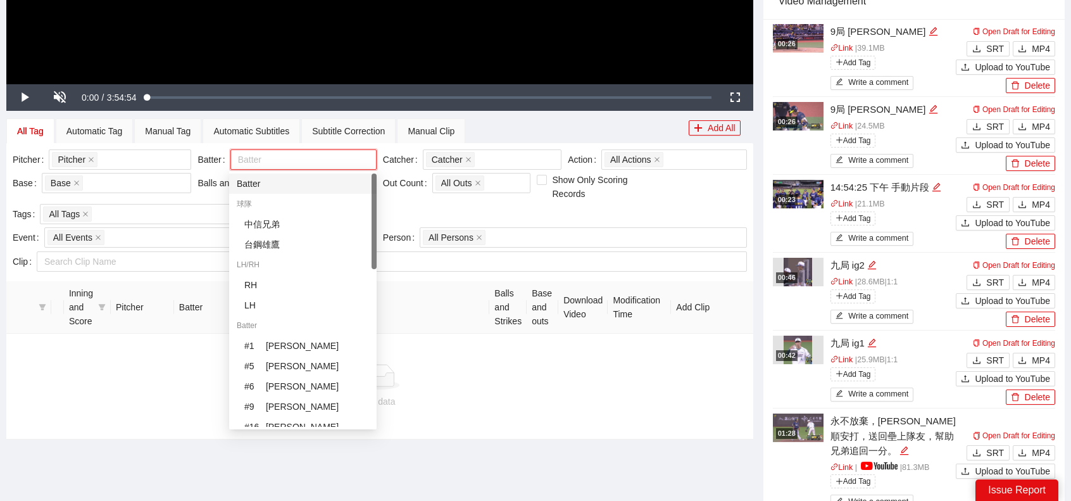
click at [270, 183] on div "Batter" at bounding box center [303, 184] width 132 height 14
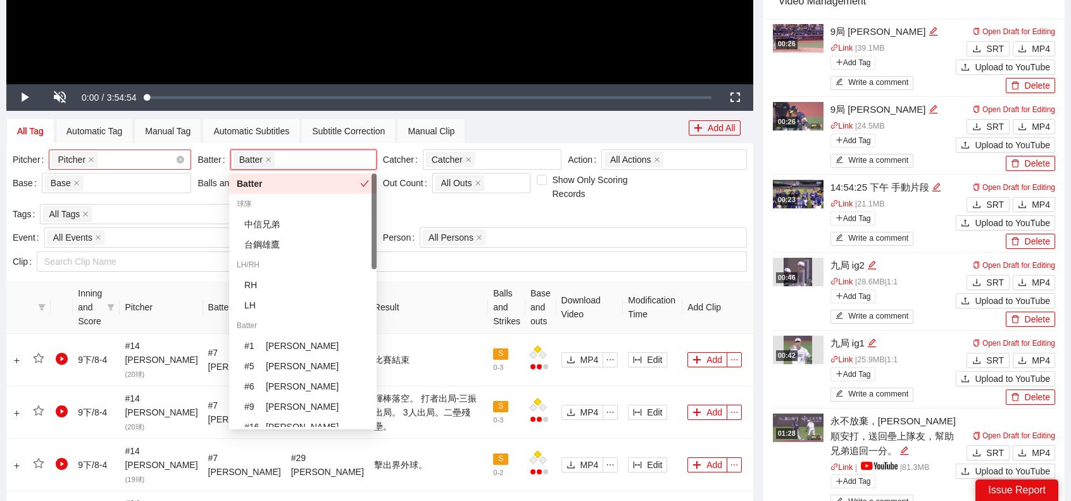
click at [104, 158] on div "Pitcher + 0 ..." at bounding box center [113, 160] width 123 height 18
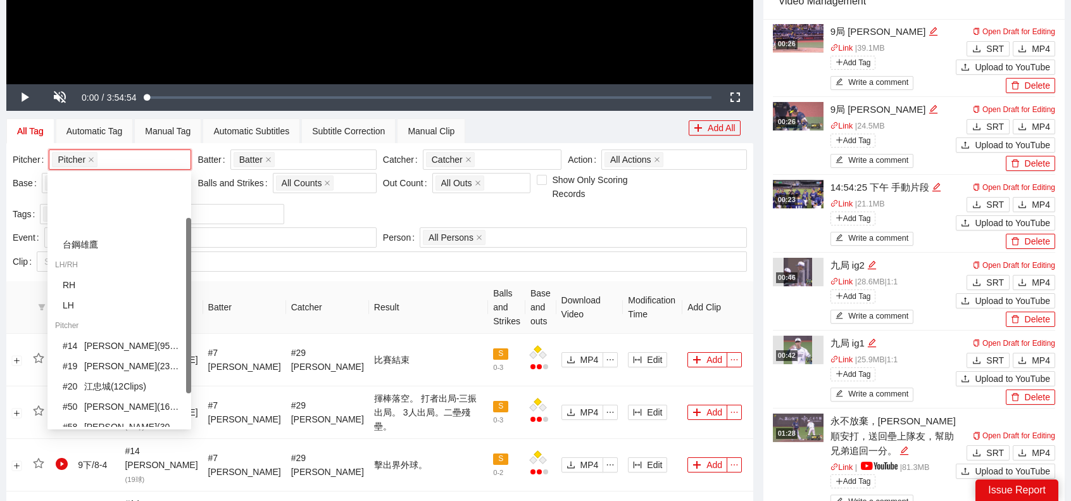
scroll to position [63, 0]
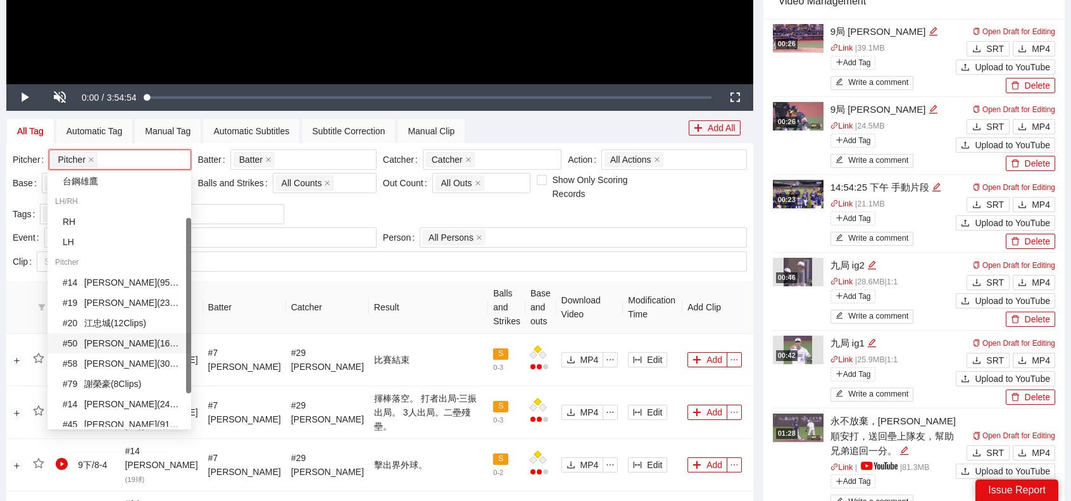
click at [123, 345] on div "# 50 蔡齊哲 ( 16 Clips )" at bounding box center [123, 343] width 121 height 14
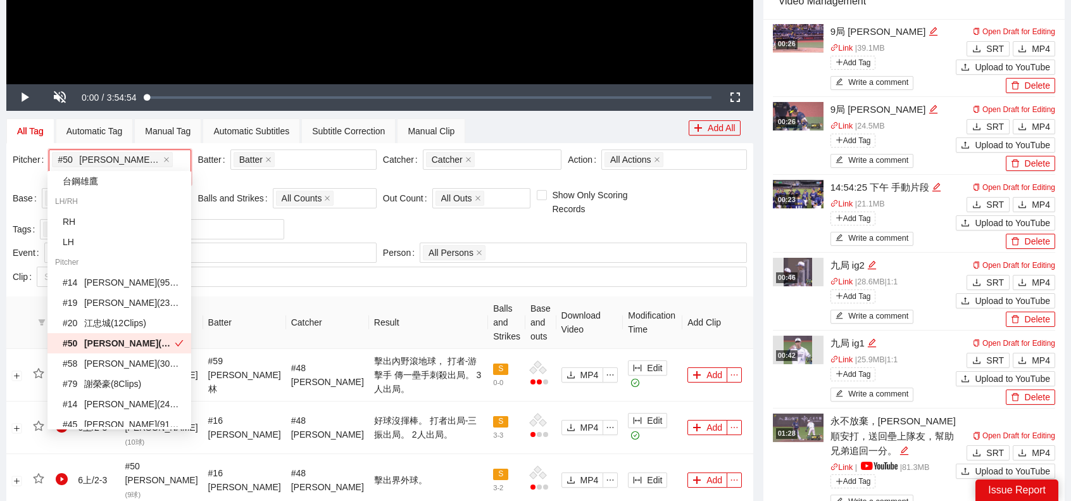
click at [369, 296] on th "Result" at bounding box center [428, 322] width 119 height 53
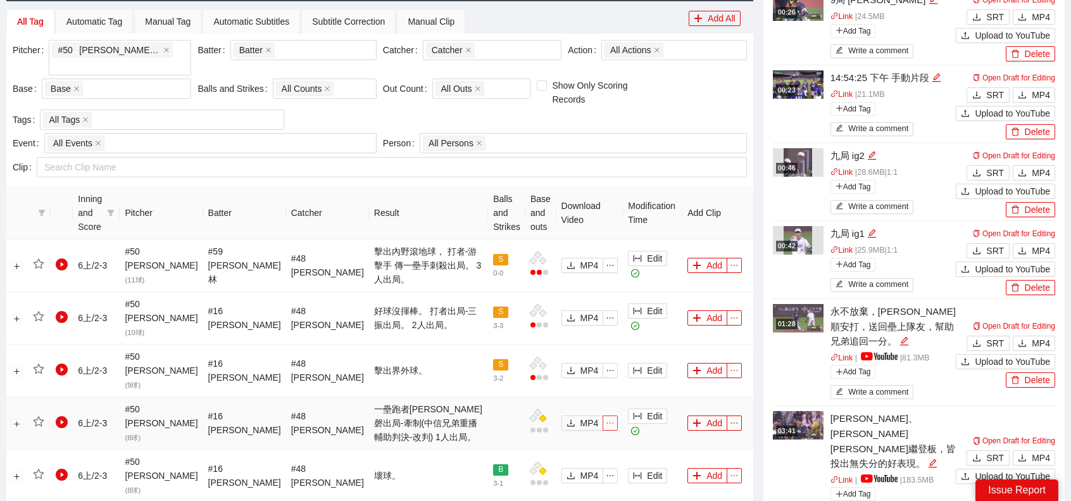
scroll to position [570, 0]
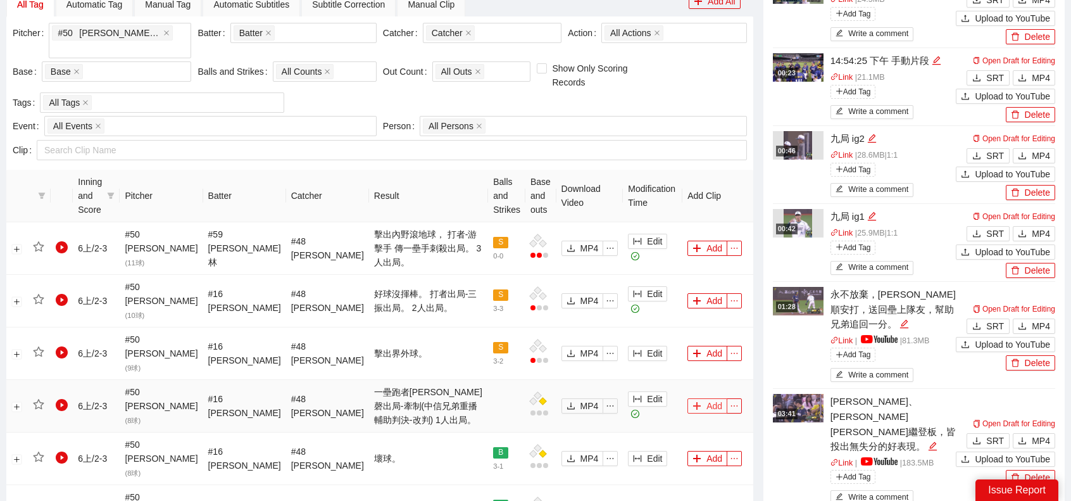
click at [695, 398] on button "Add" at bounding box center [707, 405] width 40 height 15
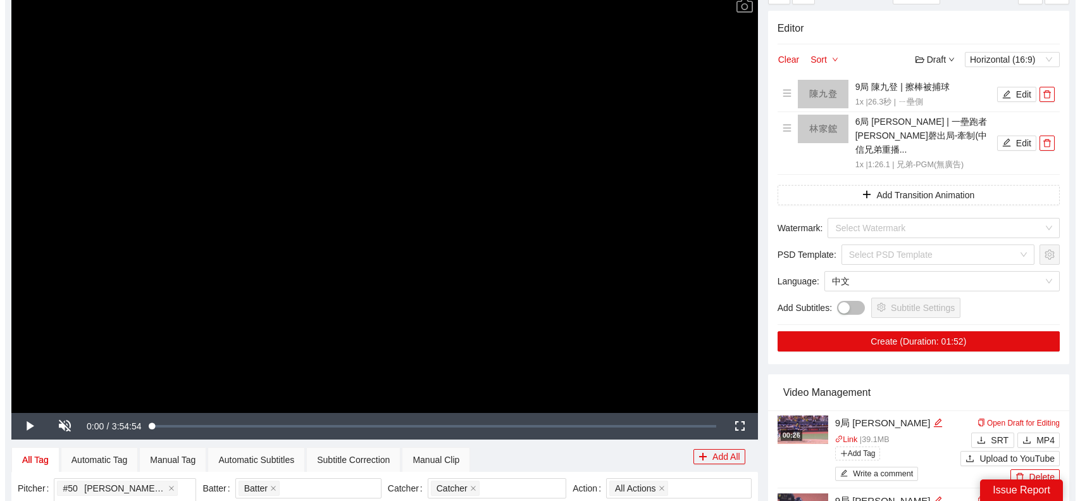
scroll to position [0, 0]
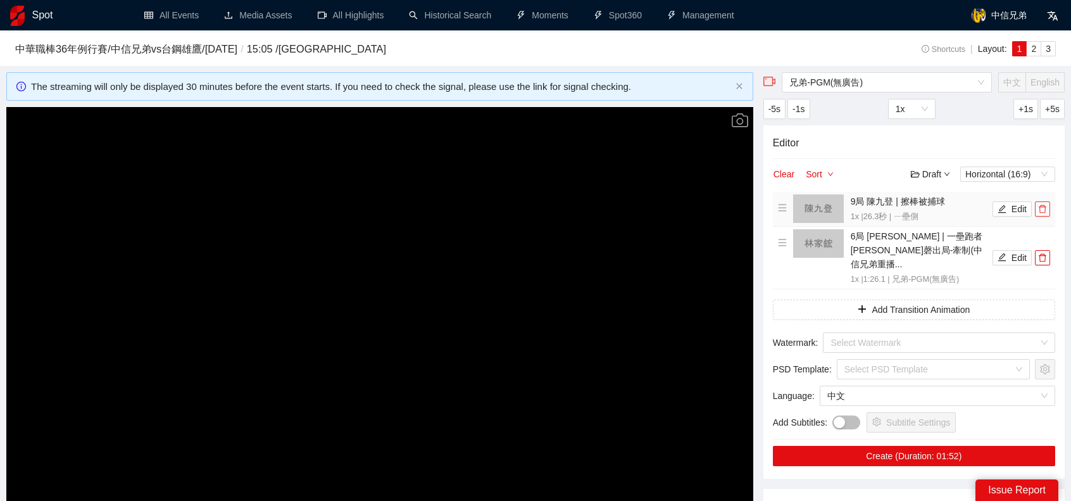
click at [1047, 214] on button "button" at bounding box center [1042, 208] width 15 height 15
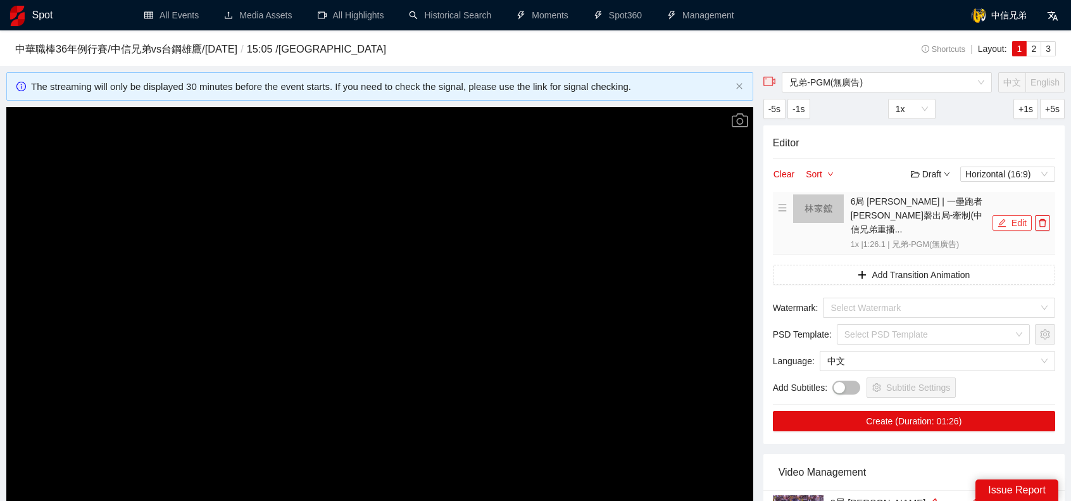
click at [1006, 218] on icon "edit" at bounding box center [1001, 222] width 9 height 9
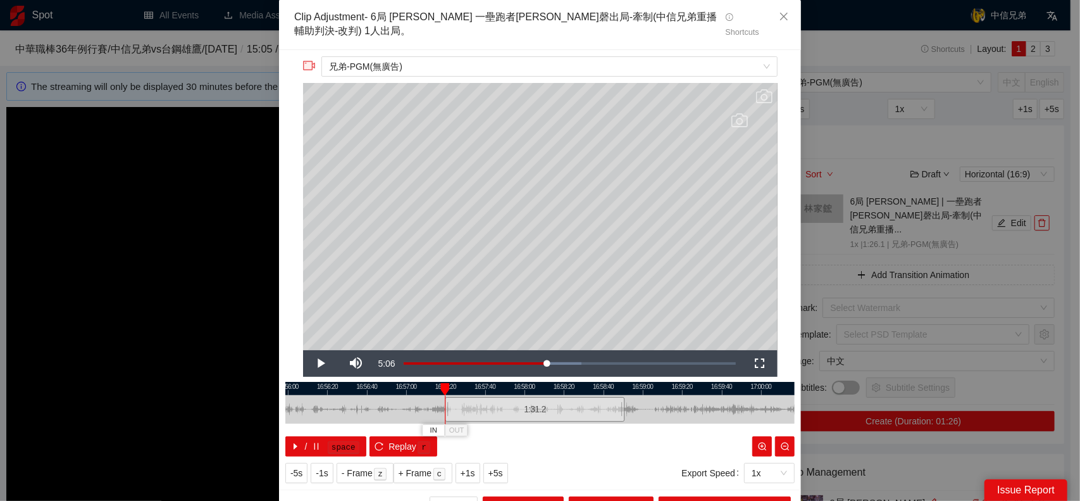
drag, startPoint x: 452, startPoint y: 404, endPoint x: 442, endPoint y: 404, distance: 10.1
click at [443, 404] on div at bounding box center [447, 409] width 8 height 28
click at [625, 403] on div at bounding box center [629, 409] width 8 height 28
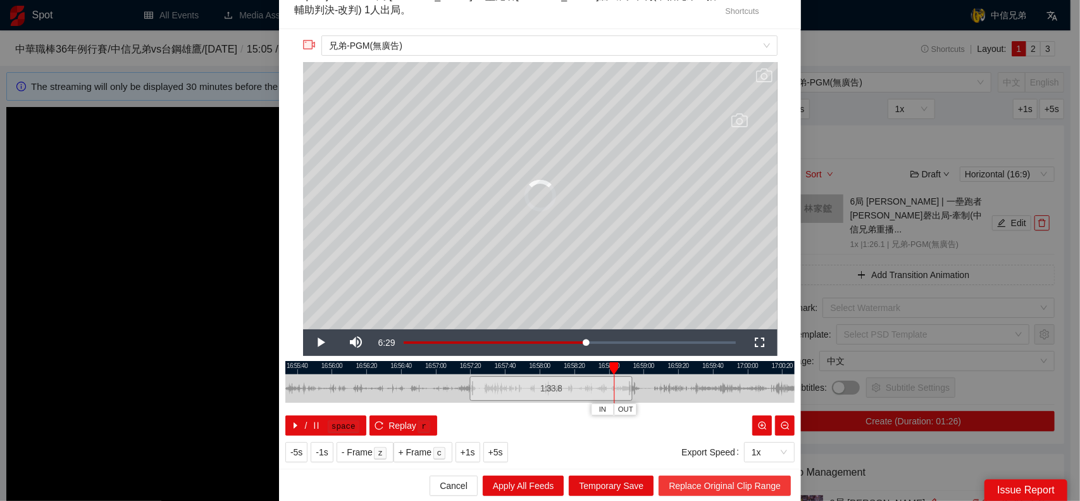
click at [734, 483] on span "Replace Original Clip Range" at bounding box center [725, 485] width 112 height 14
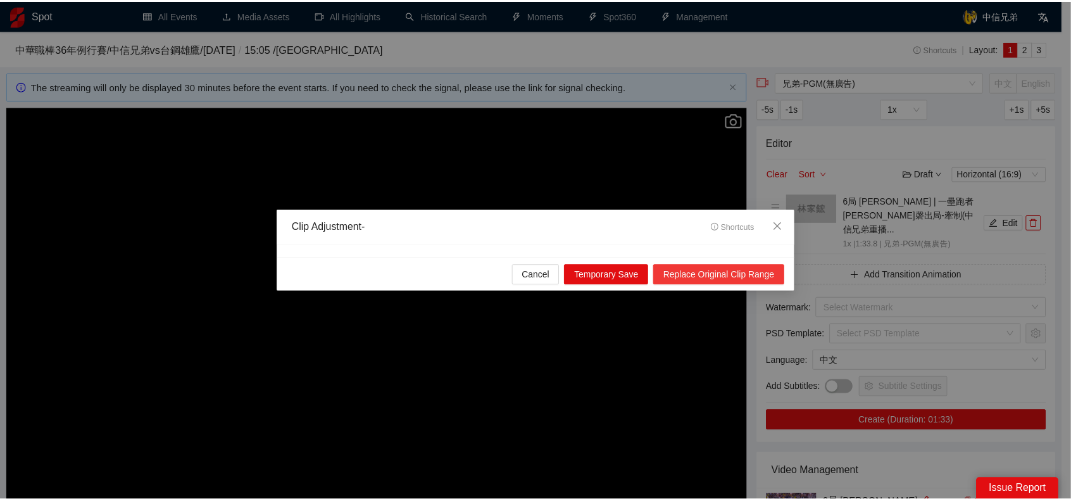
scroll to position [0, 0]
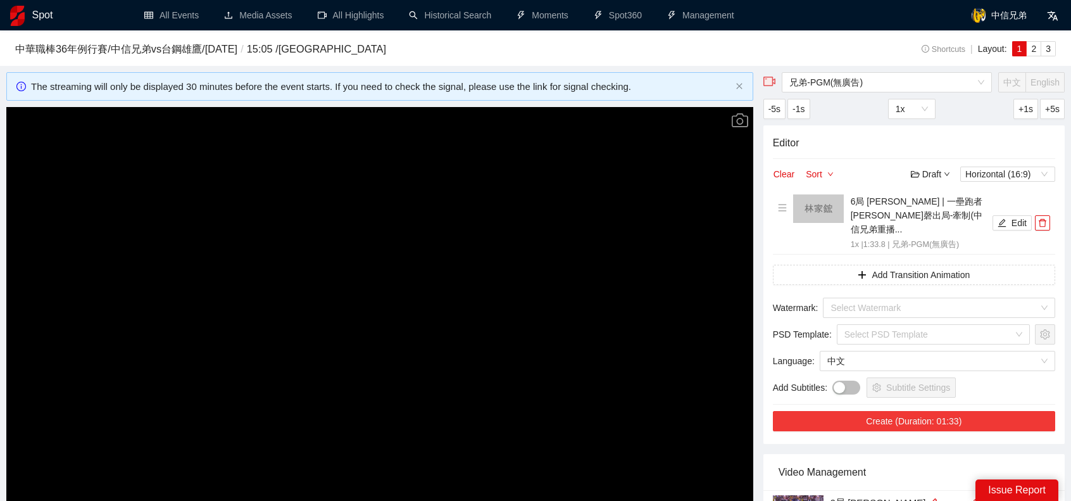
click at [922, 411] on button "Create (Duration: 01:33)" at bounding box center [914, 421] width 282 height 20
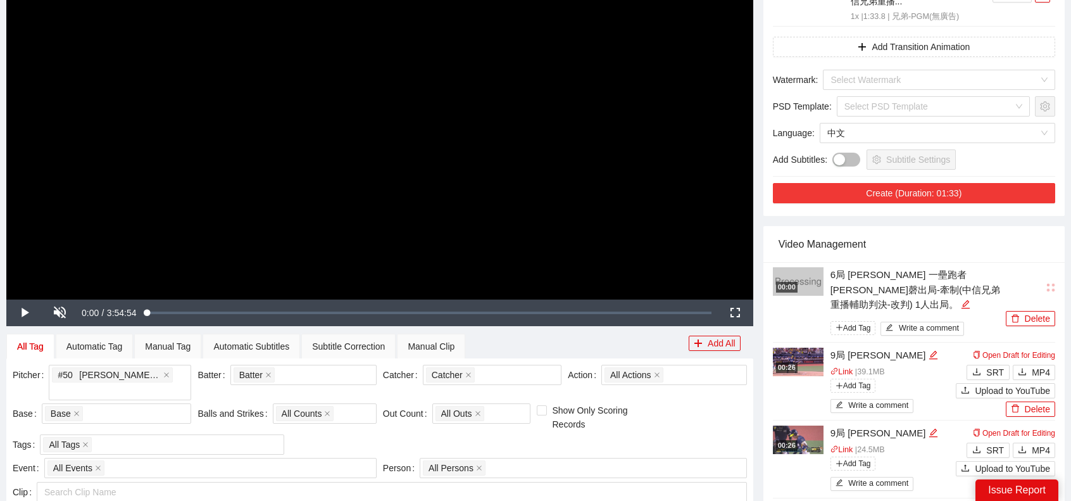
scroll to position [253, 0]
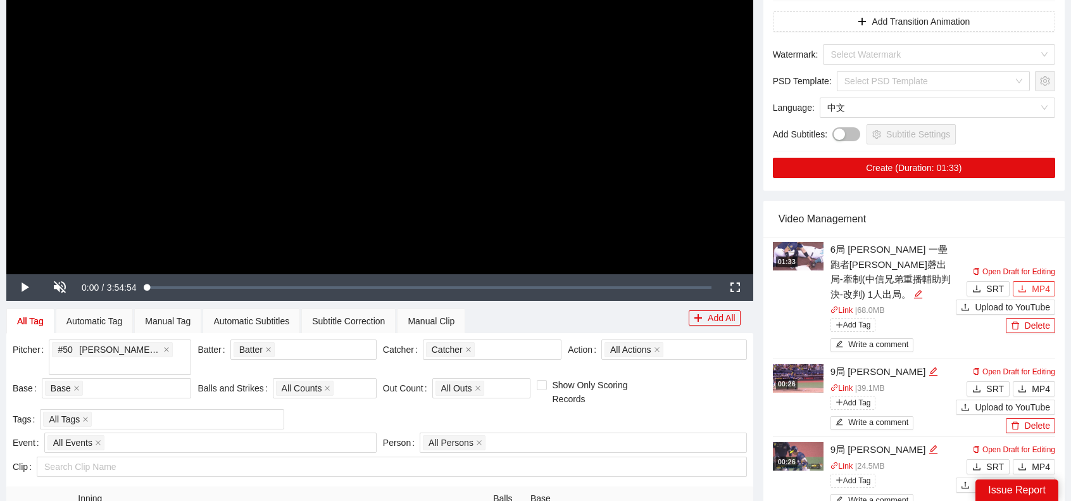
click at [1053, 281] on button "MP4" at bounding box center [1033, 288] width 42 height 15
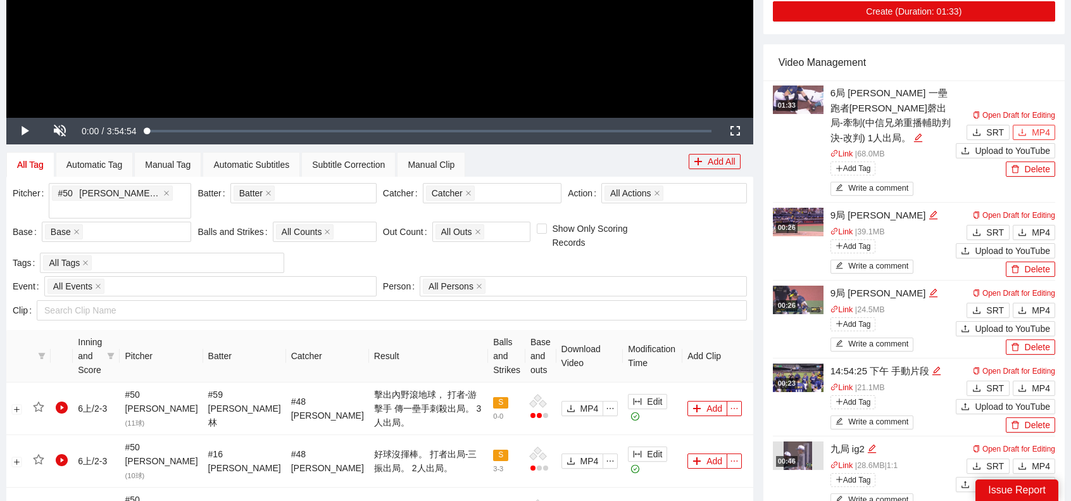
scroll to position [570, 0]
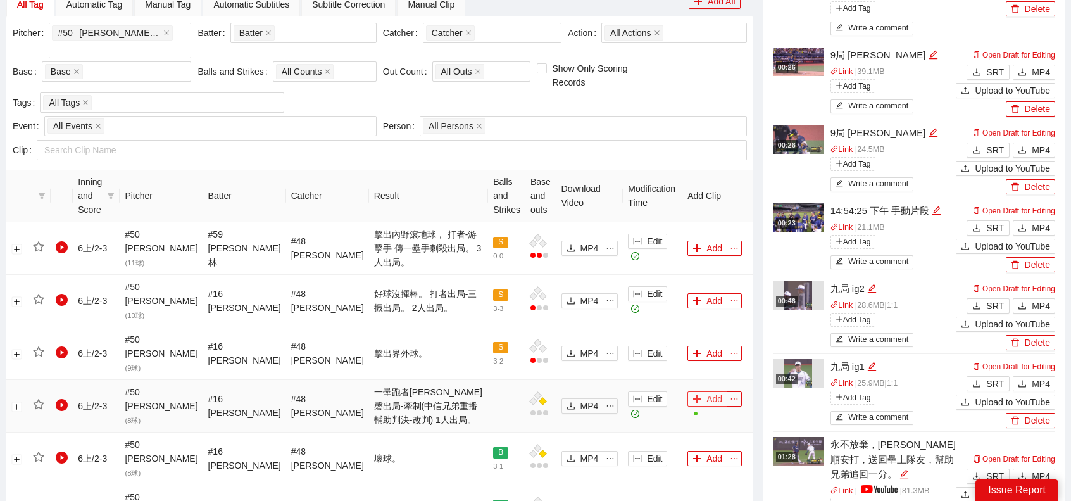
click at [692, 394] on icon "plus" at bounding box center [696, 398] width 9 height 9
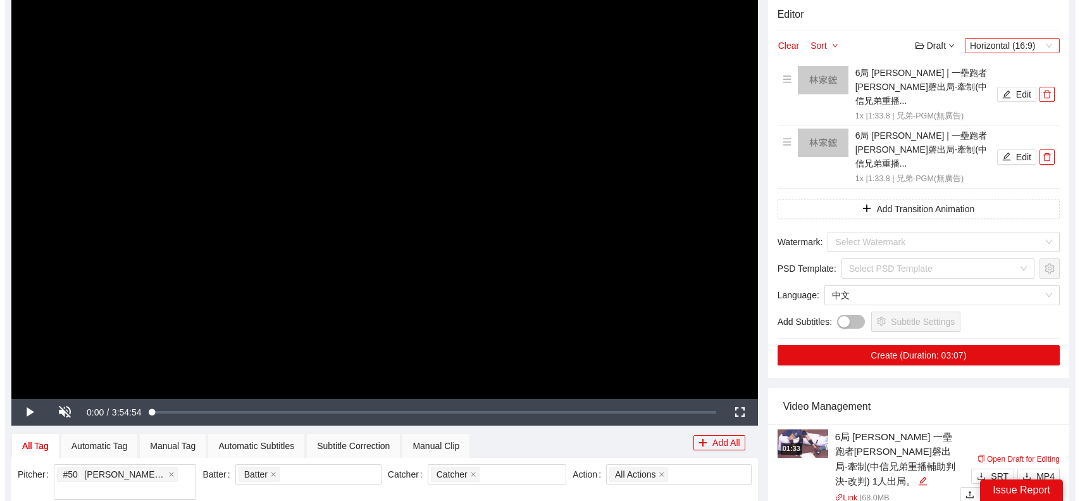
scroll to position [0, 0]
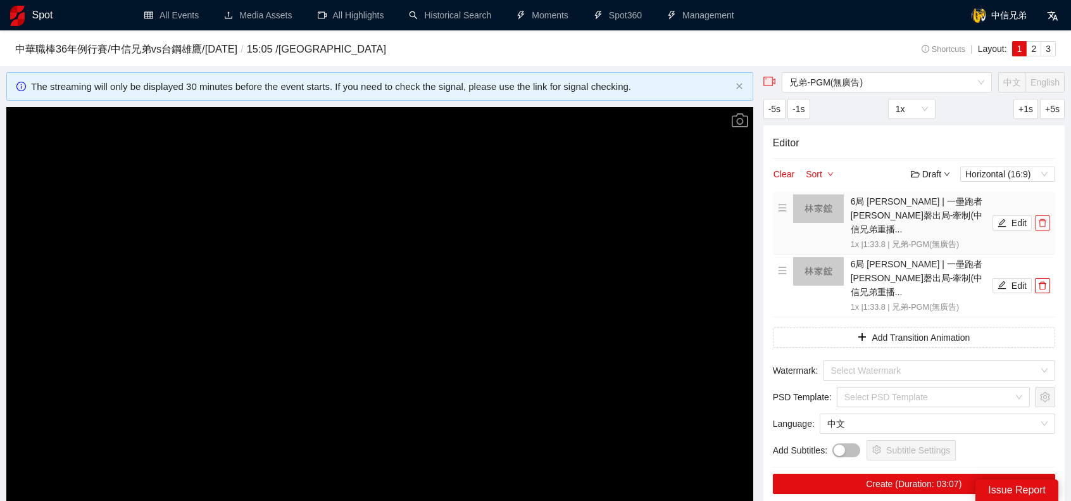
click at [1041, 219] on icon "delete" at bounding box center [1042, 223] width 8 height 8
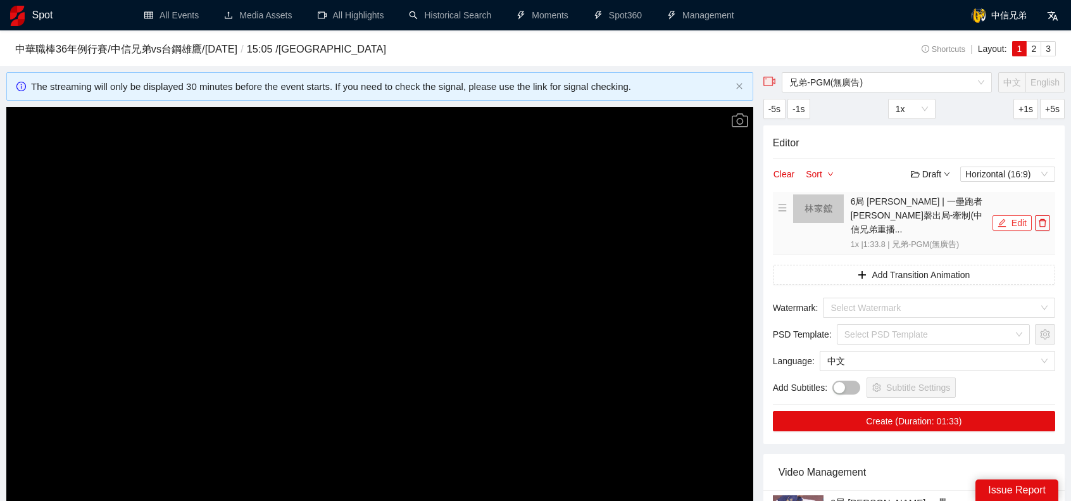
click at [997, 218] on icon "edit" at bounding box center [1001, 222] width 9 height 9
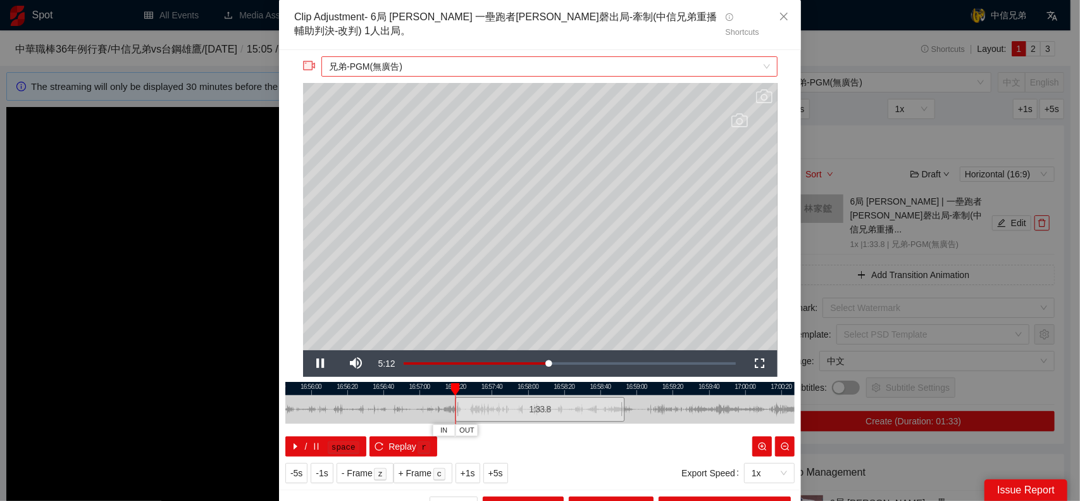
click at [471, 72] on span "兄弟-PGM(無廣告)" at bounding box center [549, 66] width 440 height 19
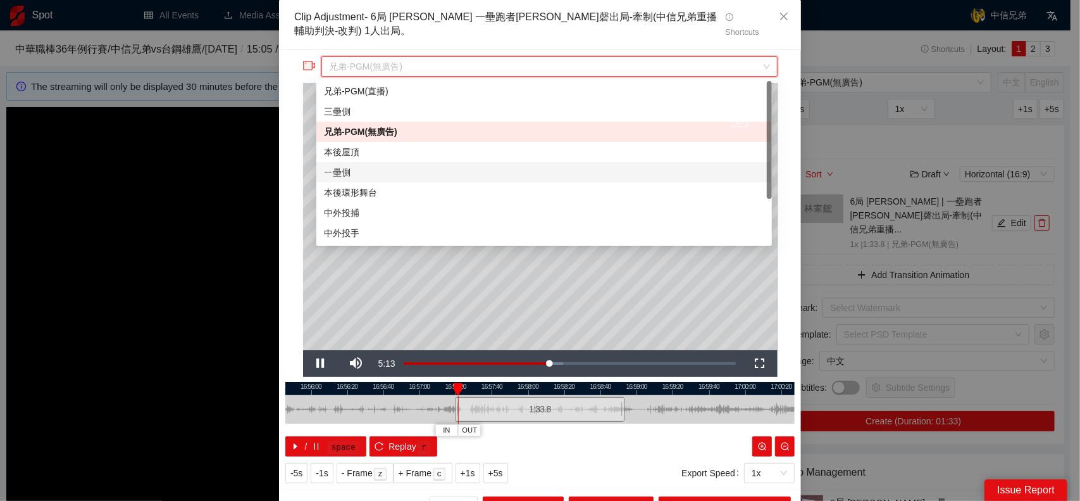
click at [396, 171] on div "ㄧ壘側" at bounding box center [544, 172] width 440 height 14
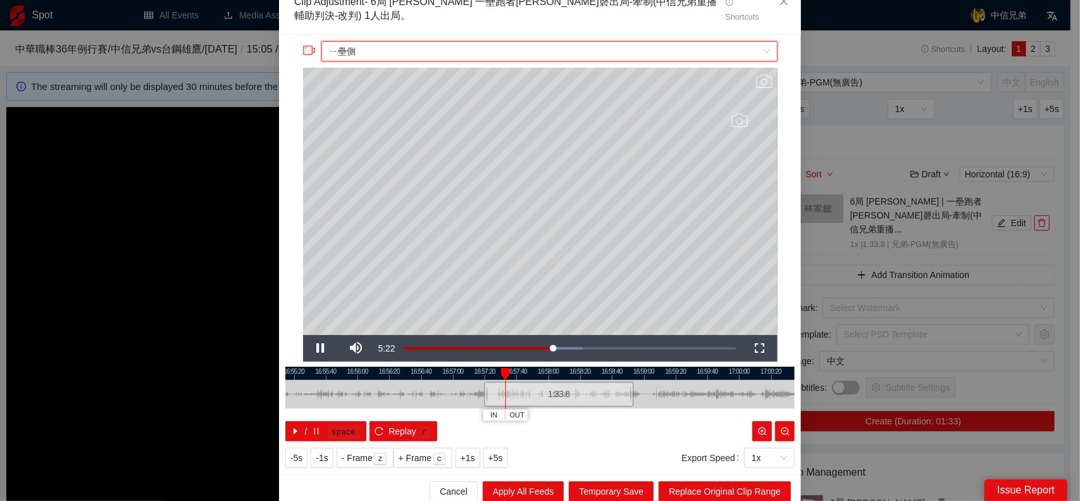
scroll to position [21, 0]
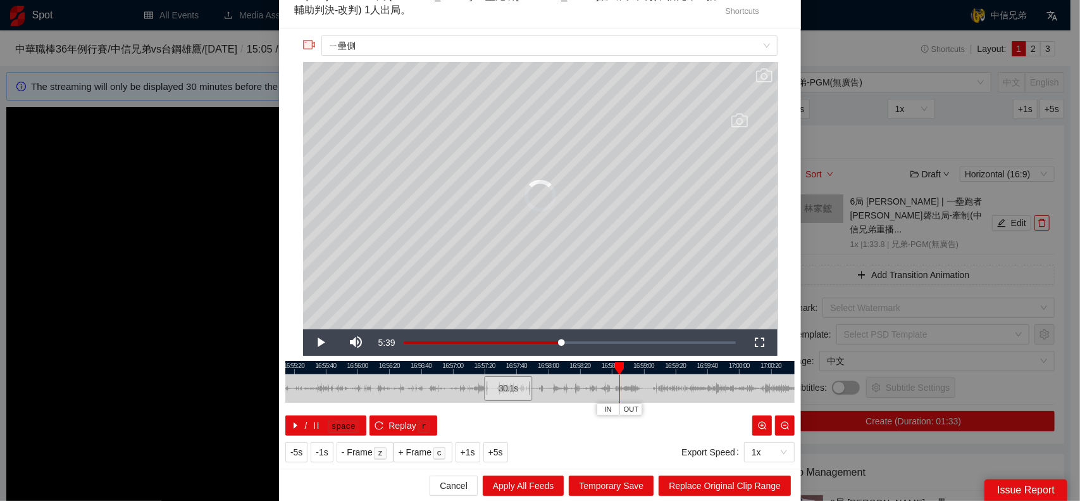
drag, startPoint x: 624, startPoint y: 384, endPoint x: 523, endPoint y: 380, distance: 101.3
click at [526, 380] on div at bounding box center [530, 388] width 8 height 28
click at [721, 487] on span "Replace Original Clip Range" at bounding box center [725, 485] width 112 height 14
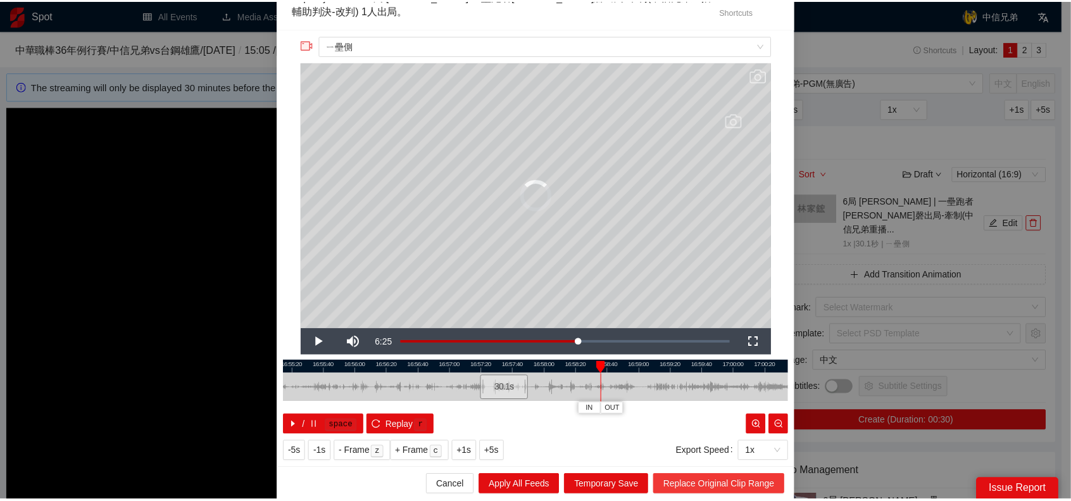
scroll to position [0, 0]
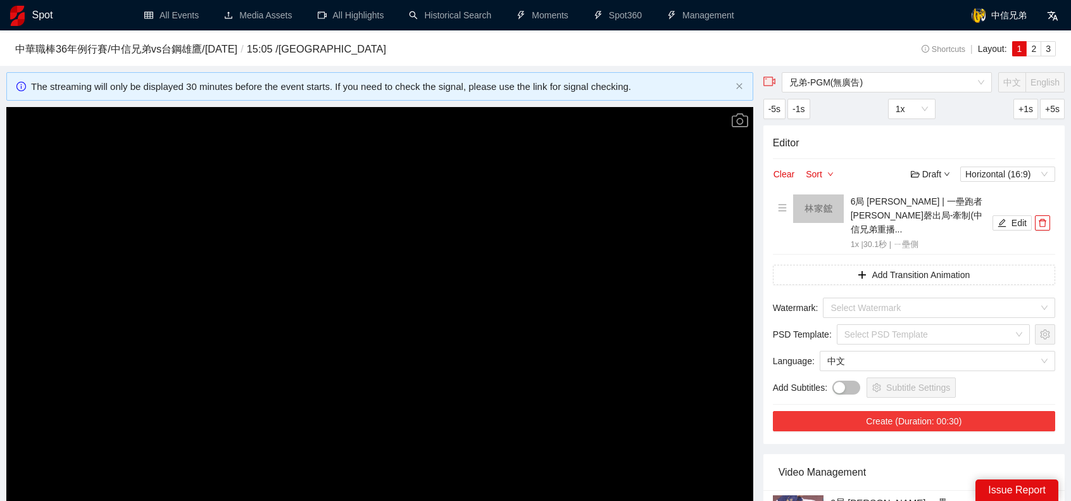
click at [881, 411] on button "Create (Duration: 00:30)" at bounding box center [914, 421] width 282 height 20
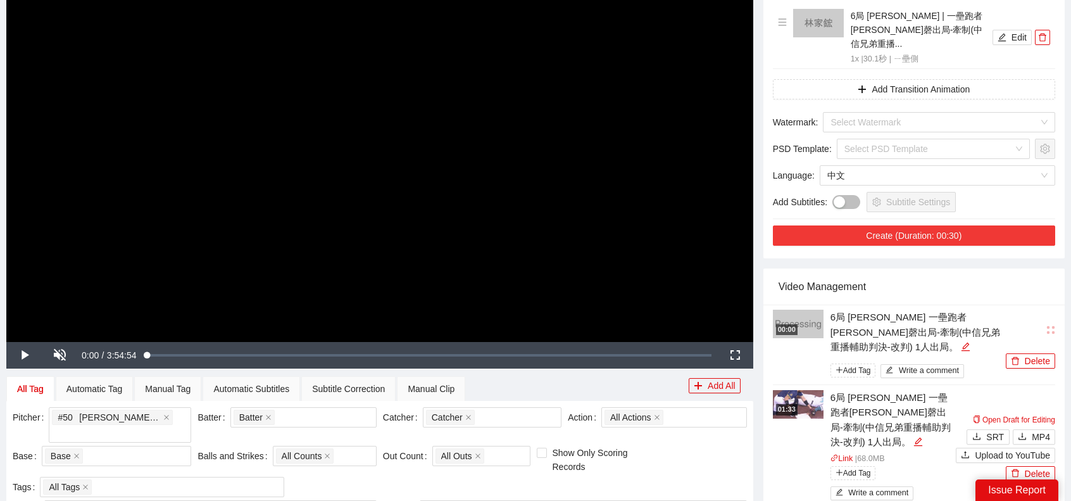
scroll to position [190, 0]
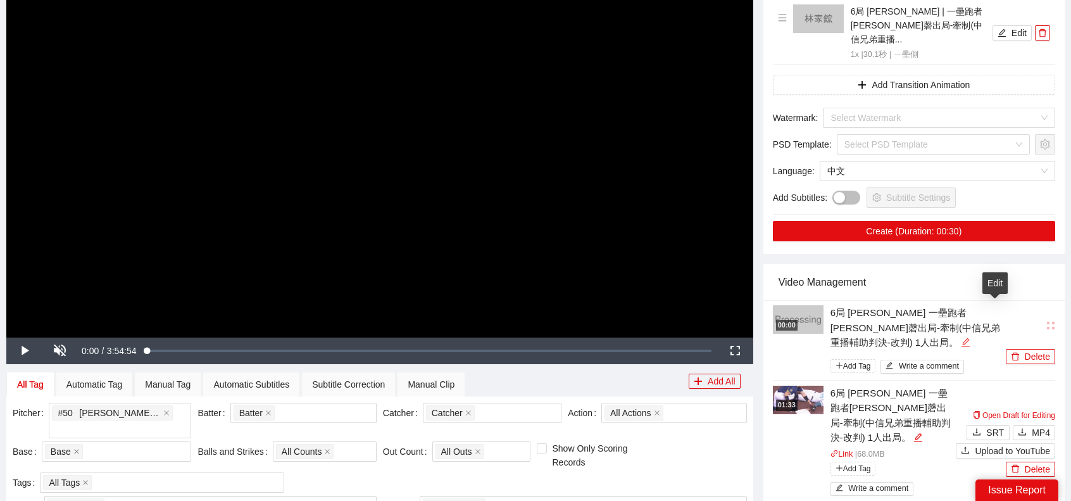
click at [969, 338] on icon "edit" at bounding box center [965, 342] width 8 height 8
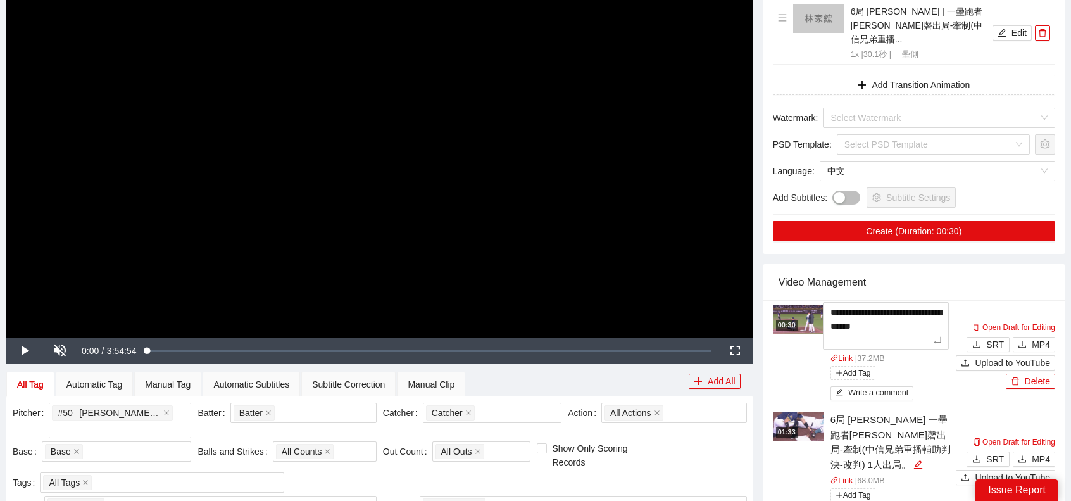
type textarea "*"
type textarea "**"
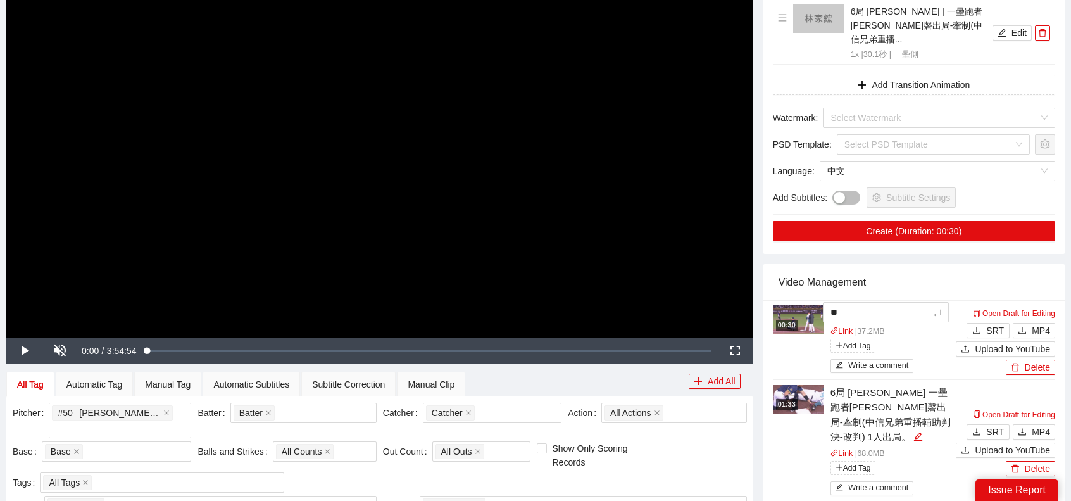
type textarea "*"
type textarea "**"
type textarea "***"
type textarea "****"
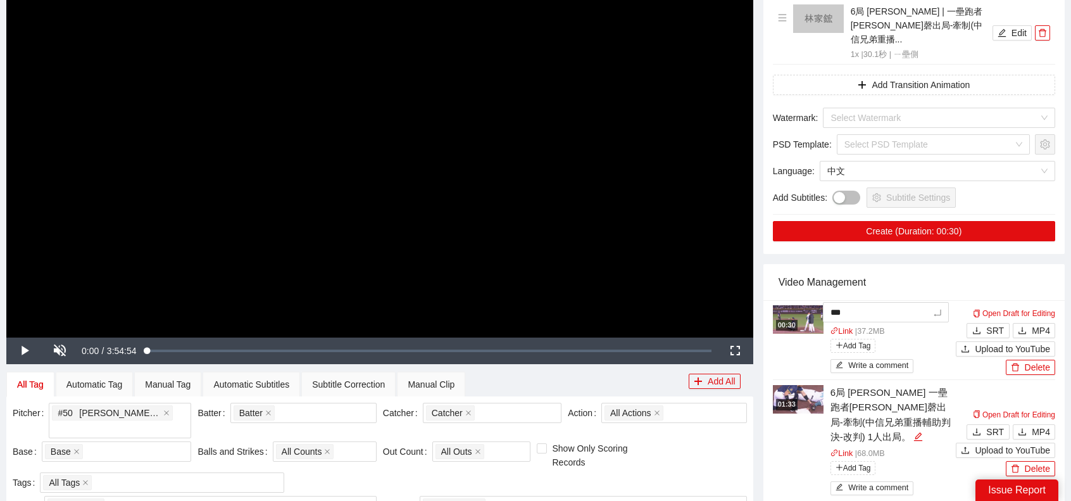
type textarea "****"
type textarea "**"
click at [1050, 264] on div "Video Management" at bounding box center [913, 282] width 301 height 37
click at [1043, 323] on span "MP4" at bounding box center [1040, 330] width 18 height 14
